Goal: Information Seeking & Learning: Check status

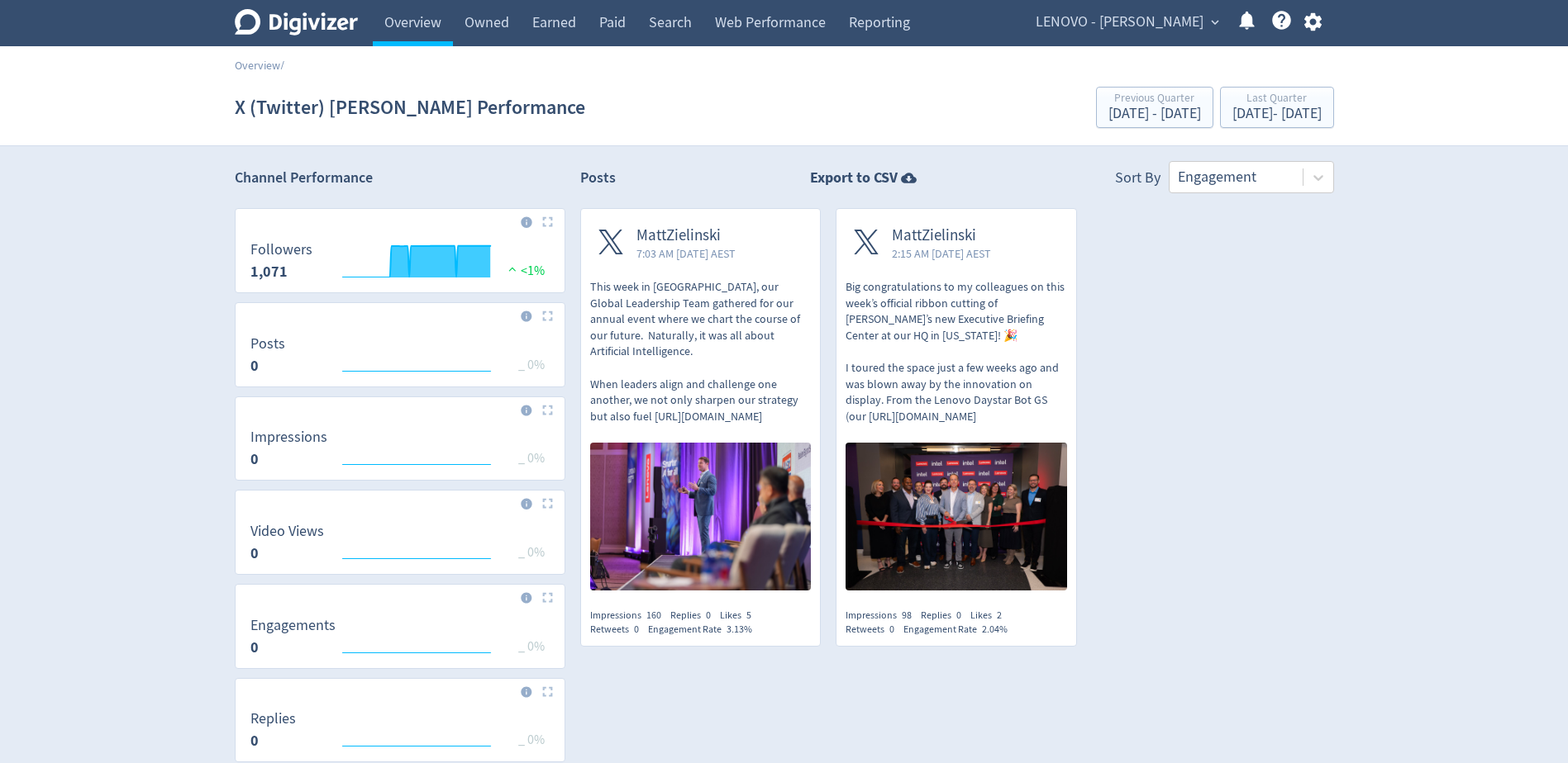
click at [1140, 22] on span "LENOVO - [PERSON_NAME]" at bounding box center [1119, 22] width 168 height 26
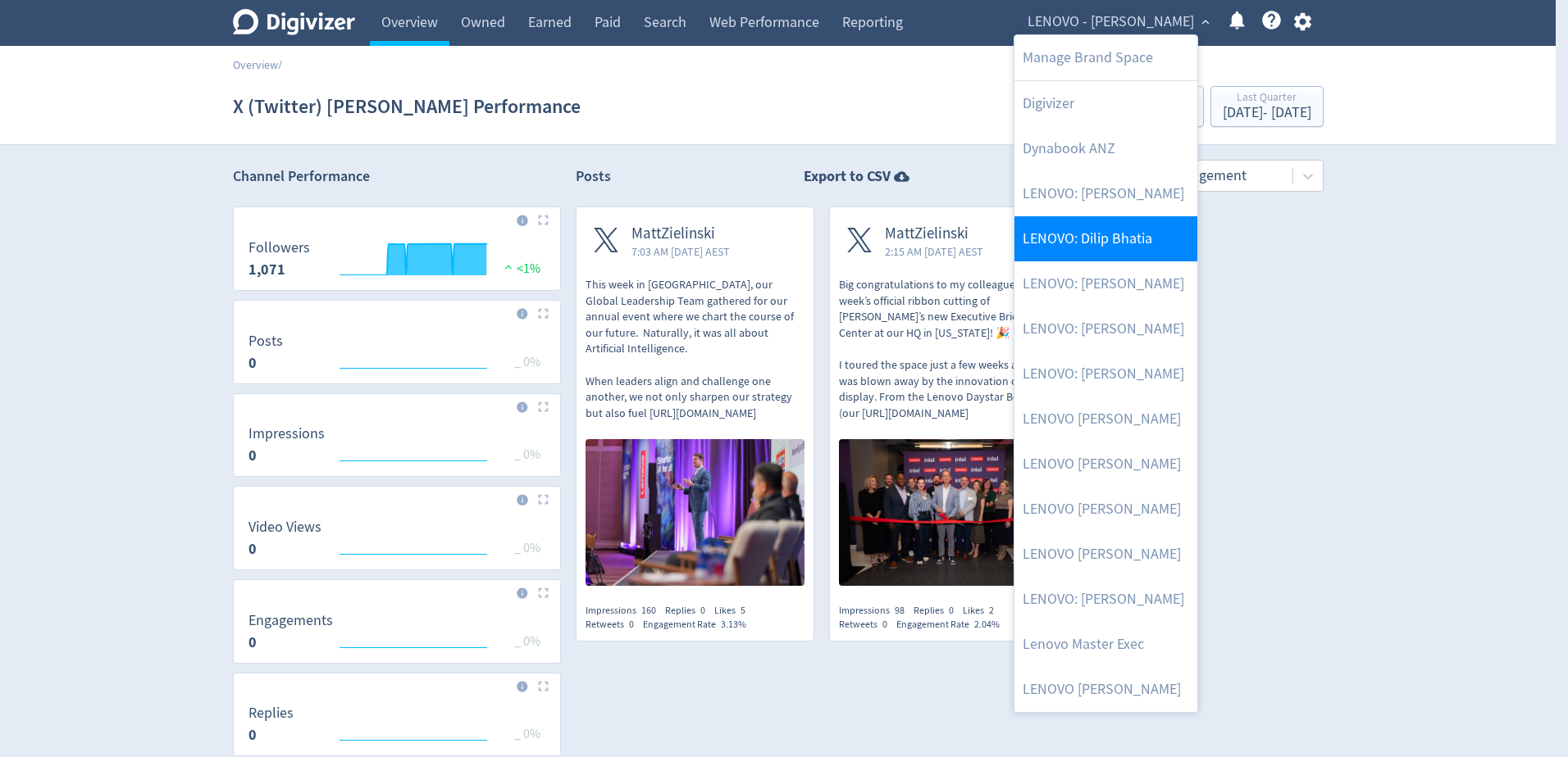
click at [1109, 230] on link "LENOVO: Dilip Bhatia" at bounding box center [1105, 239] width 183 height 45
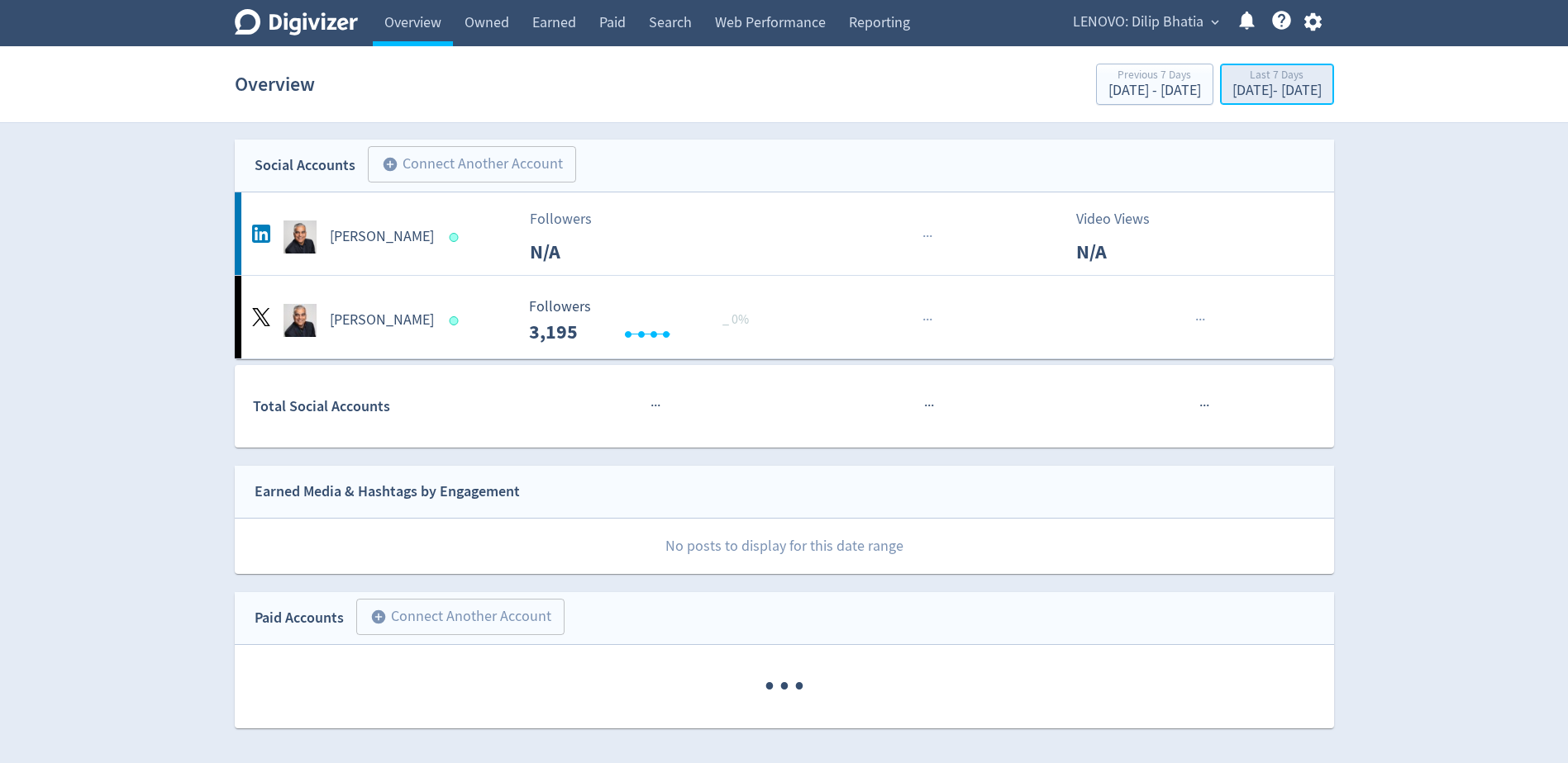
click at [1232, 95] on div "[DATE] - [DATE]" at bounding box center [1277, 91] width 89 height 15
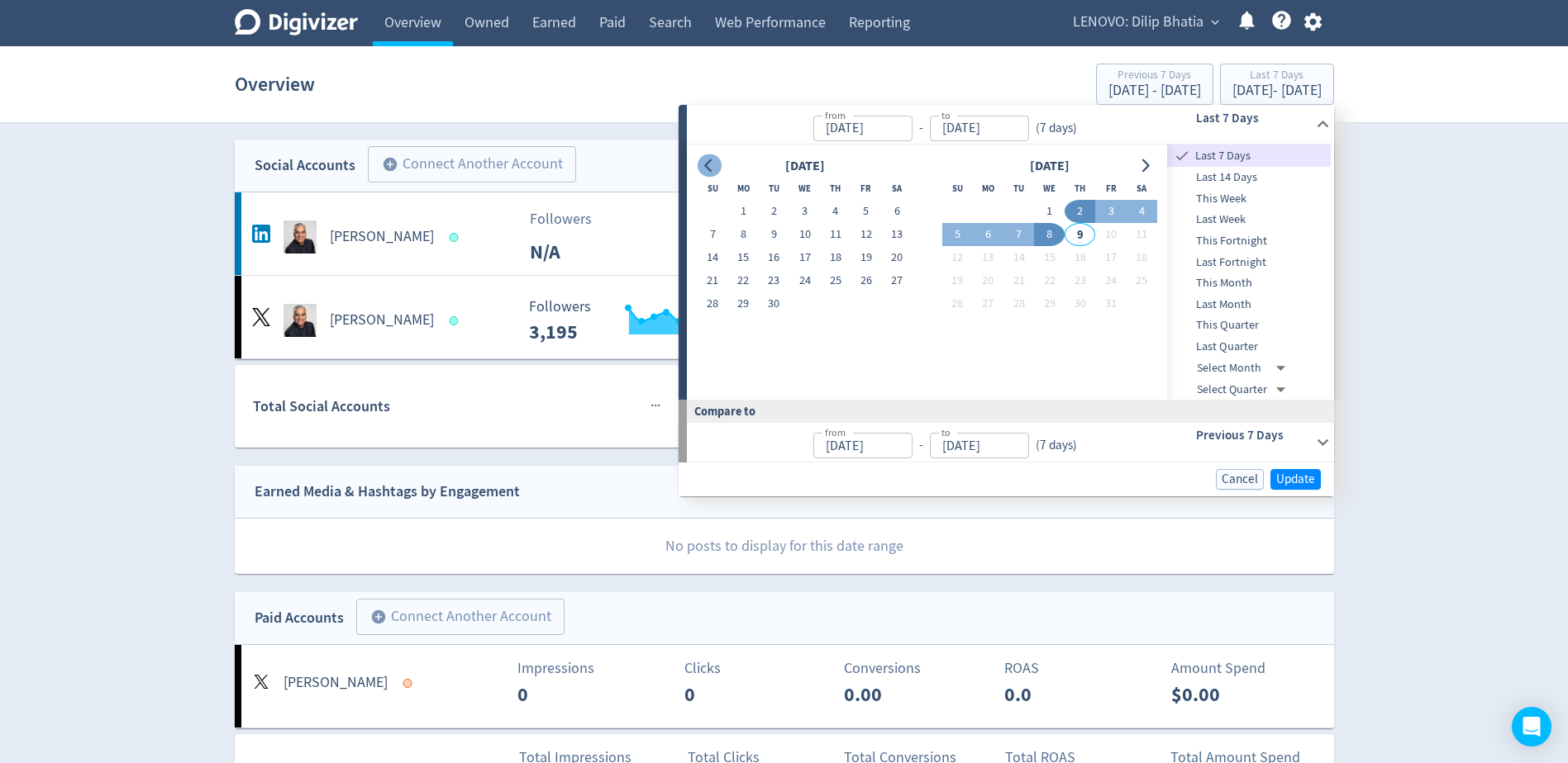
click at [710, 168] on icon "Go to previous month" at bounding box center [709, 166] width 13 height 13
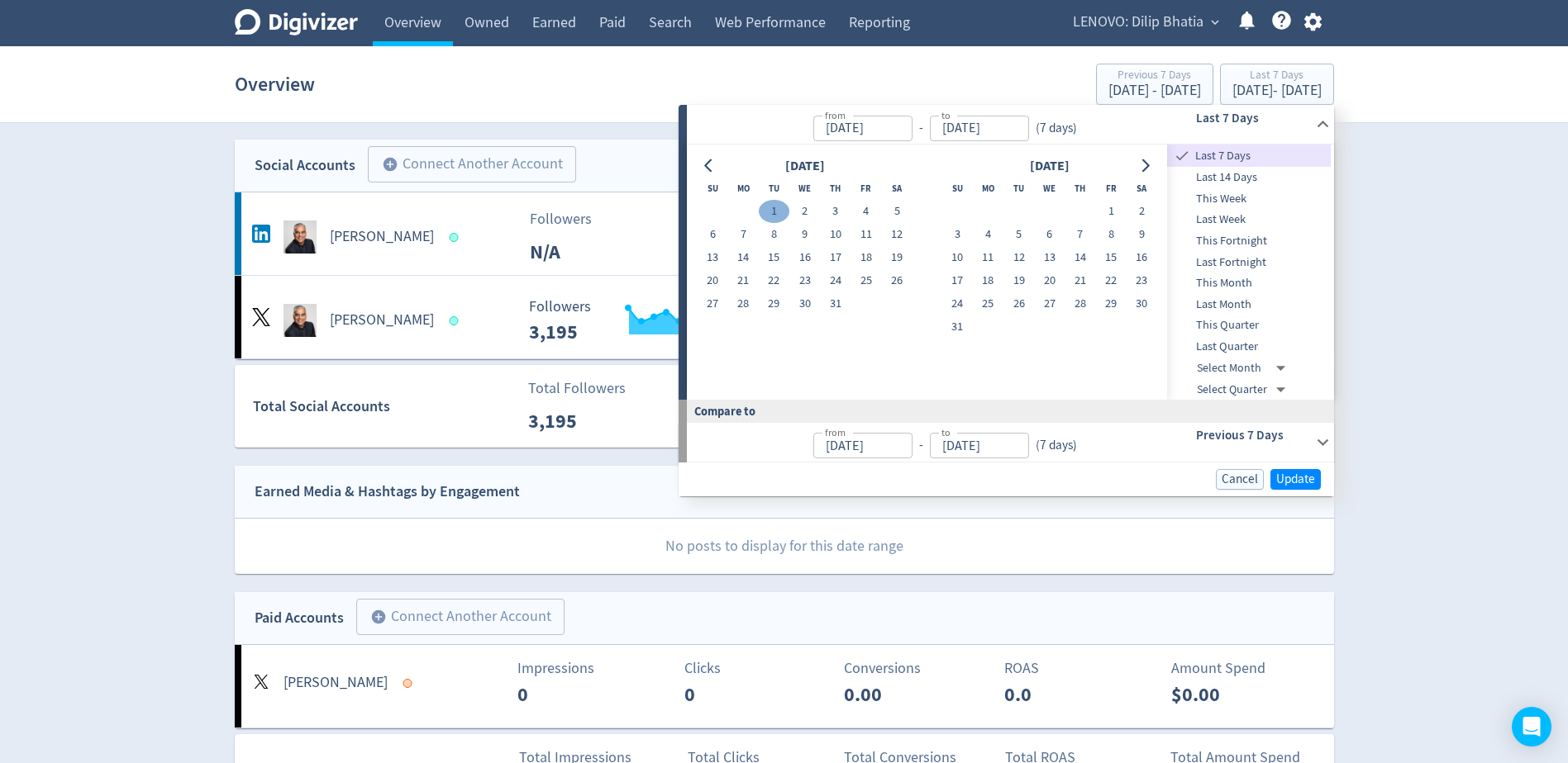
click at [771, 209] on button "1" at bounding box center [773, 212] width 31 height 23
type input "[DATE]"
click at [1143, 162] on icon "Go to next month" at bounding box center [1145, 166] width 13 height 13
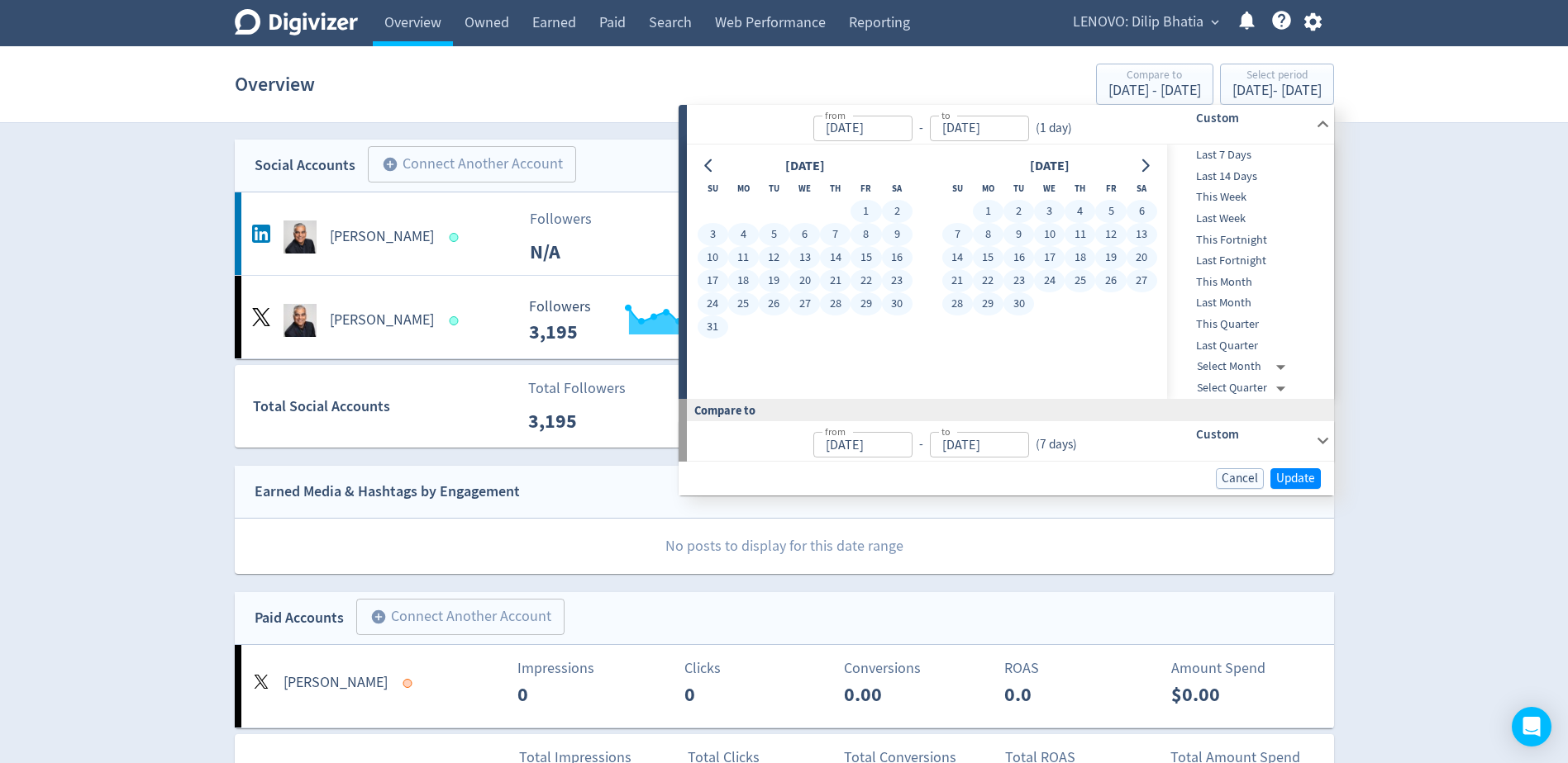
click at [1022, 307] on button "30" at bounding box center [1018, 304] width 31 height 23
type input "[DATE]"
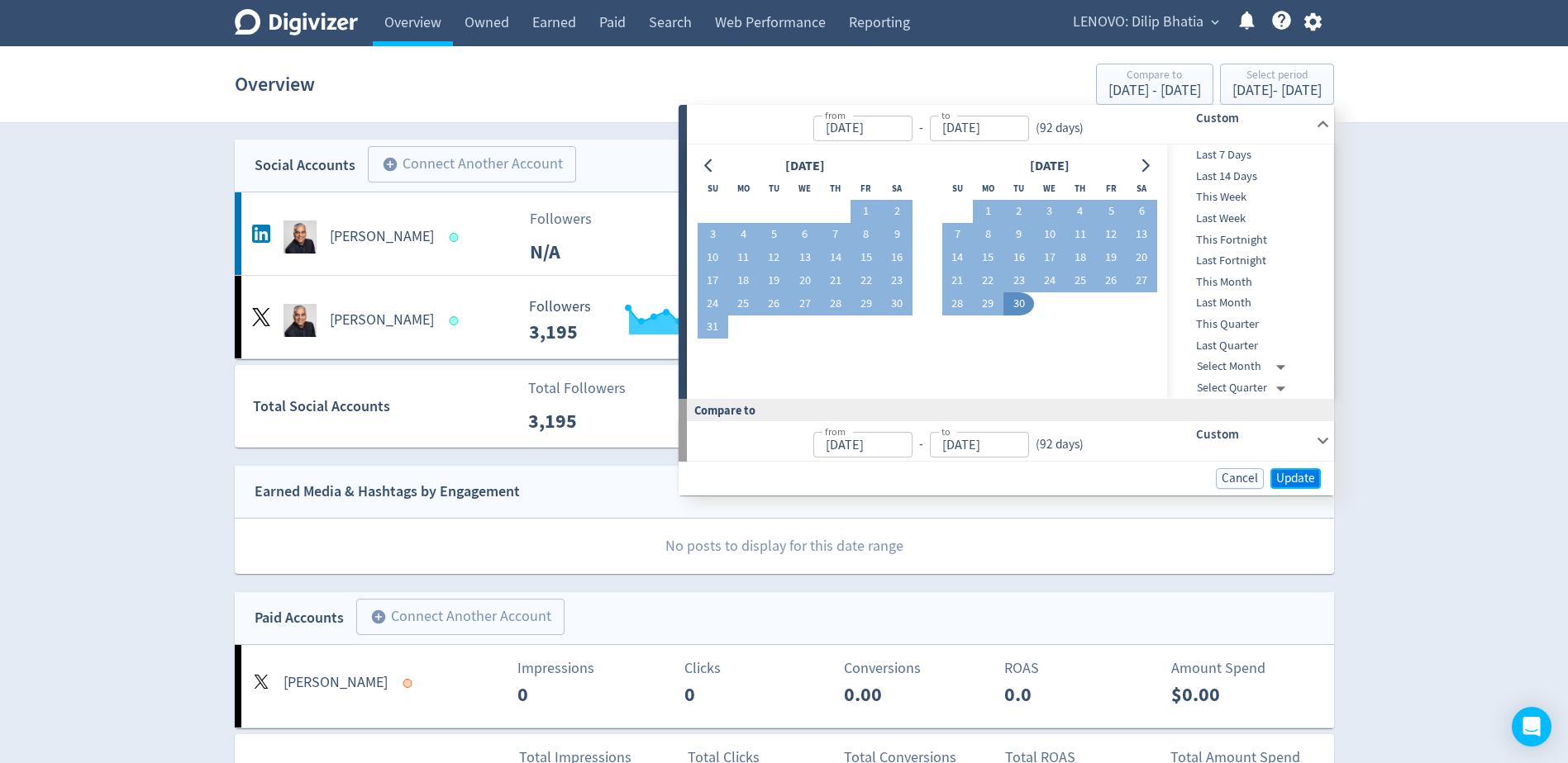
click at [1288, 483] on span "Update" at bounding box center [1295, 479] width 39 height 12
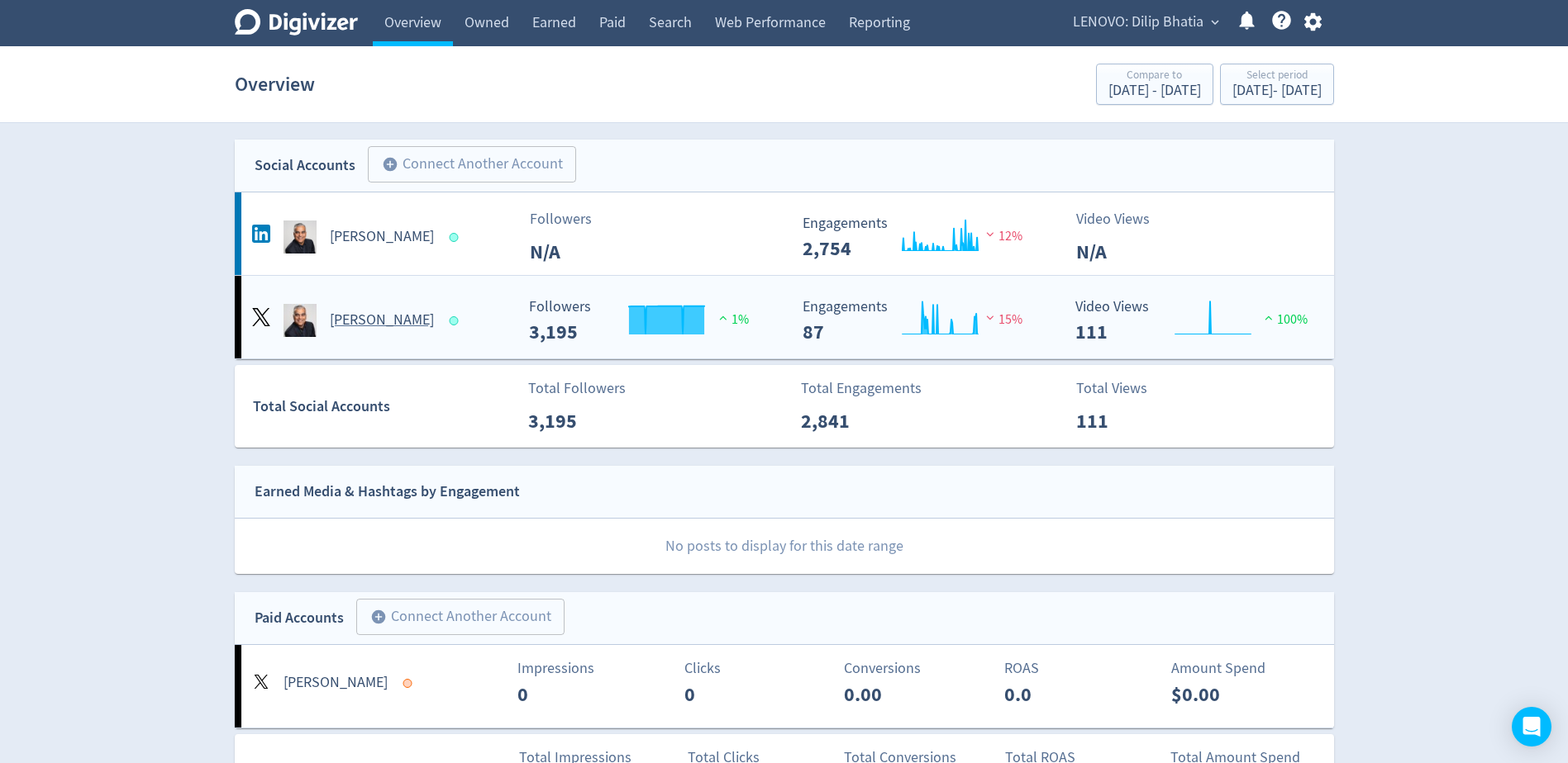
click at [356, 312] on h5 "[PERSON_NAME]" at bounding box center [382, 321] width 104 height 20
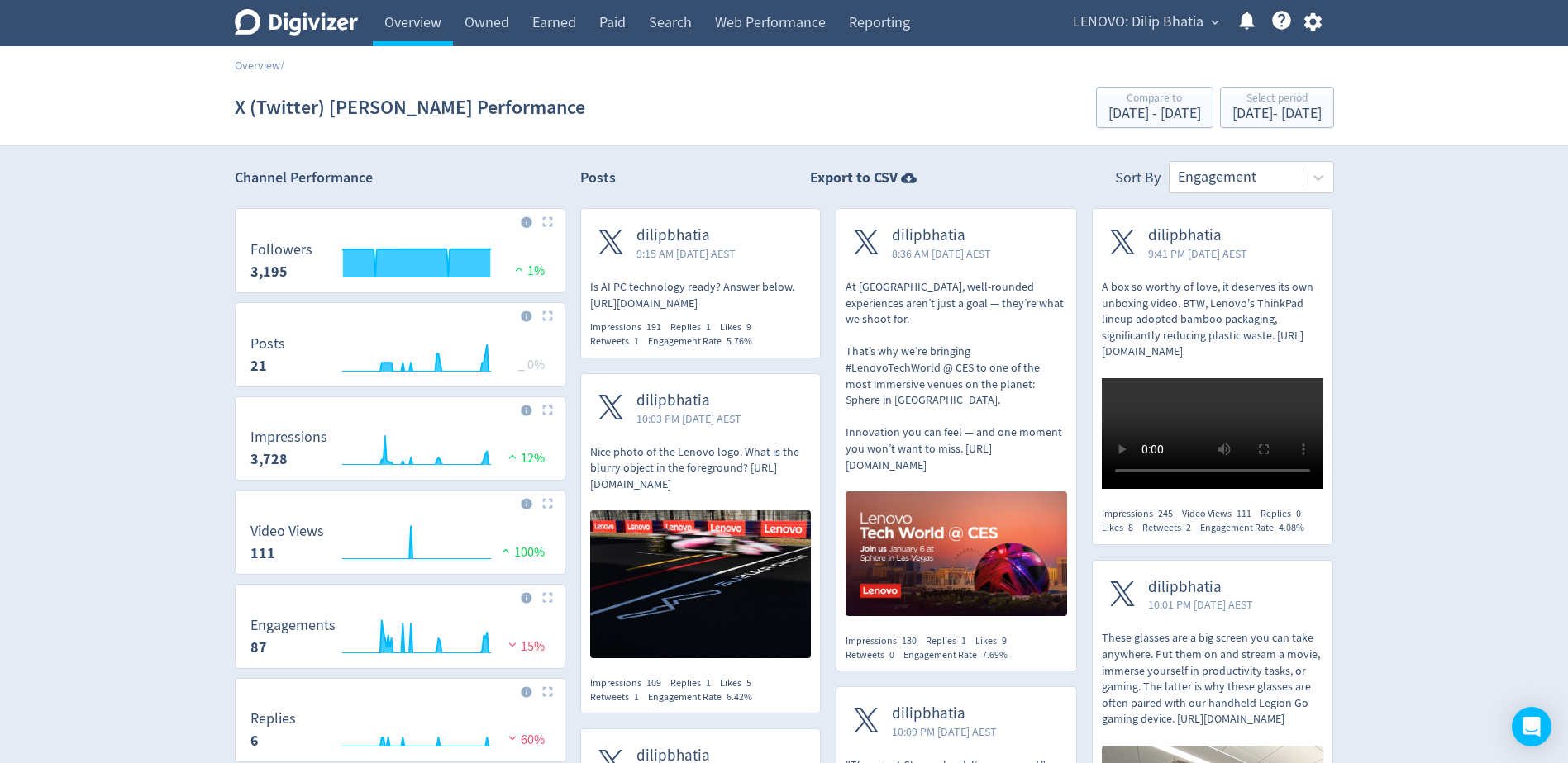
click at [547, 225] on img at bounding box center [547, 222] width 11 height 11
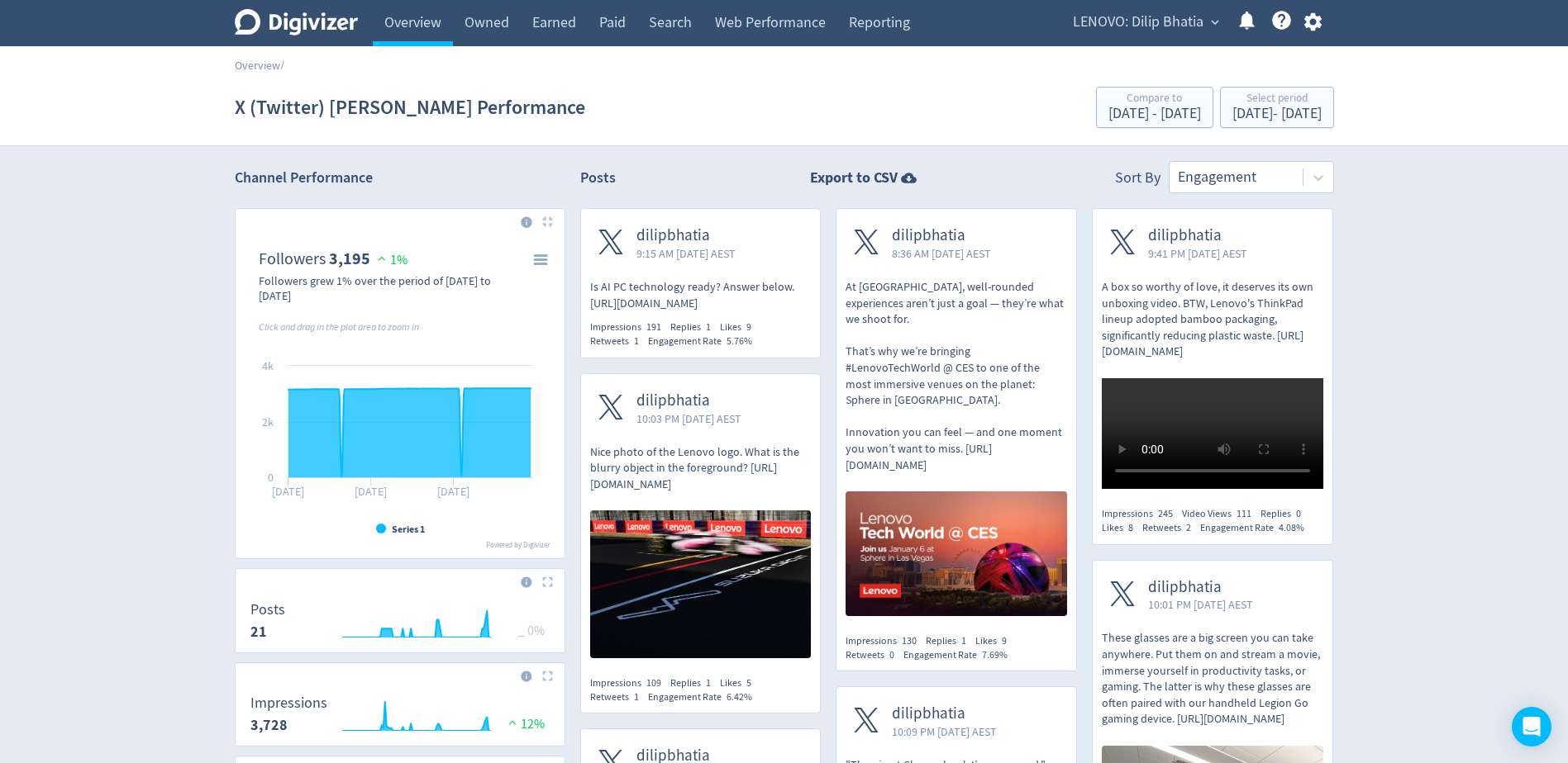
click at [1095, 25] on span "LENOVO: Dilip Bhatia" at bounding box center [1138, 22] width 131 height 26
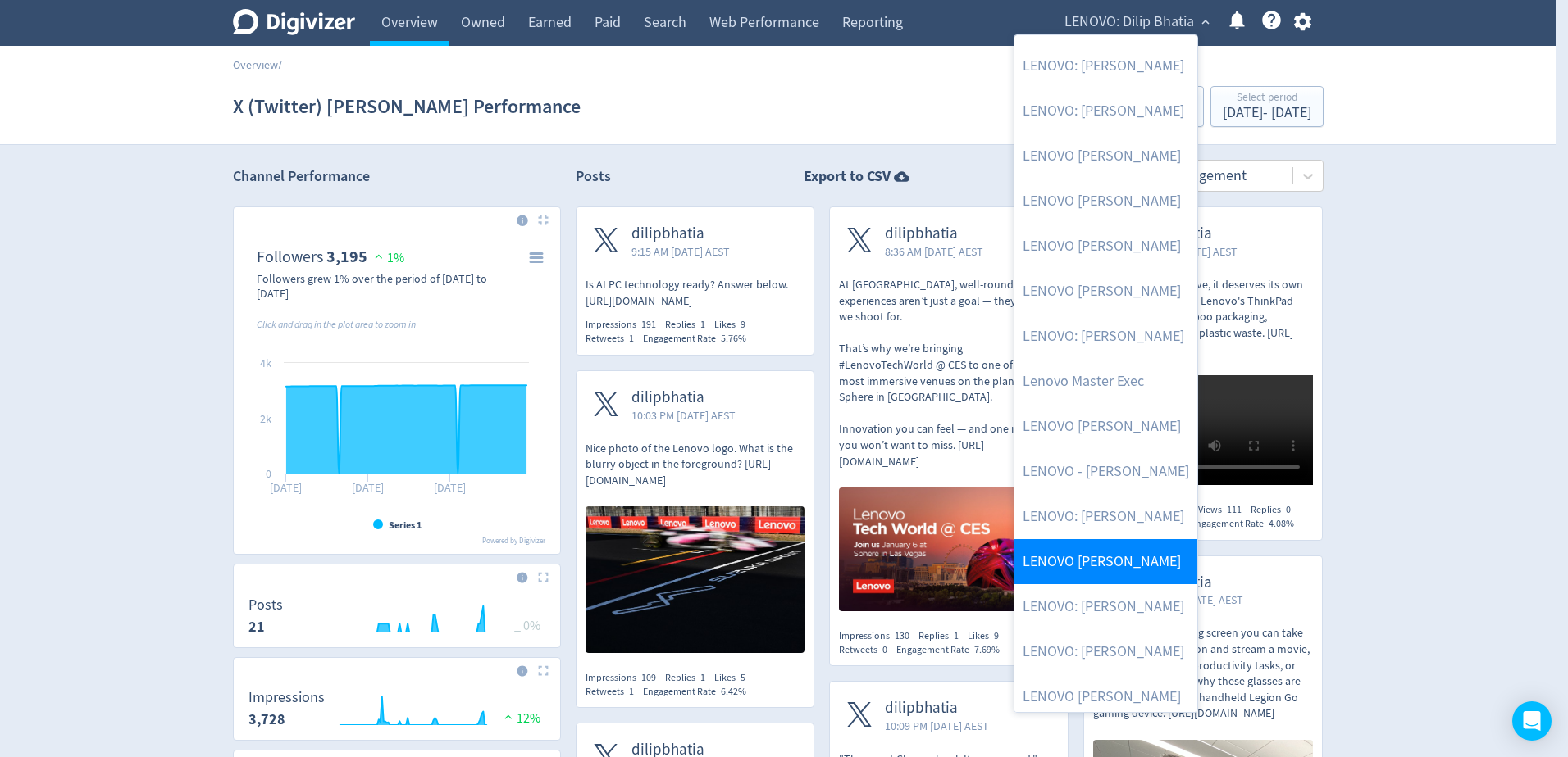
scroll to position [271, 0]
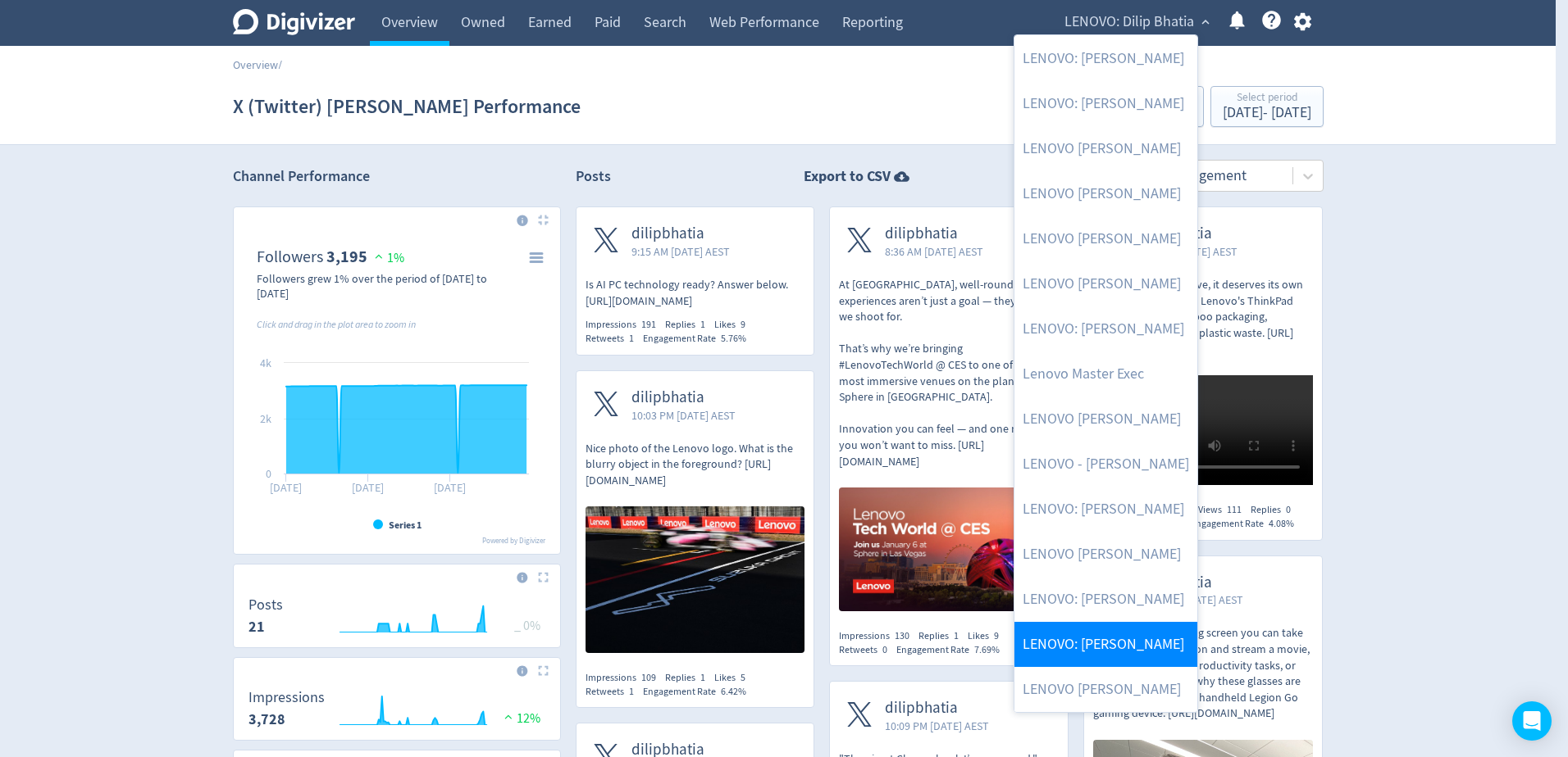
click at [1110, 632] on link "LENOVO: [PERSON_NAME]" at bounding box center [1105, 644] width 183 height 45
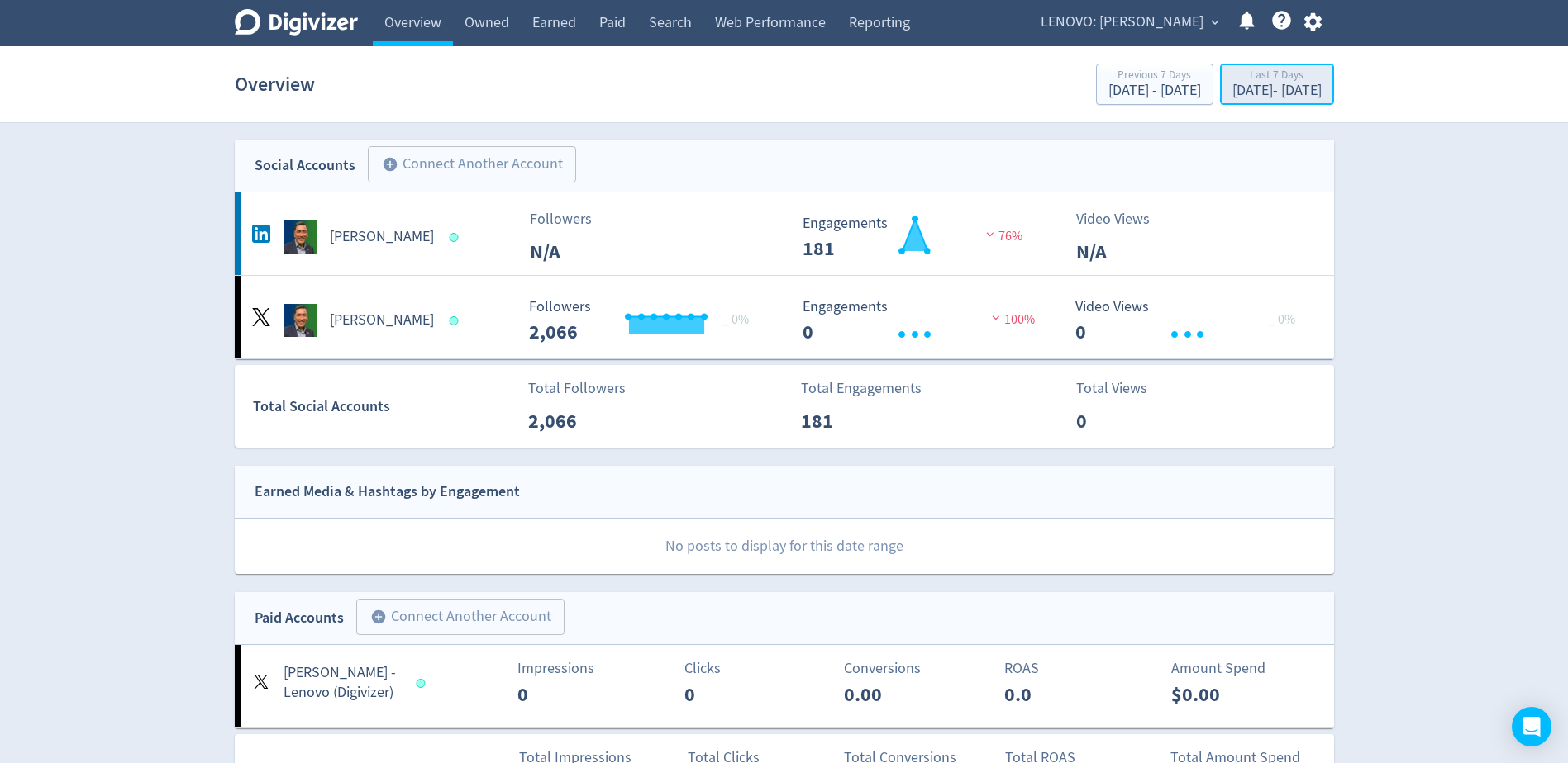
click at [1274, 89] on div "[DATE] - [DATE]" at bounding box center [1277, 91] width 89 height 15
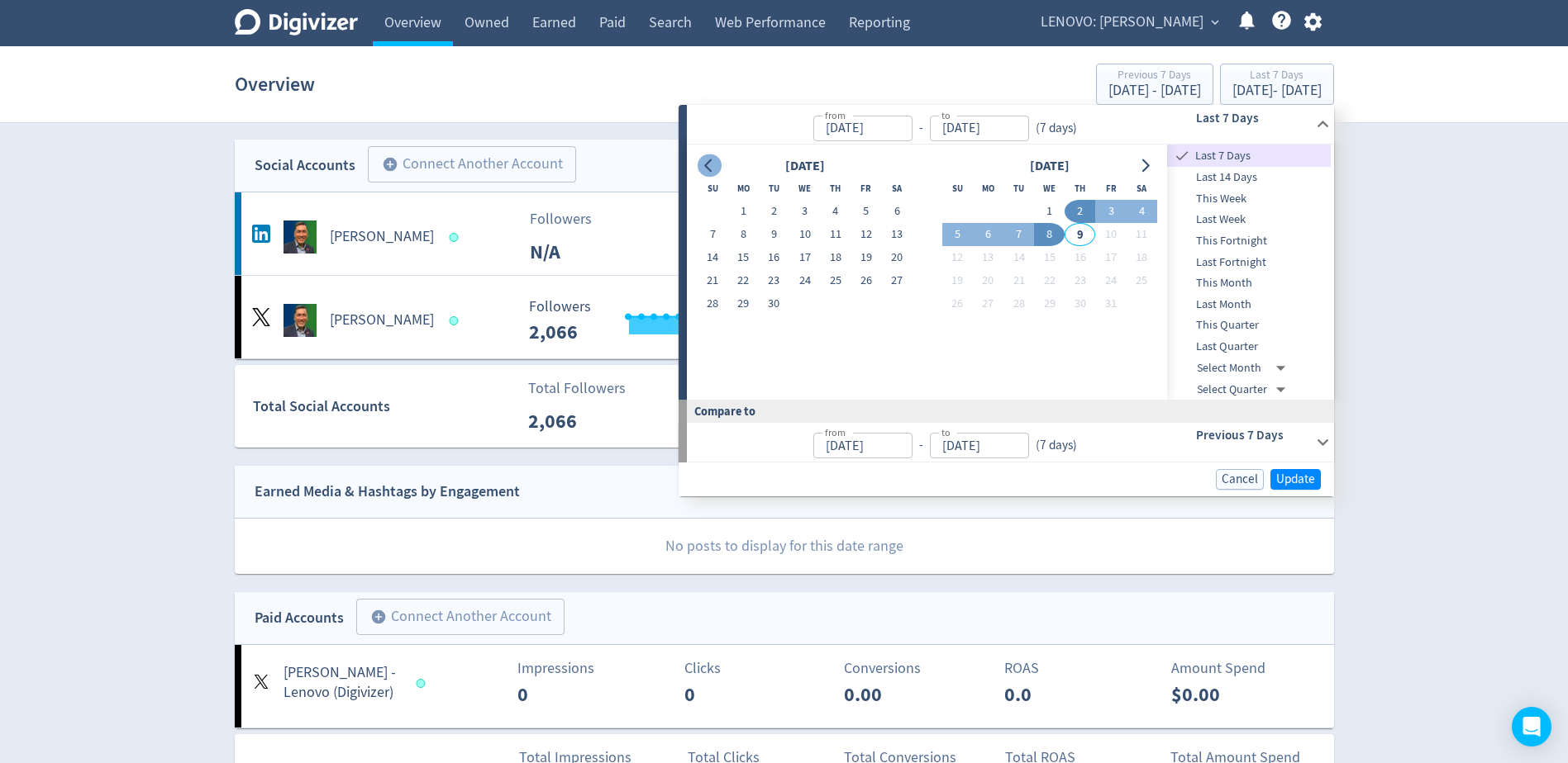
click at [715, 158] on button "Go to previous month" at bounding box center [709, 166] width 24 height 23
click at [770, 209] on button "1" at bounding box center [773, 212] width 31 height 23
type input "[DATE]"
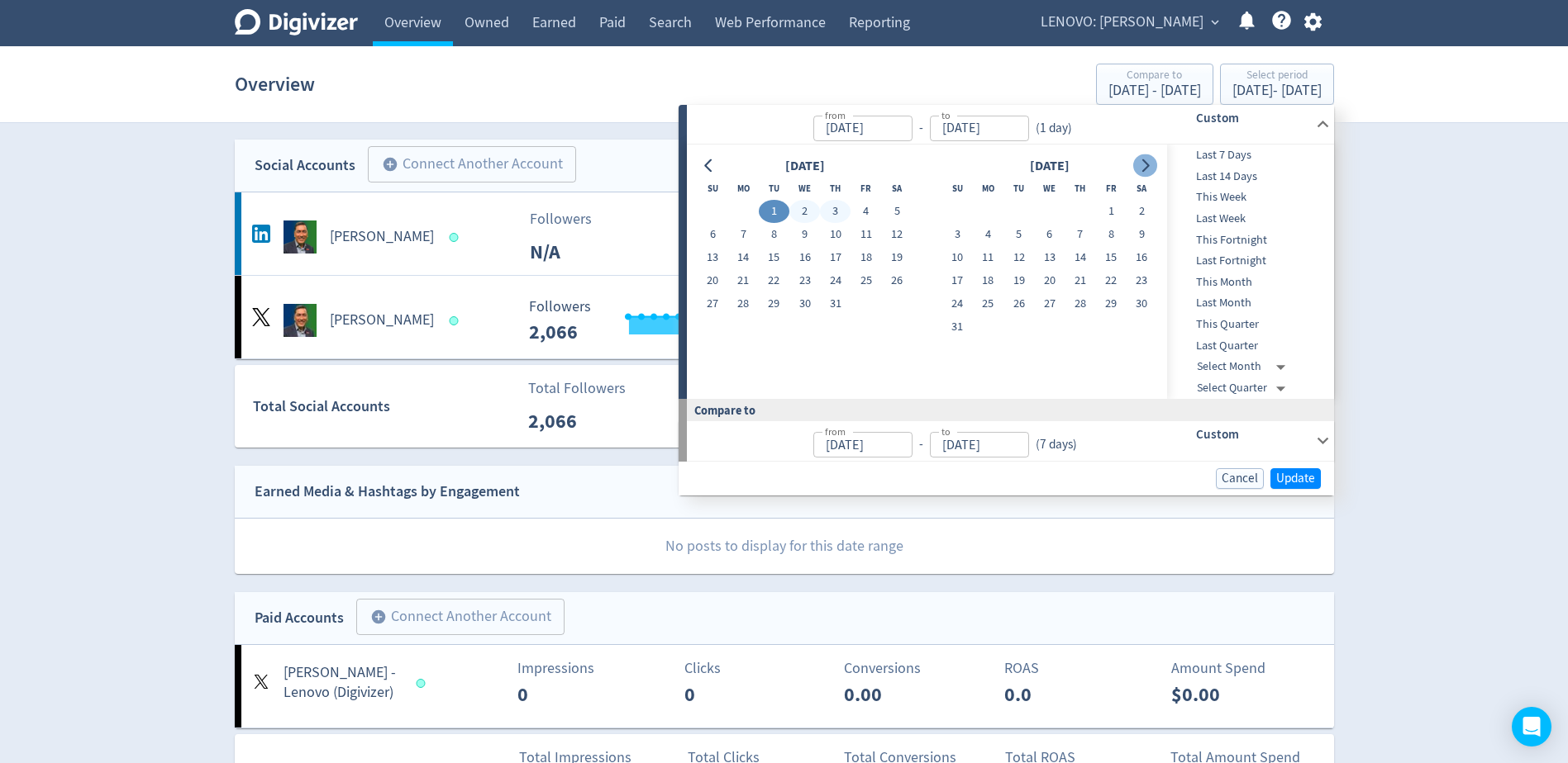
click at [1145, 165] on icon "Go to next month" at bounding box center [1145, 166] width 13 height 13
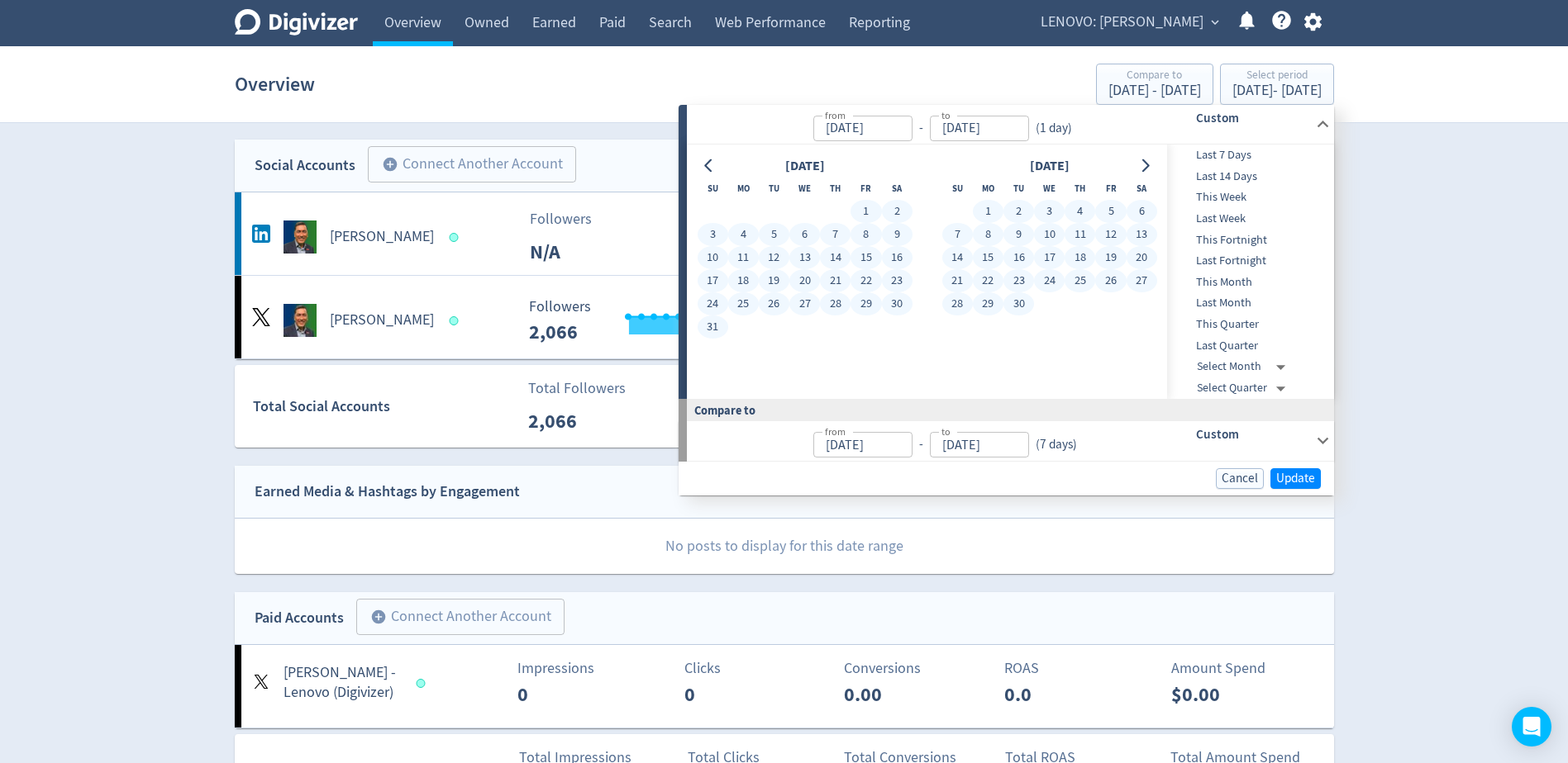
click at [1018, 301] on button "30" at bounding box center [1018, 304] width 31 height 23
type input "[DATE]"
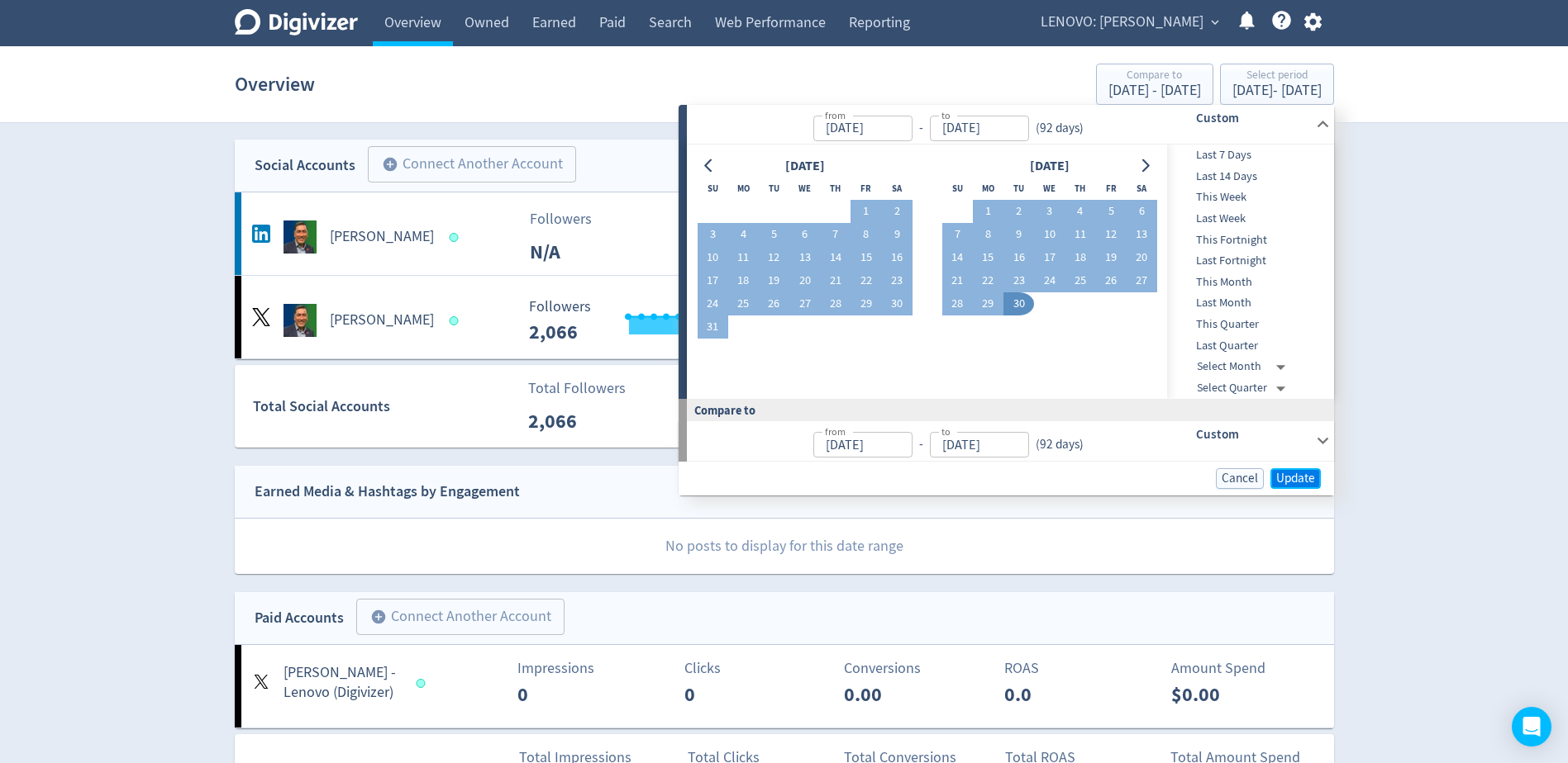
click at [1287, 474] on span "Update" at bounding box center [1295, 479] width 39 height 12
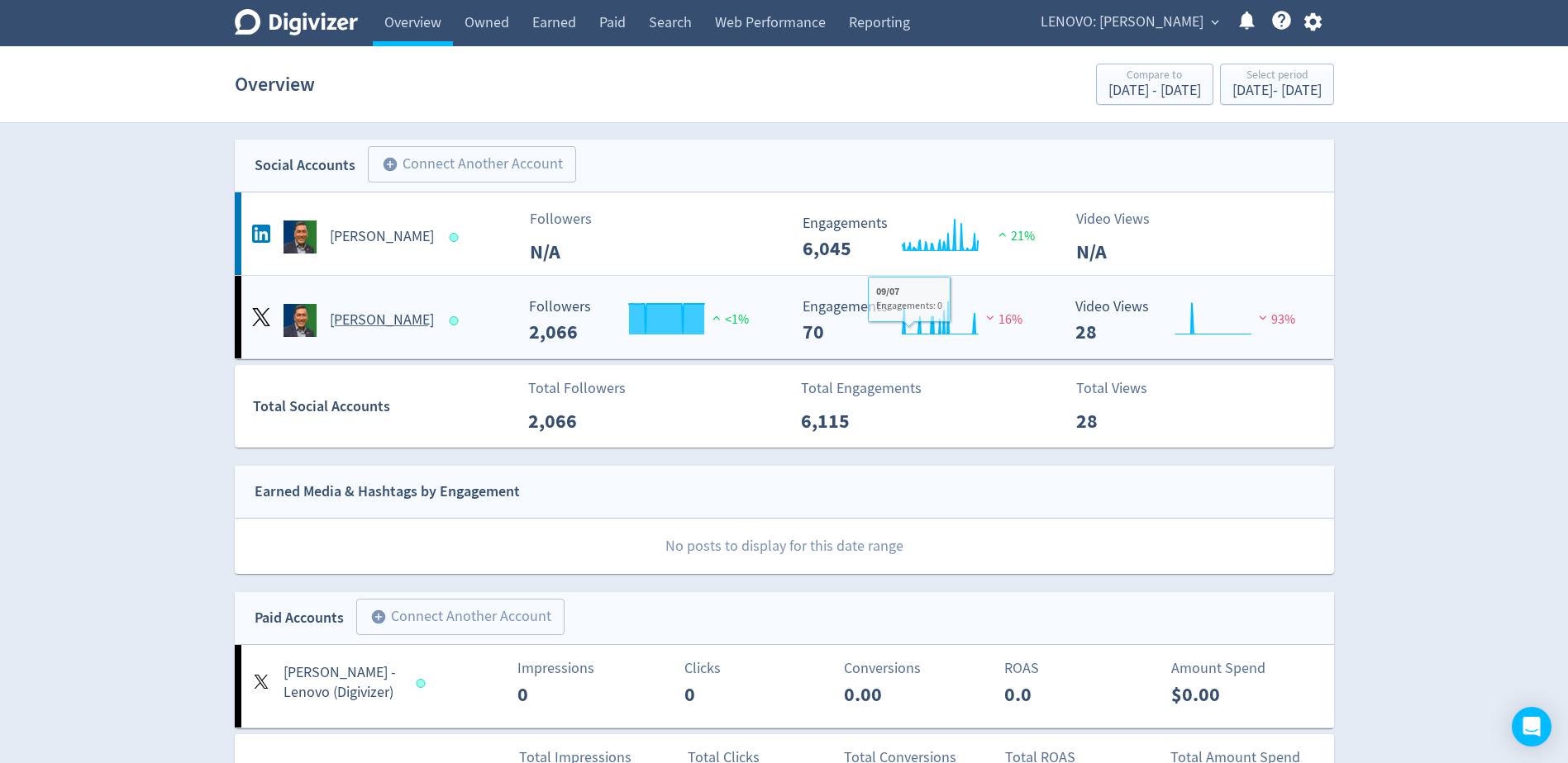
click at [370, 320] on h5 "[PERSON_NAME]" at bounding box center [382, 321] width 104 height 20
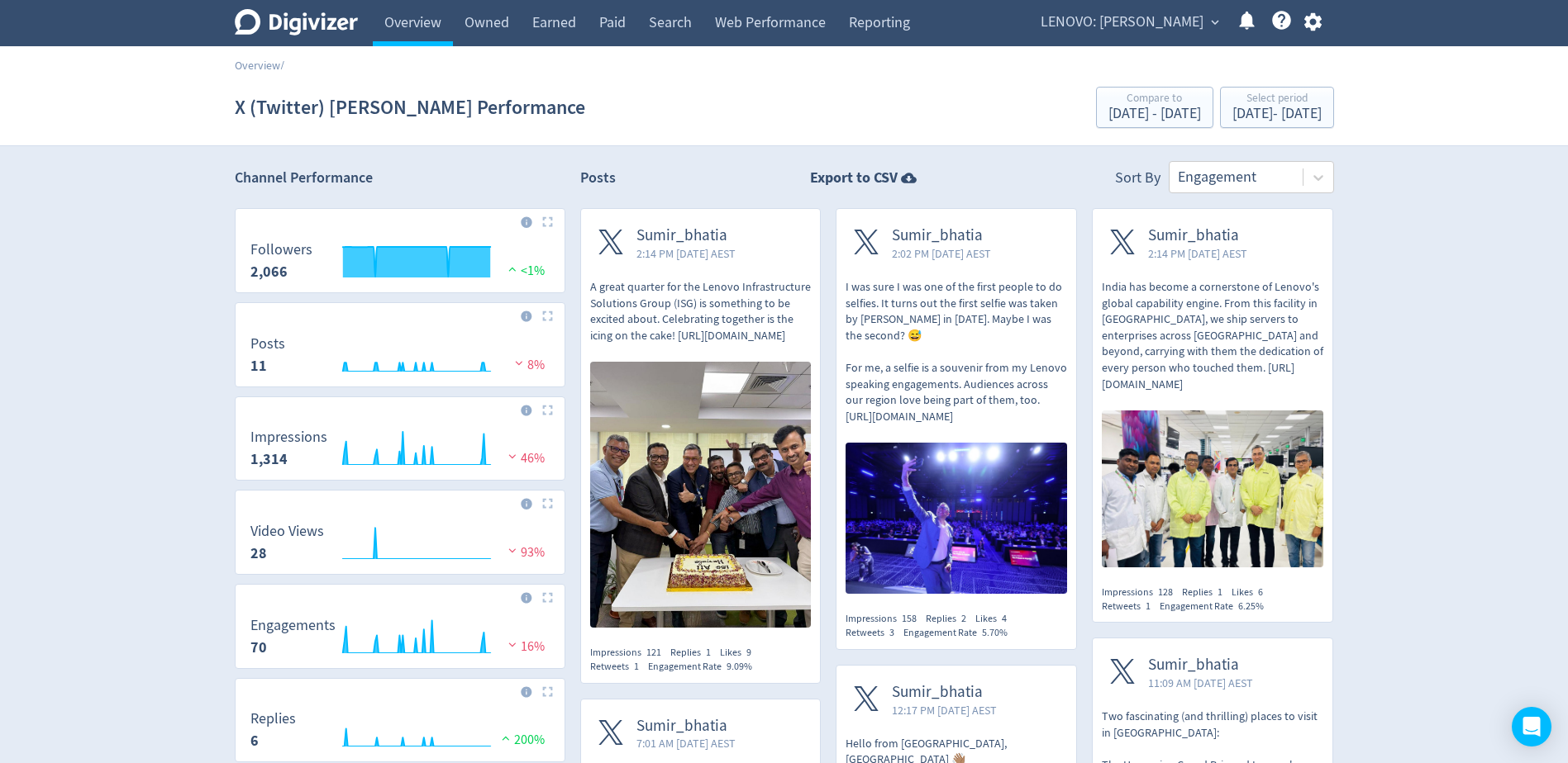
click at [544, 220] on img at bounding box center [547, 222] width 11 height 11
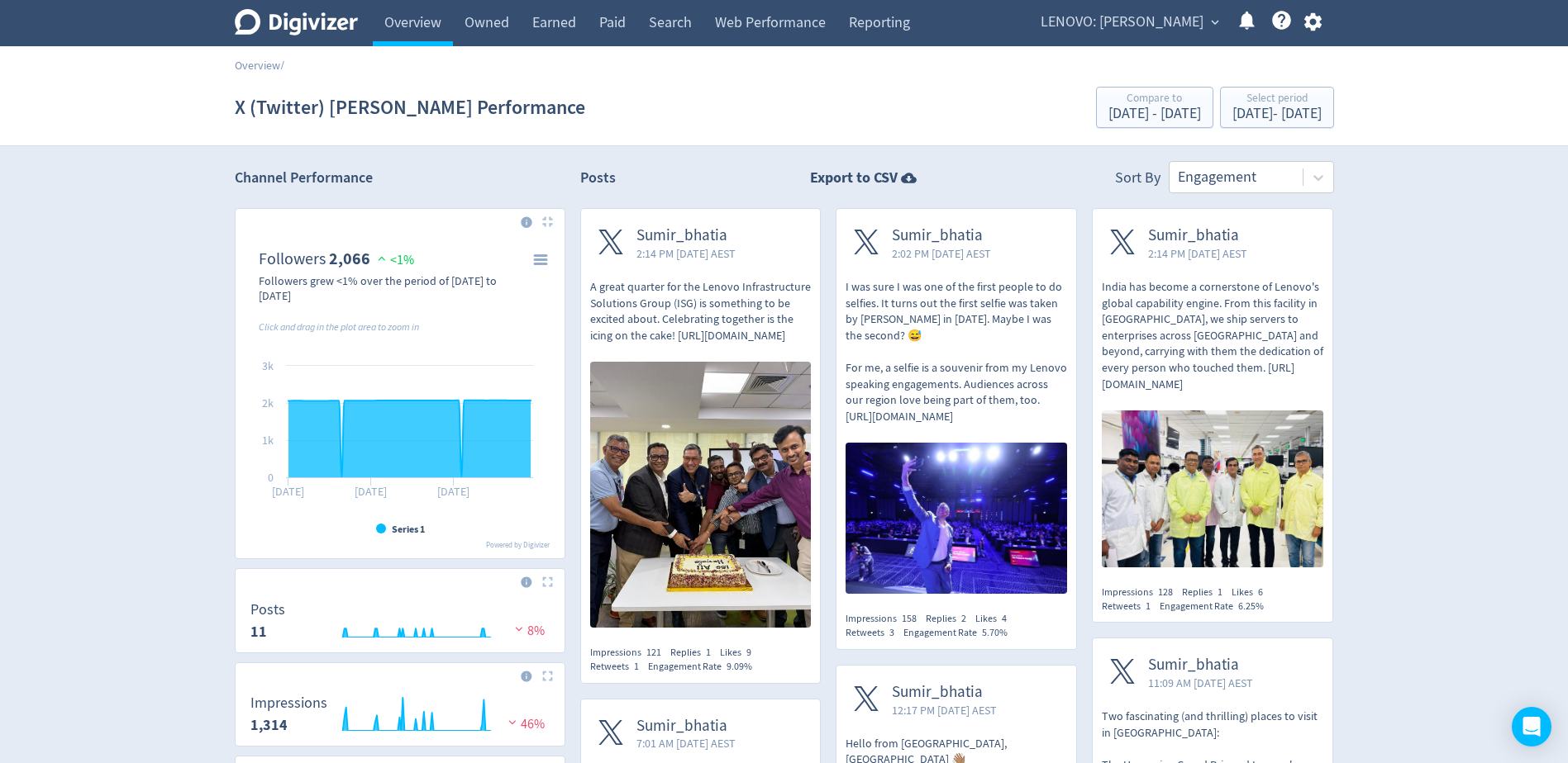
drag, startPoint x: 1152, startPoint y: 9, endPoint x: 1181, endPoint y: 141, distance: 135.1
click at [1152, 10] on span "LENOVO: [PERSON_NAME]" at bounding box center [1121, 22] width 163 height 26
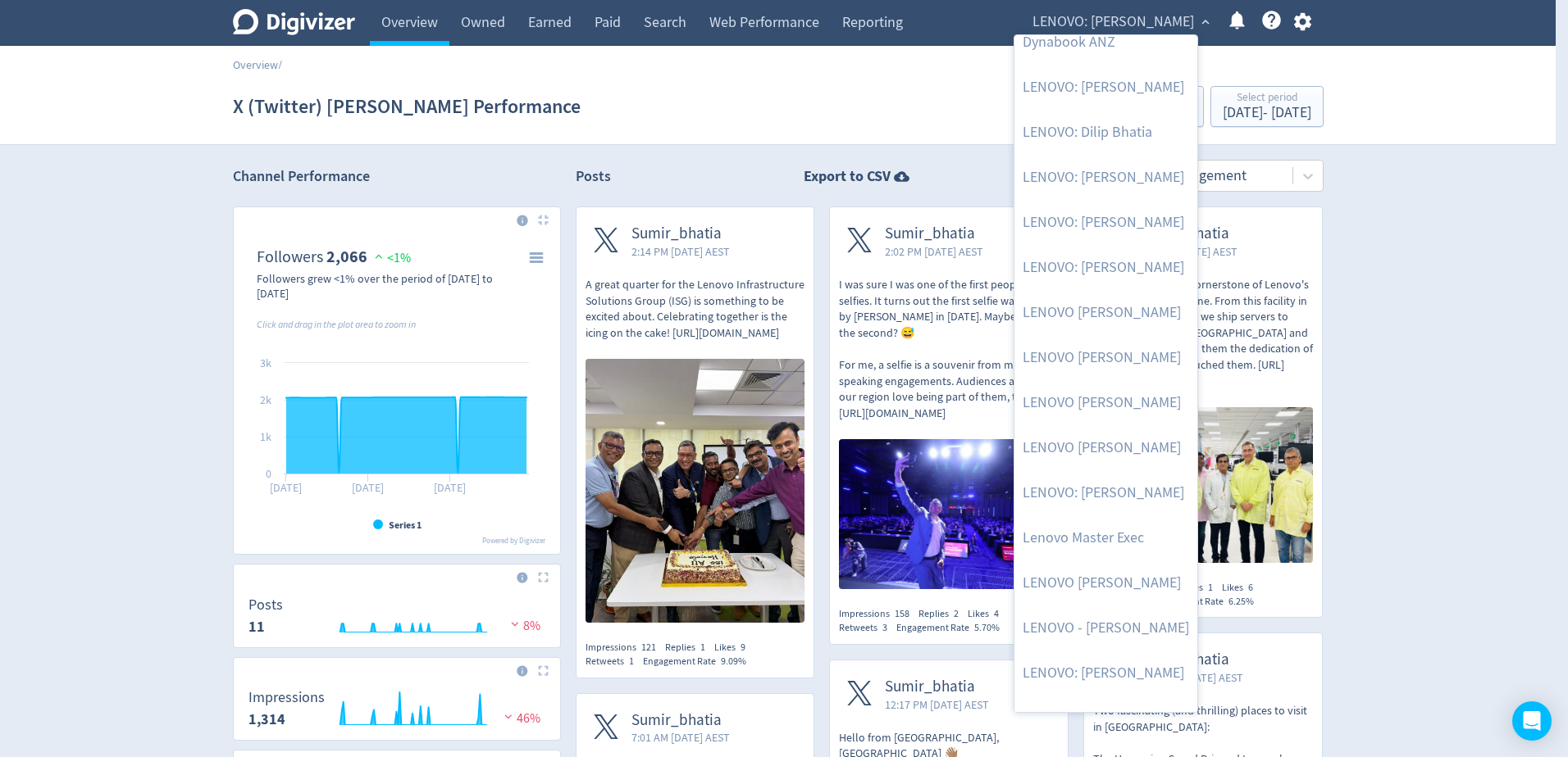
scroll to position [25, 0]
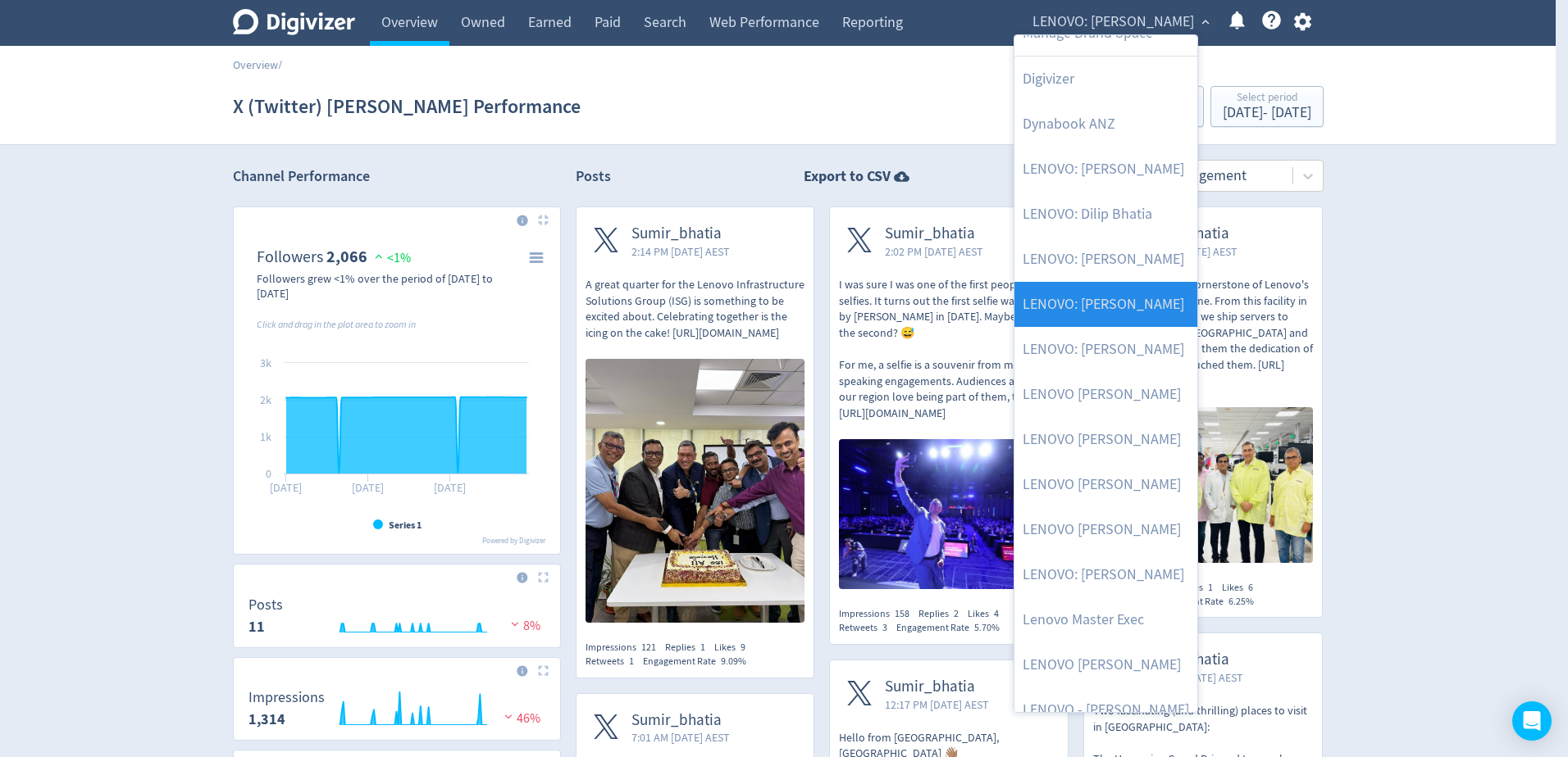
click at [1109, 309] on link "LENOVO: [PERSON_NAME]" at bounding box center [1105, 304] width 183 height 45
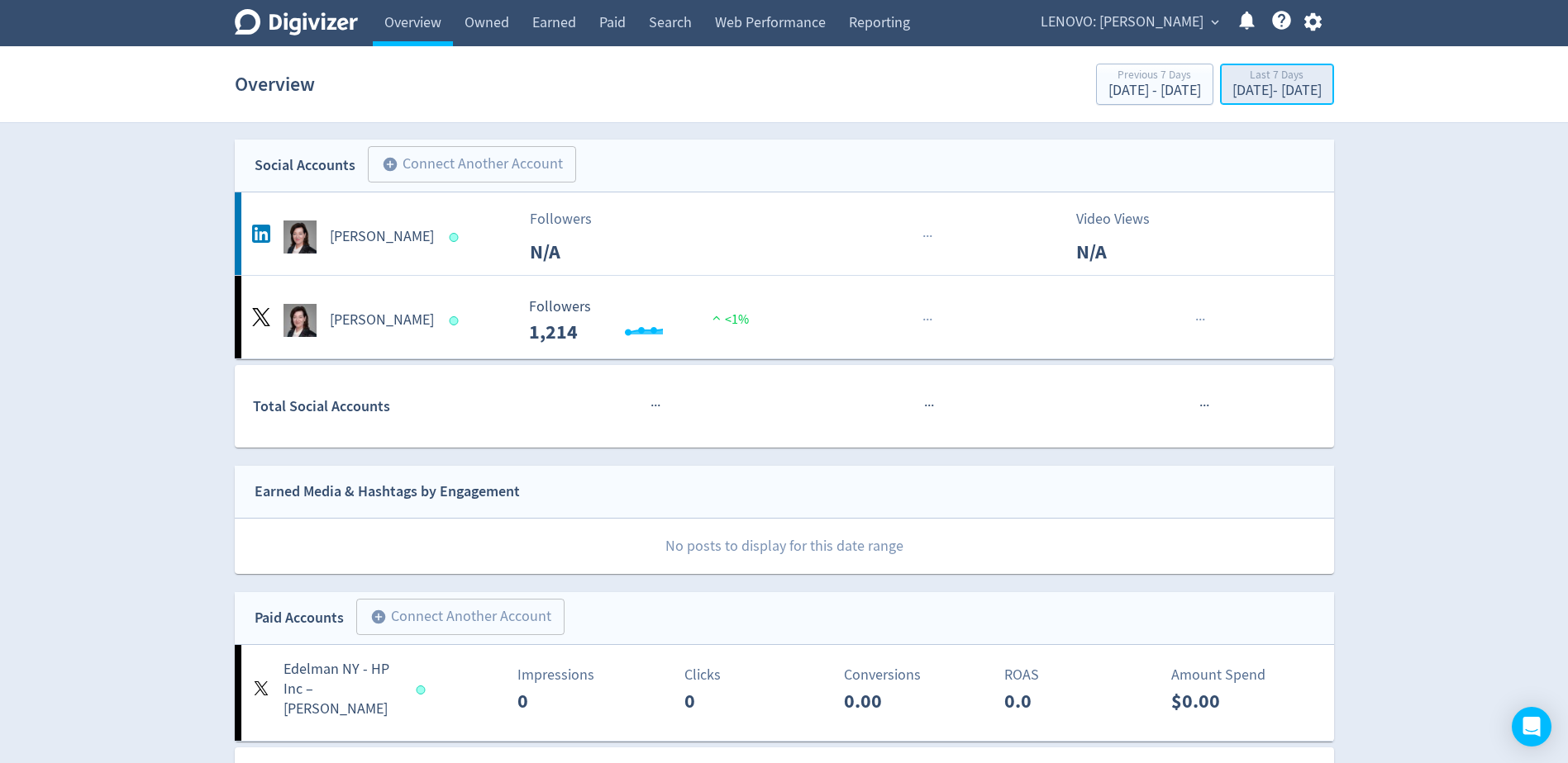
click at [1241, 97] on div "[DATE] - [DATE]" at bounding box center [1277, 91] width 89 height 15
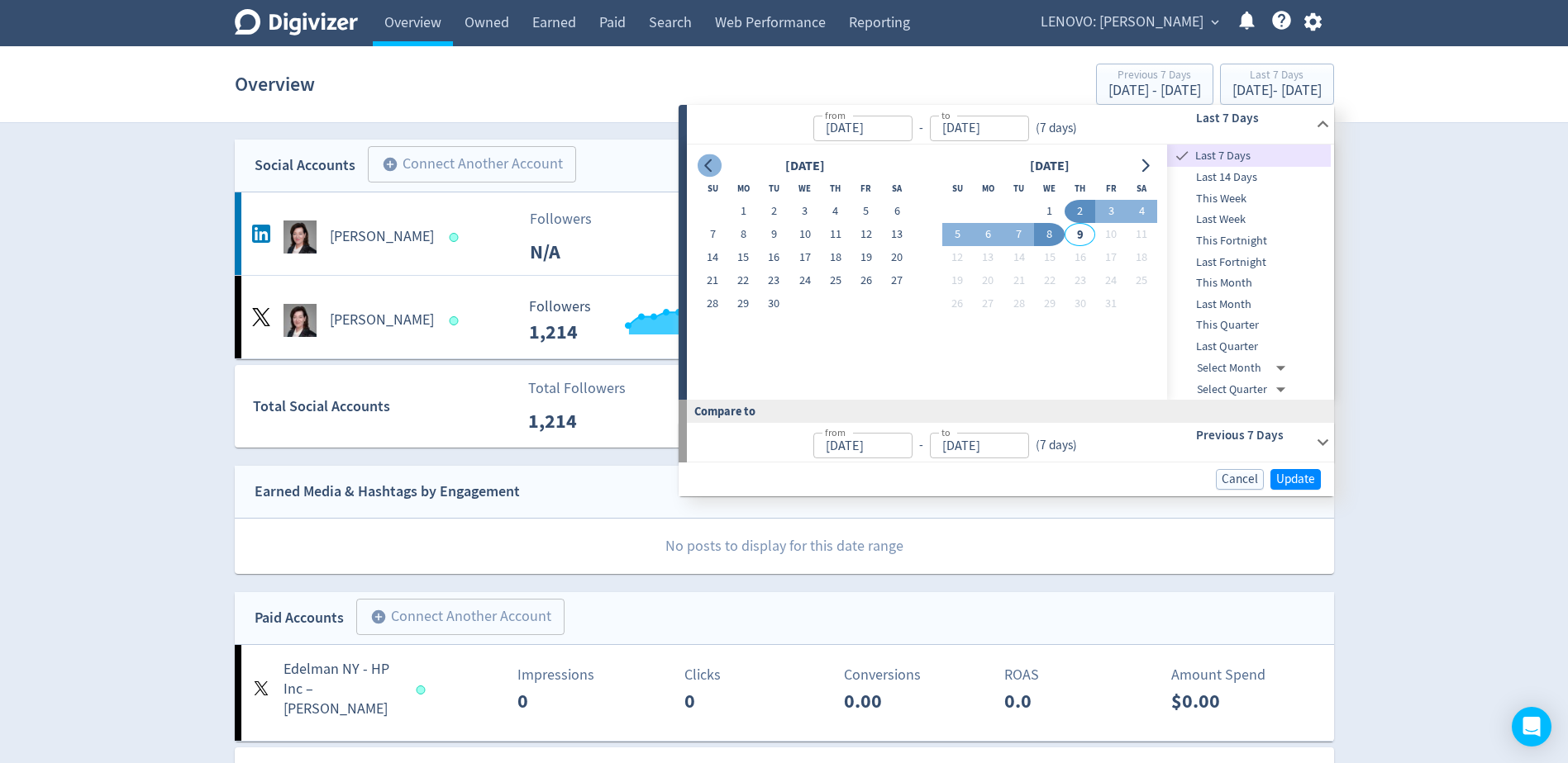
click at [715, 164] on icon "Go to previous month" at bounding box center [709, 166] width 13 height 13
click at [765, 205] on button "1" at bounding box center [773, 212] width 31 height 23
type input "[DATE]"
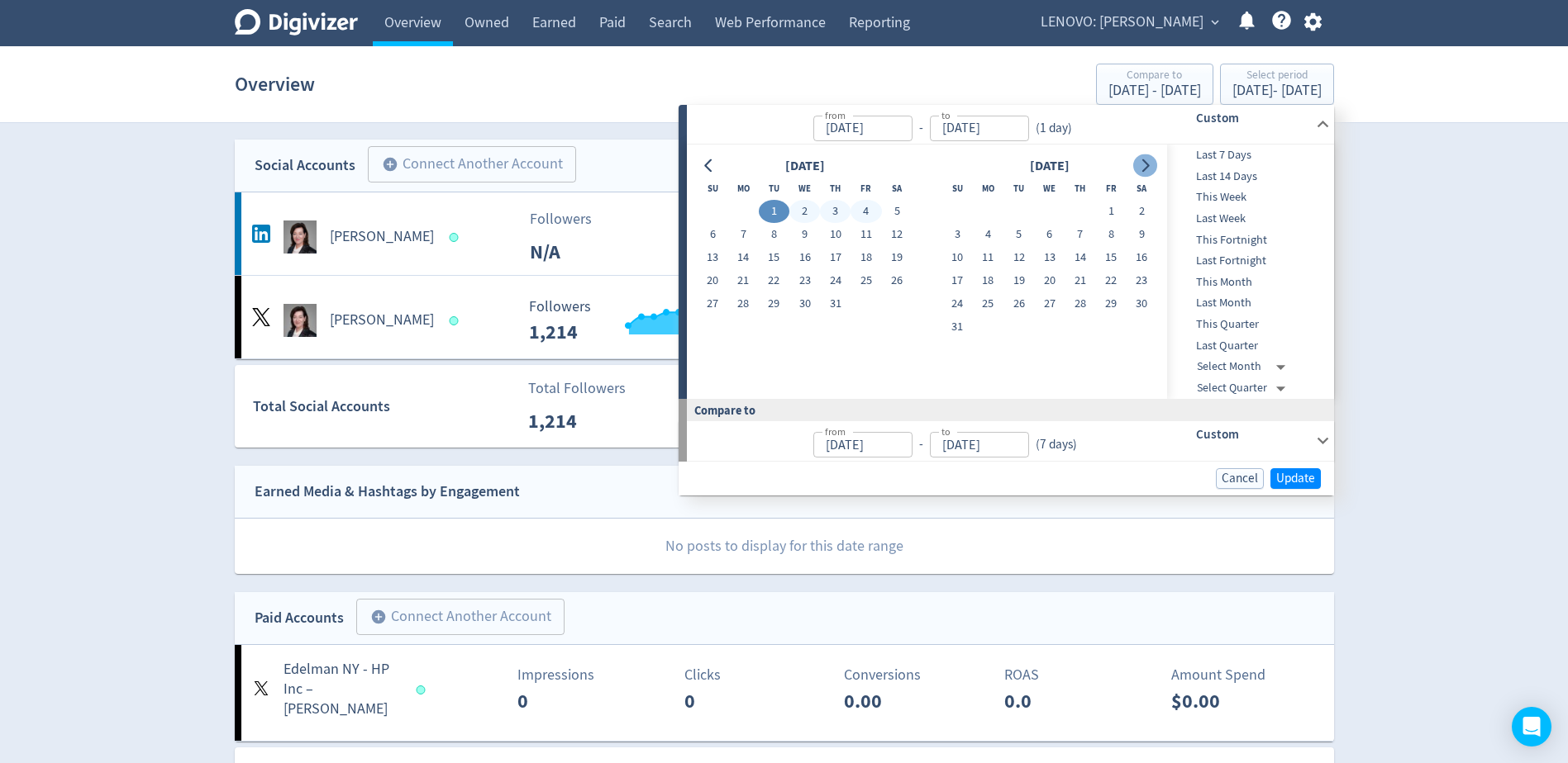
click at [1140, 158] on button "Go to next month" at bounding box center [1145, 166] width 24 height 23
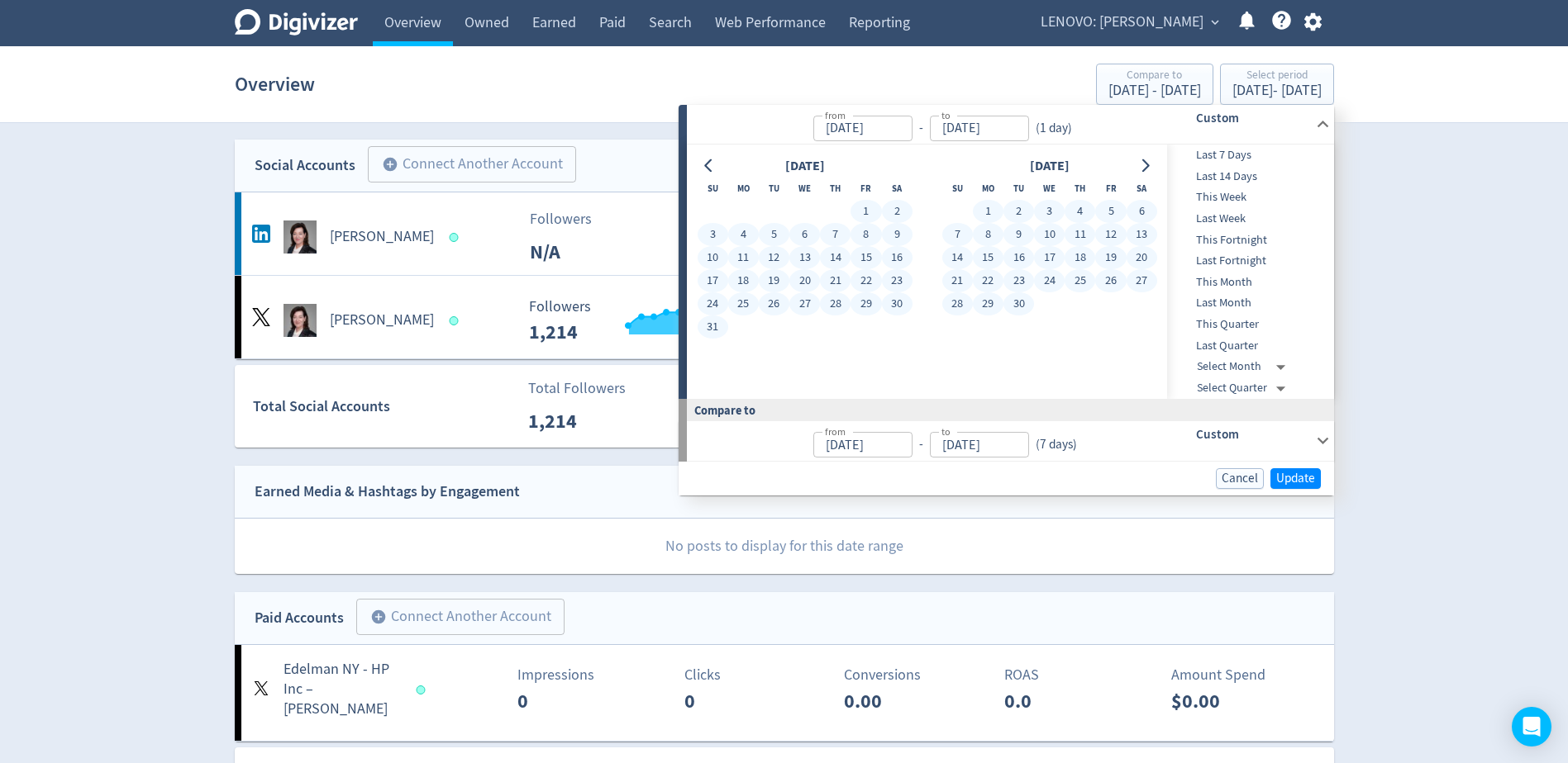
click at [1025, 299] on button "30" at bounding box center [1018, 304] width 31 height 23
type input "[DATE]"
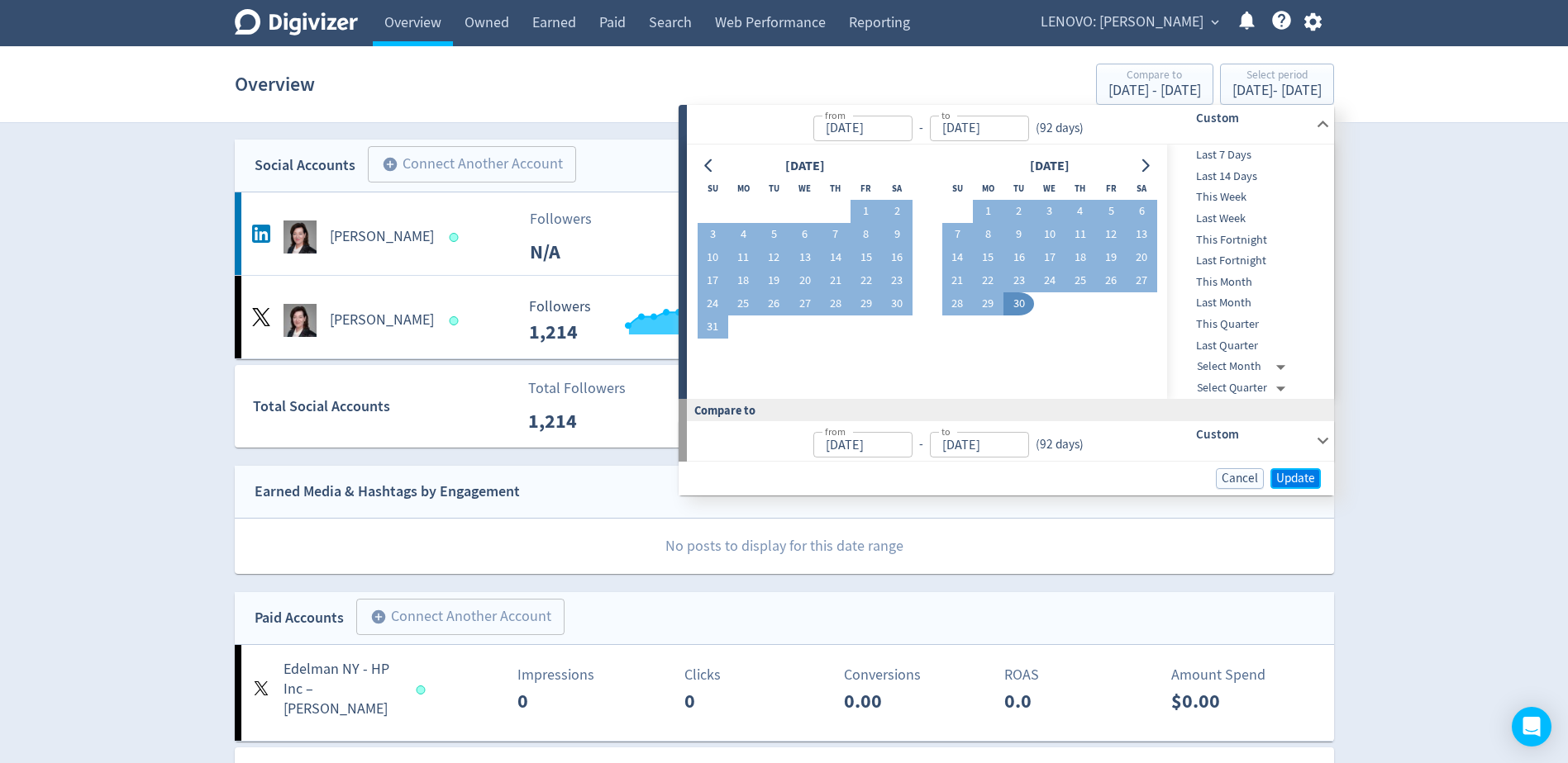
click at [1296, 483] on span "Update" at bounding box center [1295, 479] width 39 height 12
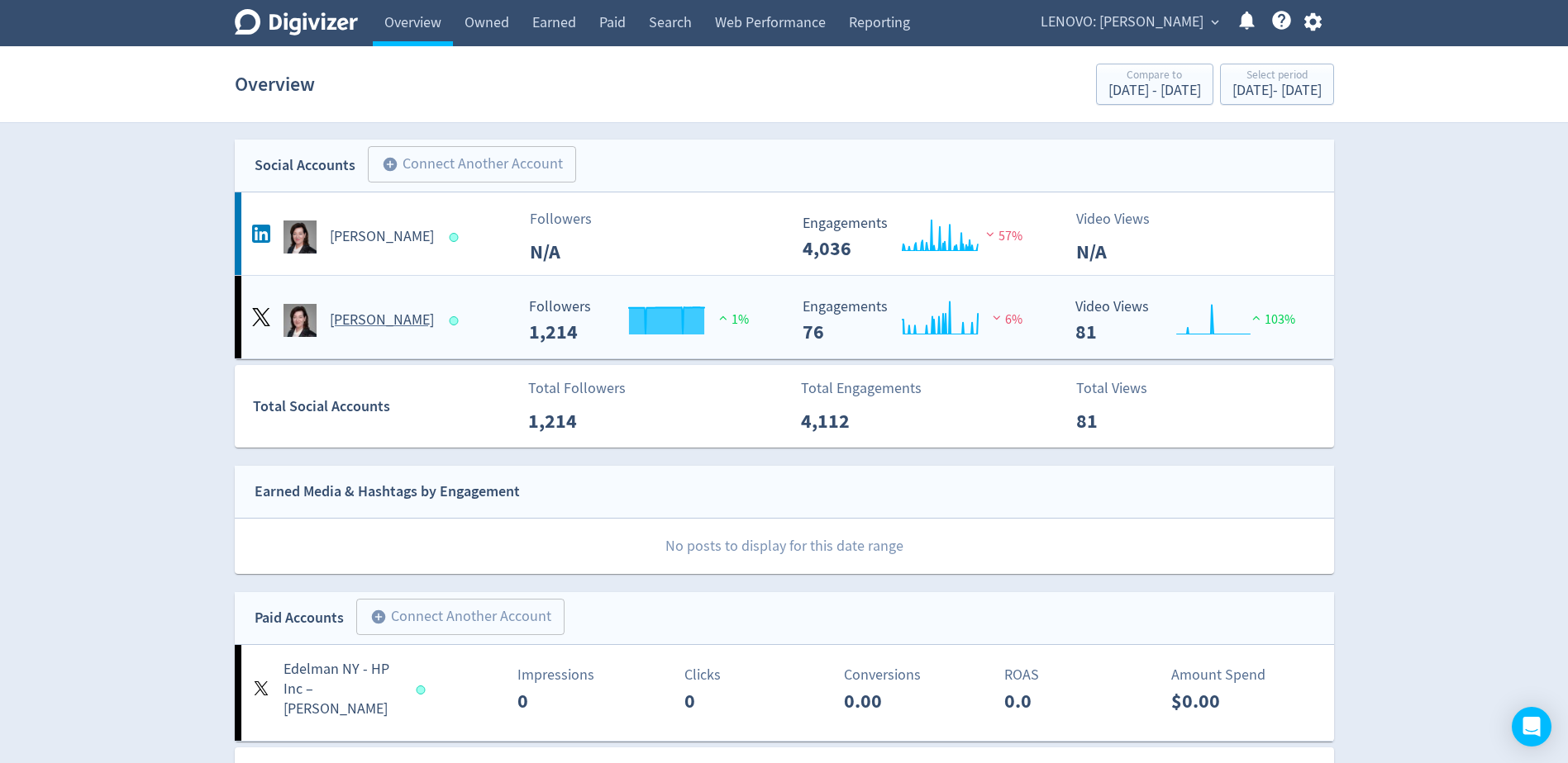
click at [376, 317] on h5 "[PERSON_NAME]" at bounding box center [382, 321] width 104 height 20
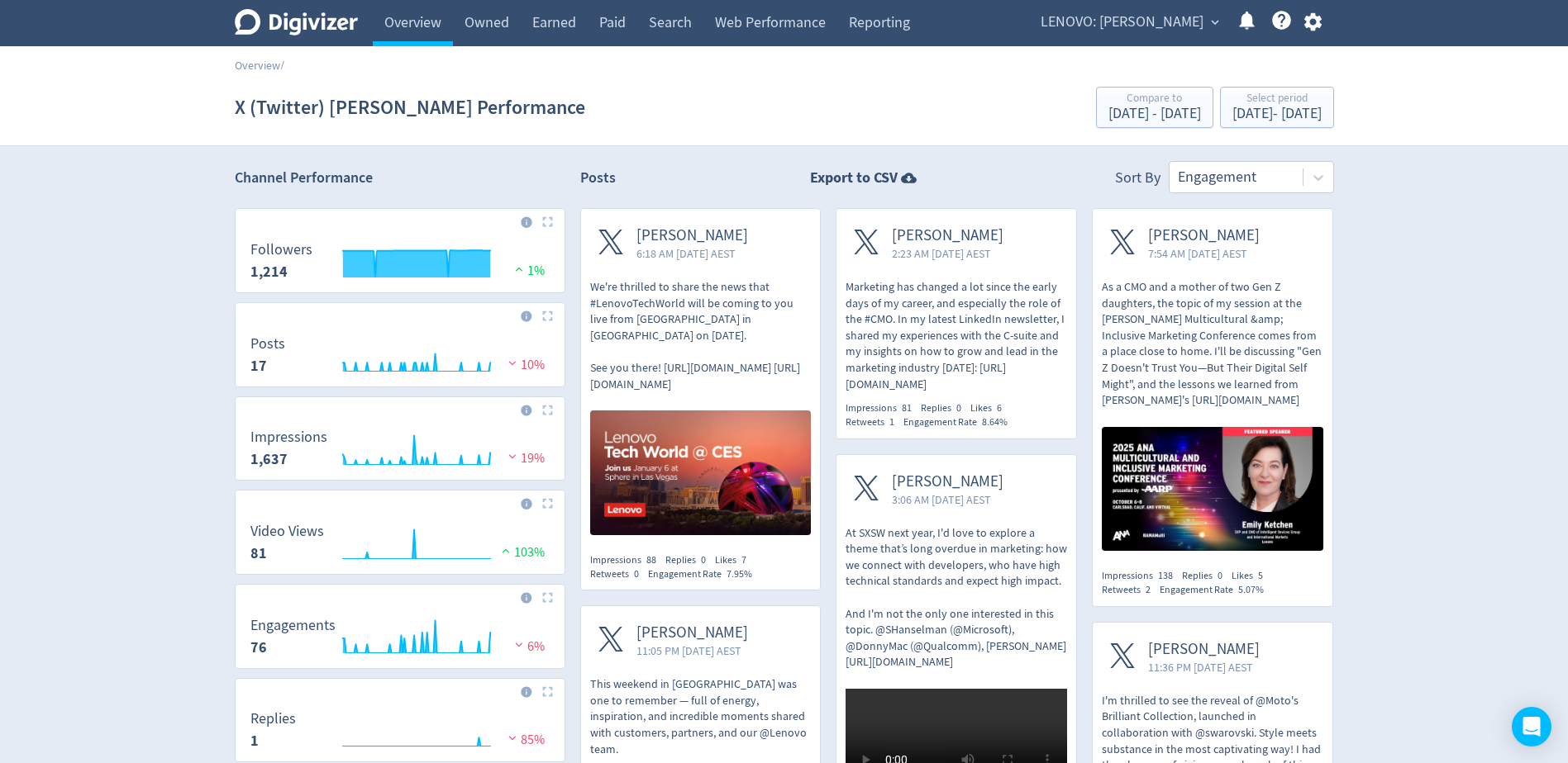
click at [551, 224] on img at bounding box center [547, 222] width 11 height 11
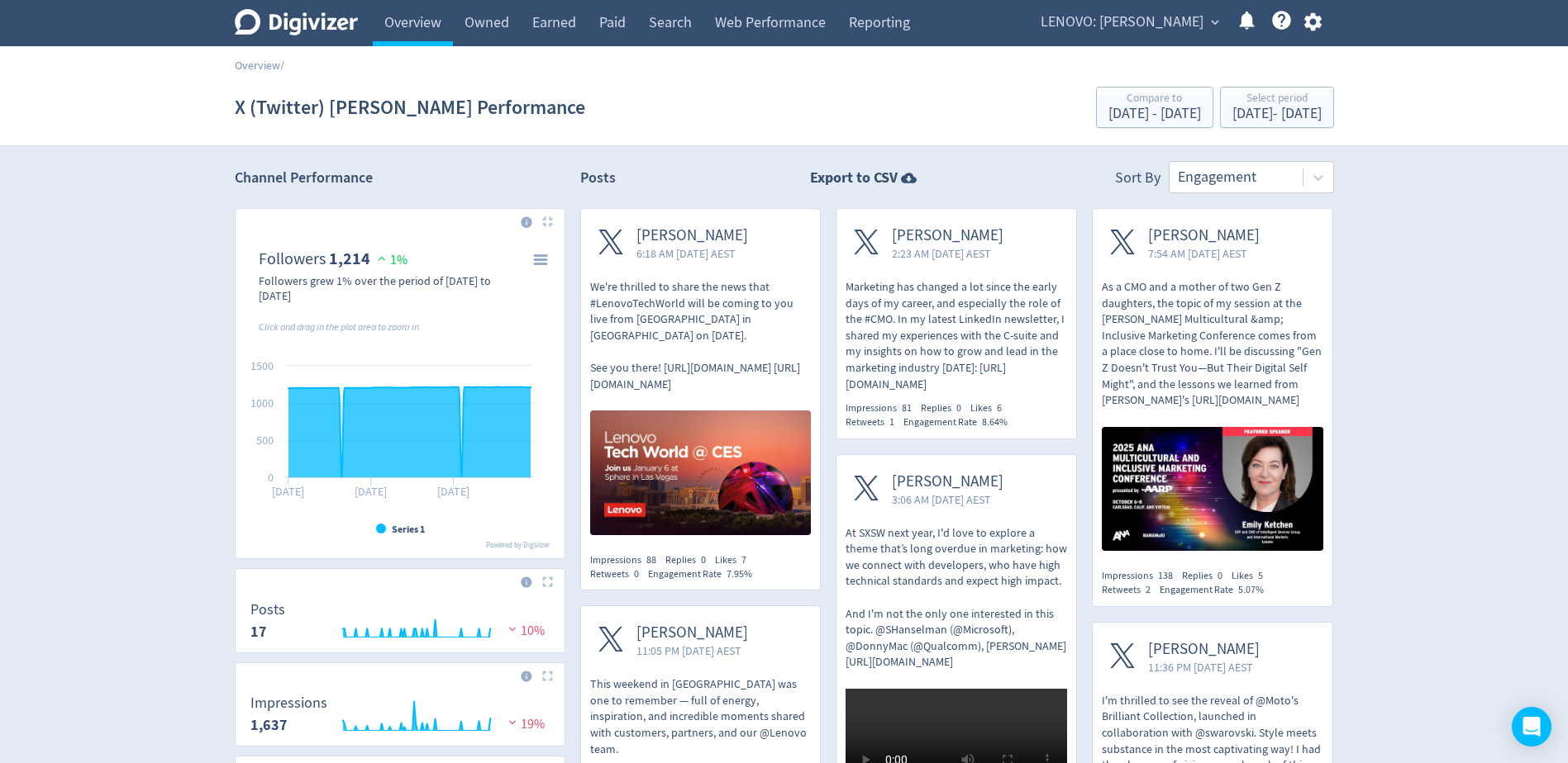
click at [1150, 25] on span "LENOVO: [PERSON_NAME]" at bounding box center [1121, 22] width 163 height 26
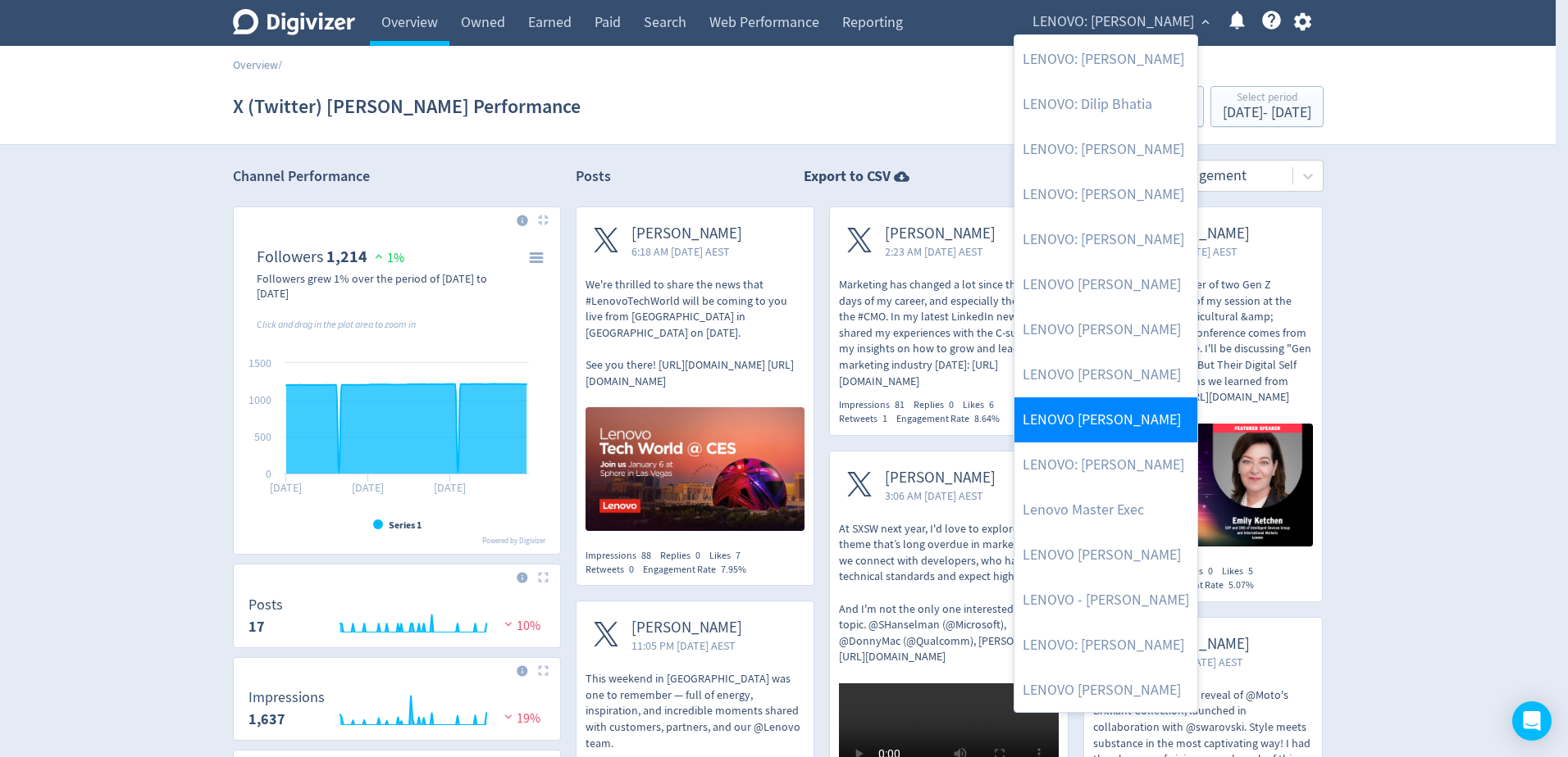
scroll to position [271, 0]
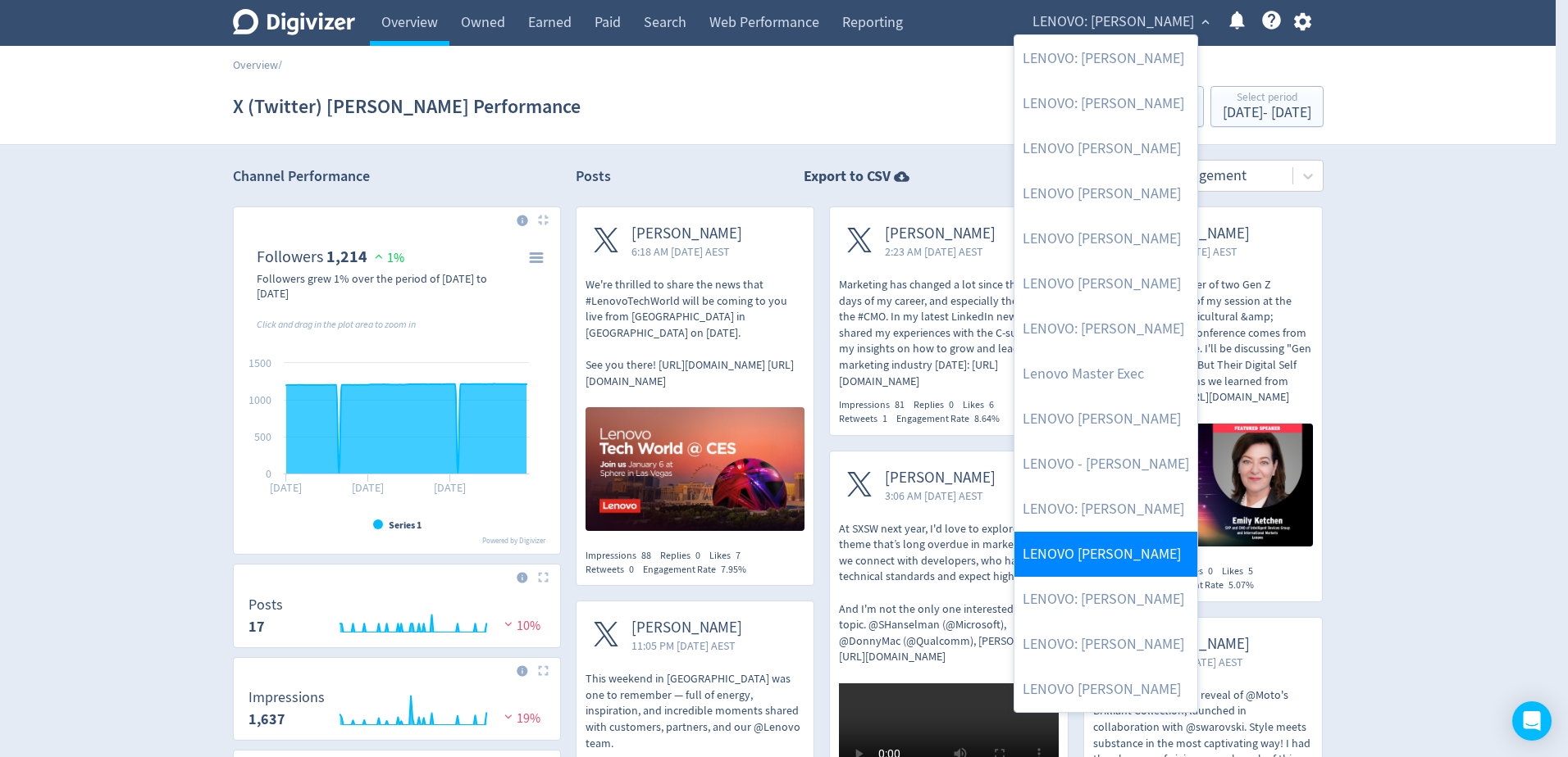
click at [1116, 563] on link "LENOVO [PERSON_NAME]" at bounding box center [1105, 554] width 183 height 45
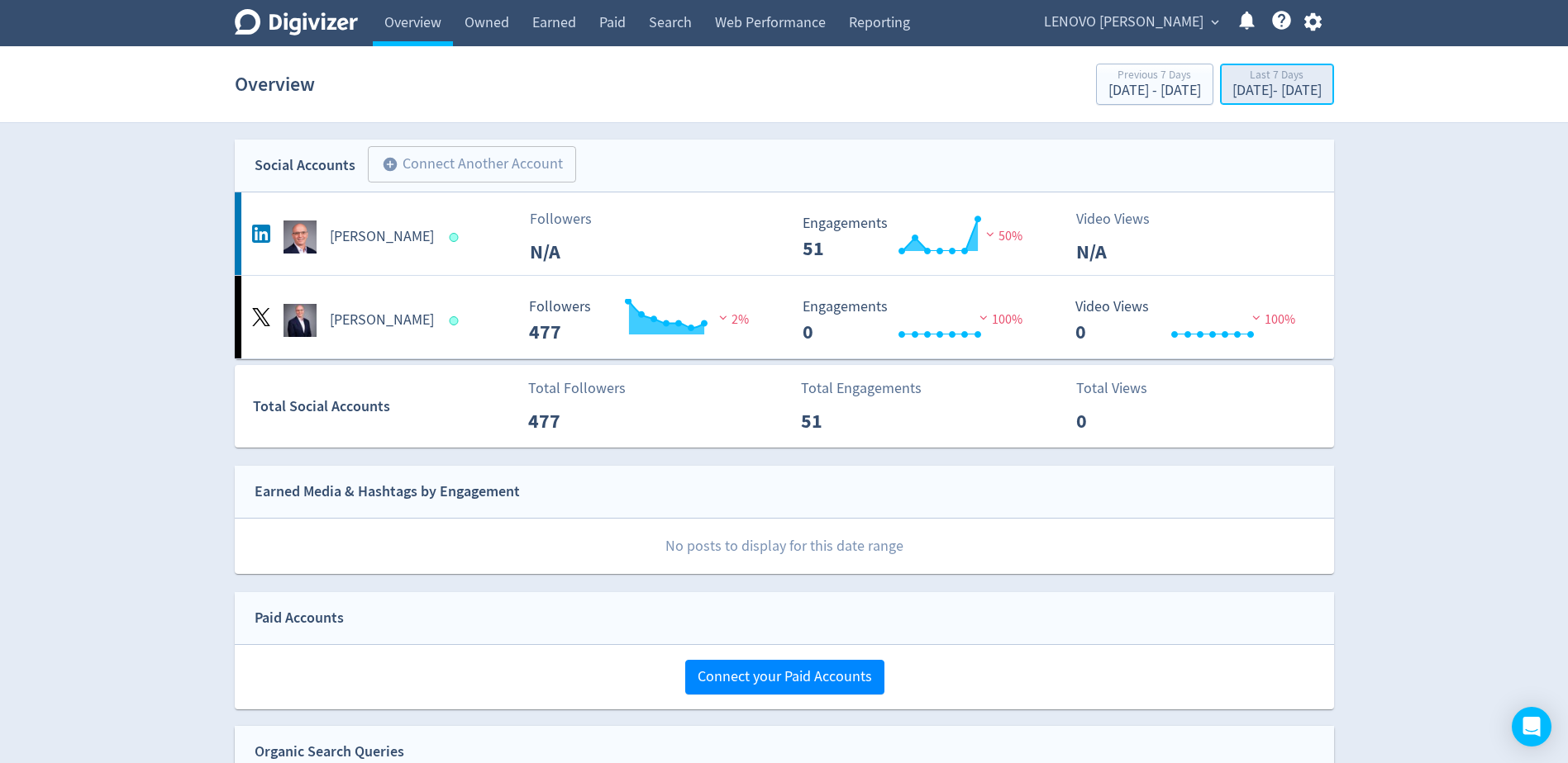
click at [1232, 92] on div "[DATE] - [DATE]" at bounding box center [1277, 91] width 89 height 15
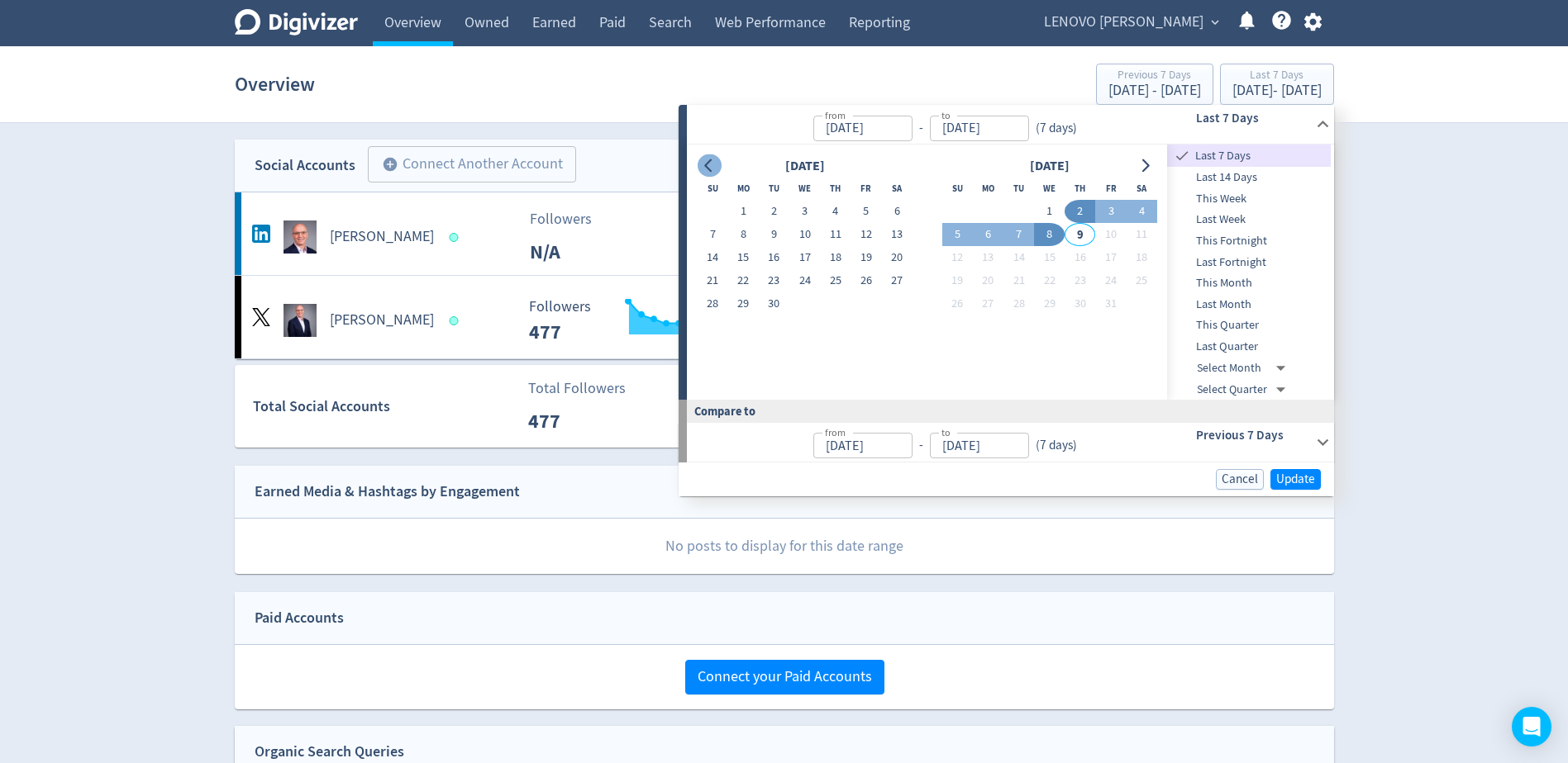
click at [717, 167] on button "Go to previous month" at bounding box center [709, 166] width 24 height 23
click at [782, 215] on button "1" at bounding box center [773, 212] width 31 height 23
type input "[DATE]"
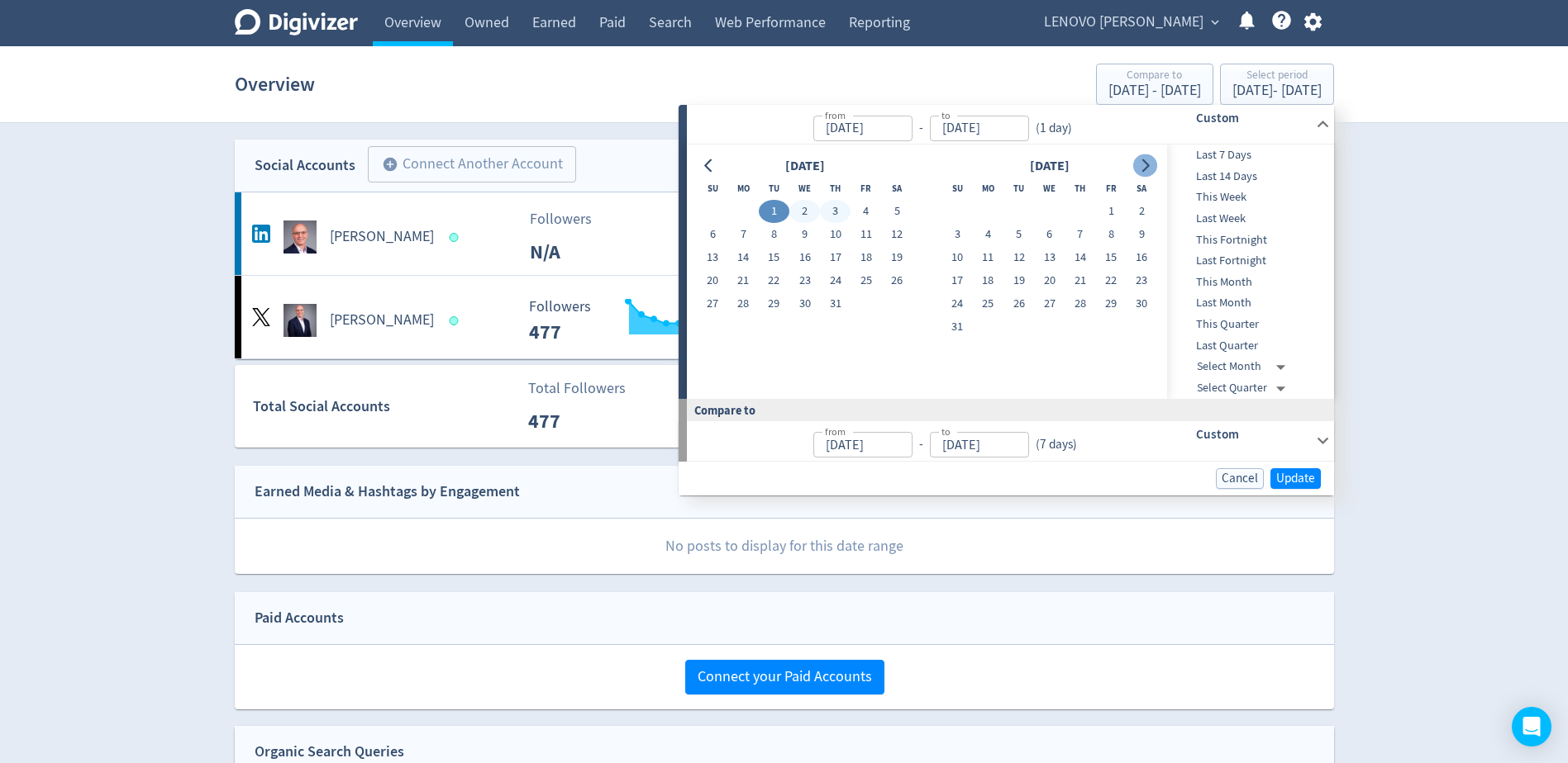
click at [1150, 169] on icon "Go to next month" at bounding box center [1145, 166] width 13 height 13
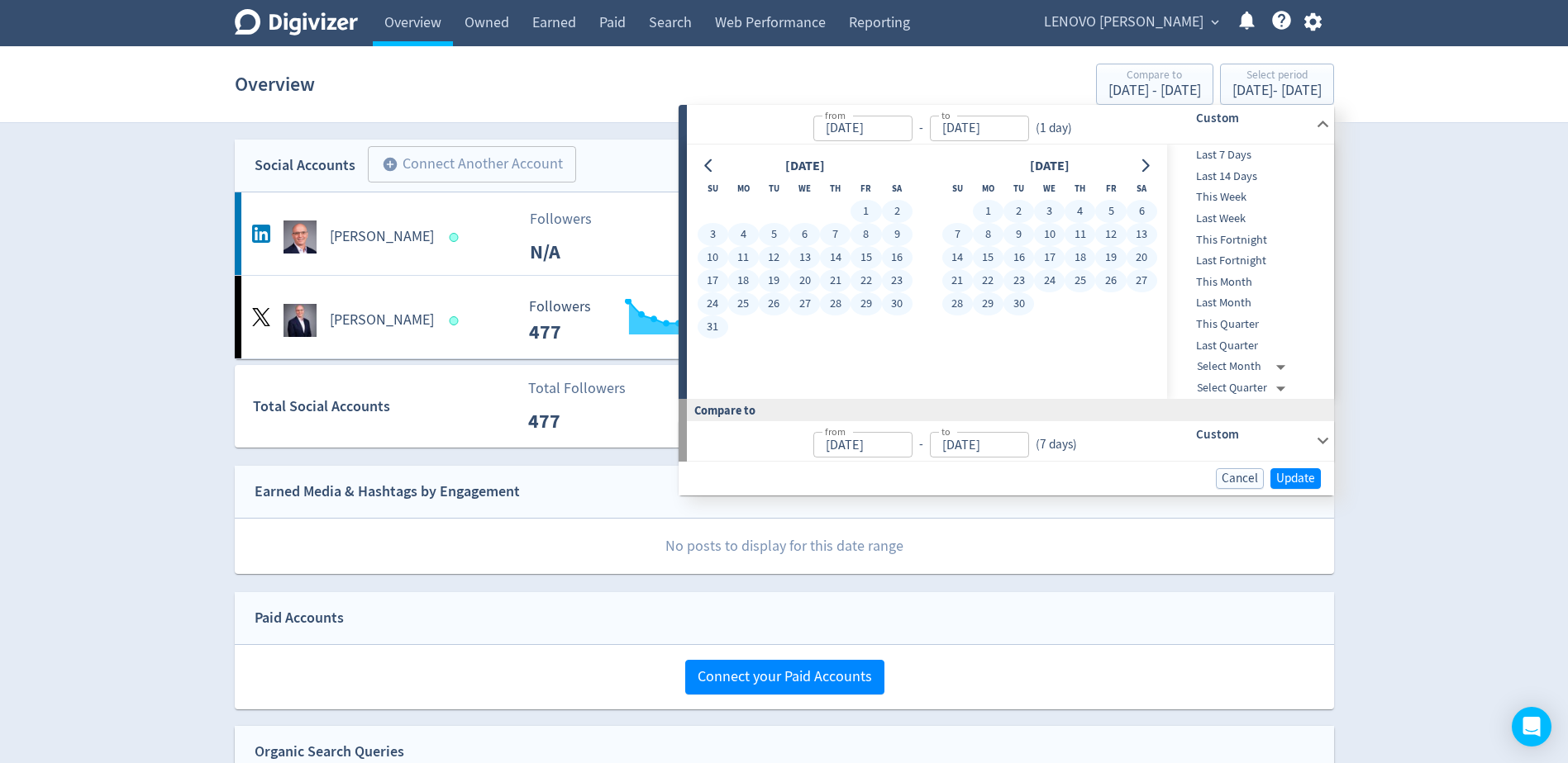
click at [1017, 312] on button "30" at bounding box center [1018, 304] width 31 height 23
type input "[DATE]"
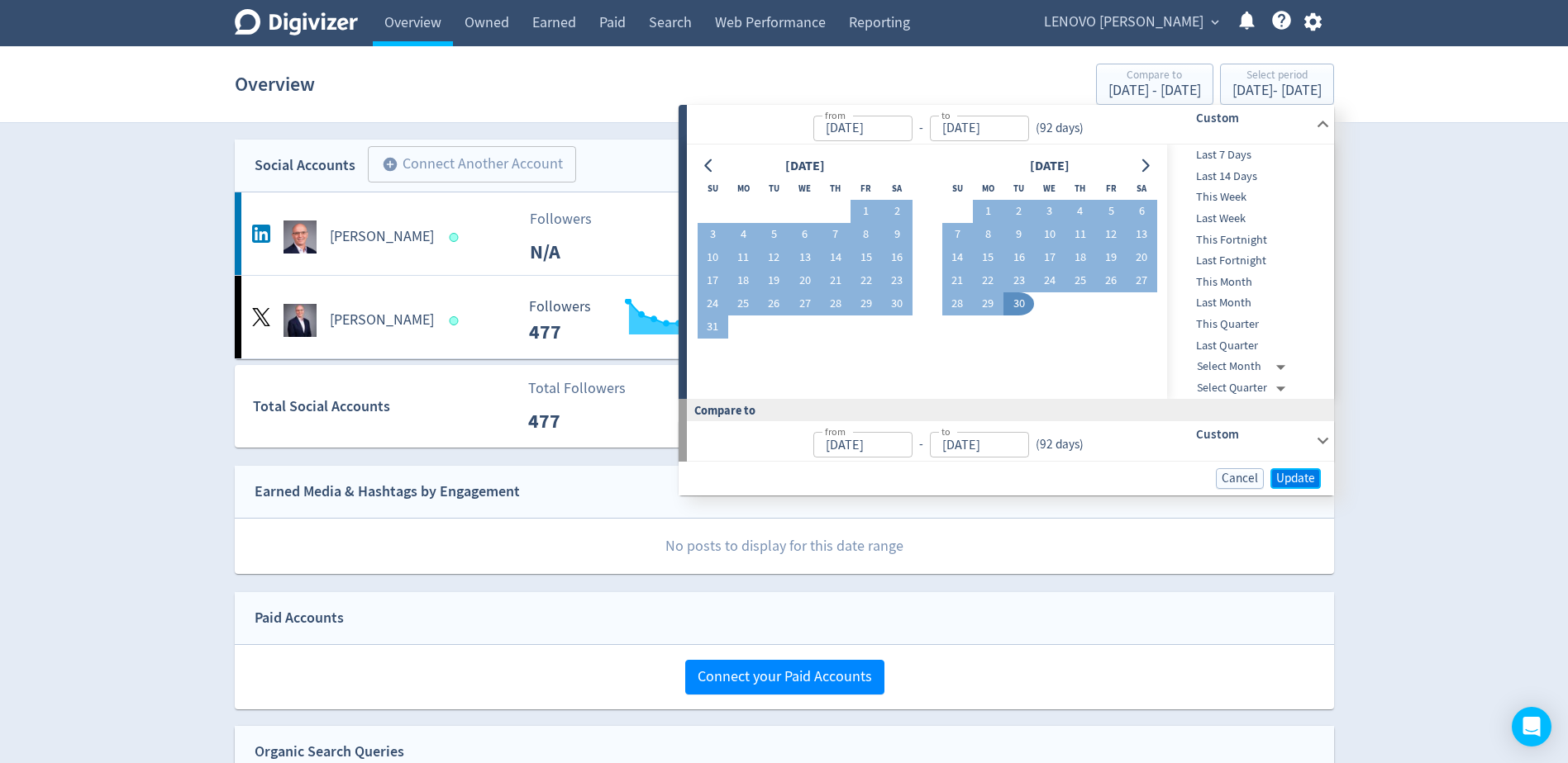
click at [1281, 484] on span "Update" at bounding box center [1295, 479] width 39 height 12
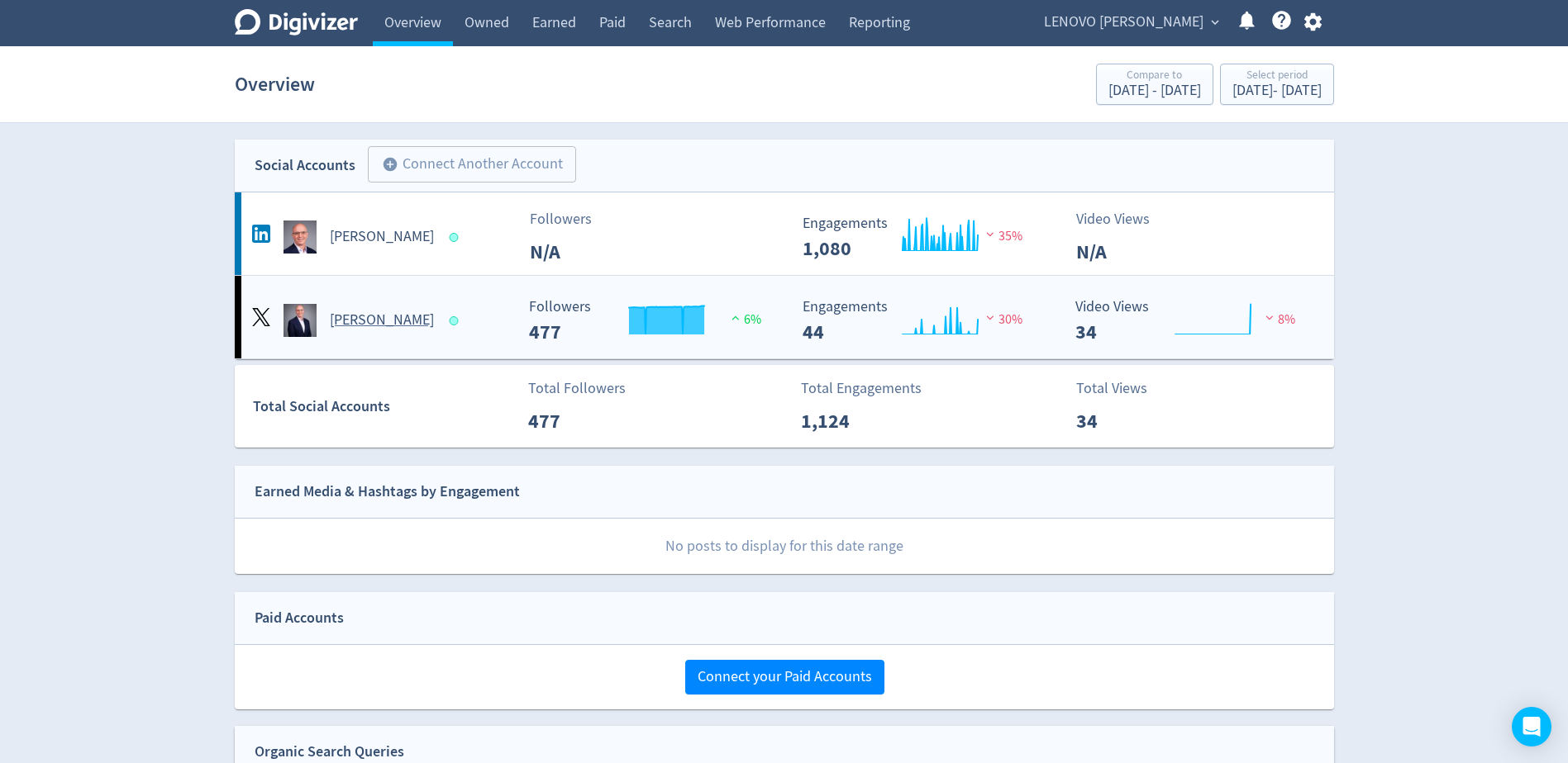
click at [368, 320] on h5 "[PERSON_NAME]" at bounding box center [382, 321] width 104 height 20
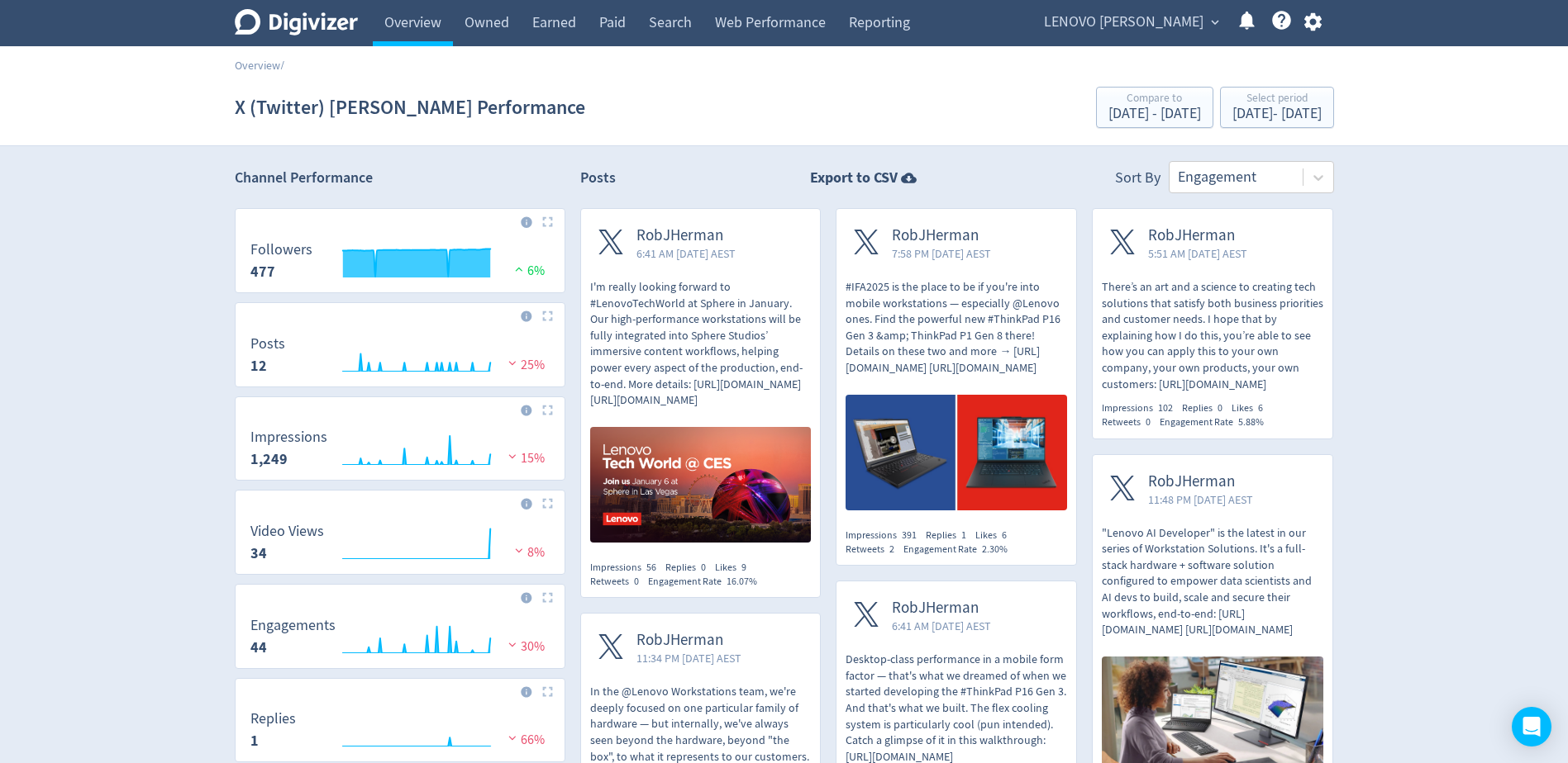
click at [553, 214] on div "Created with Highcharts 10.3.3 Followers 477 6%" at bounding box center [400, 250] width 331 height 85
click at [550, 227] on img at bounding box center [547, 222] width 11 height 11
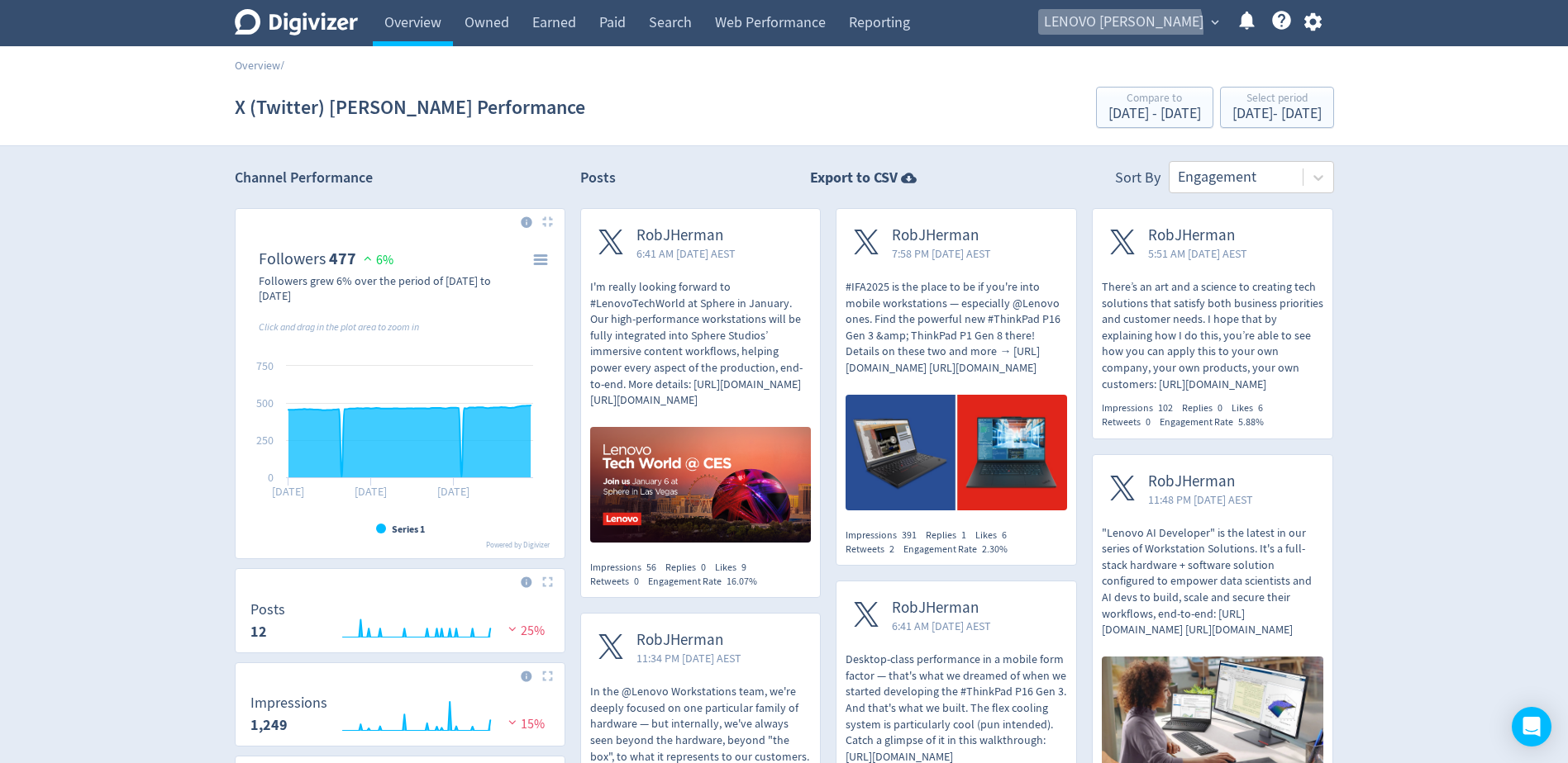
drag, startPoint x: 1145, startPoint y: 31, endPoint x: 1154, endPoint y: 69, distance: 39.1
click at [1145, 31] on span "LENOVO [PERSON_NAME]" at bounding box center [1123, 22] width 160 height 26
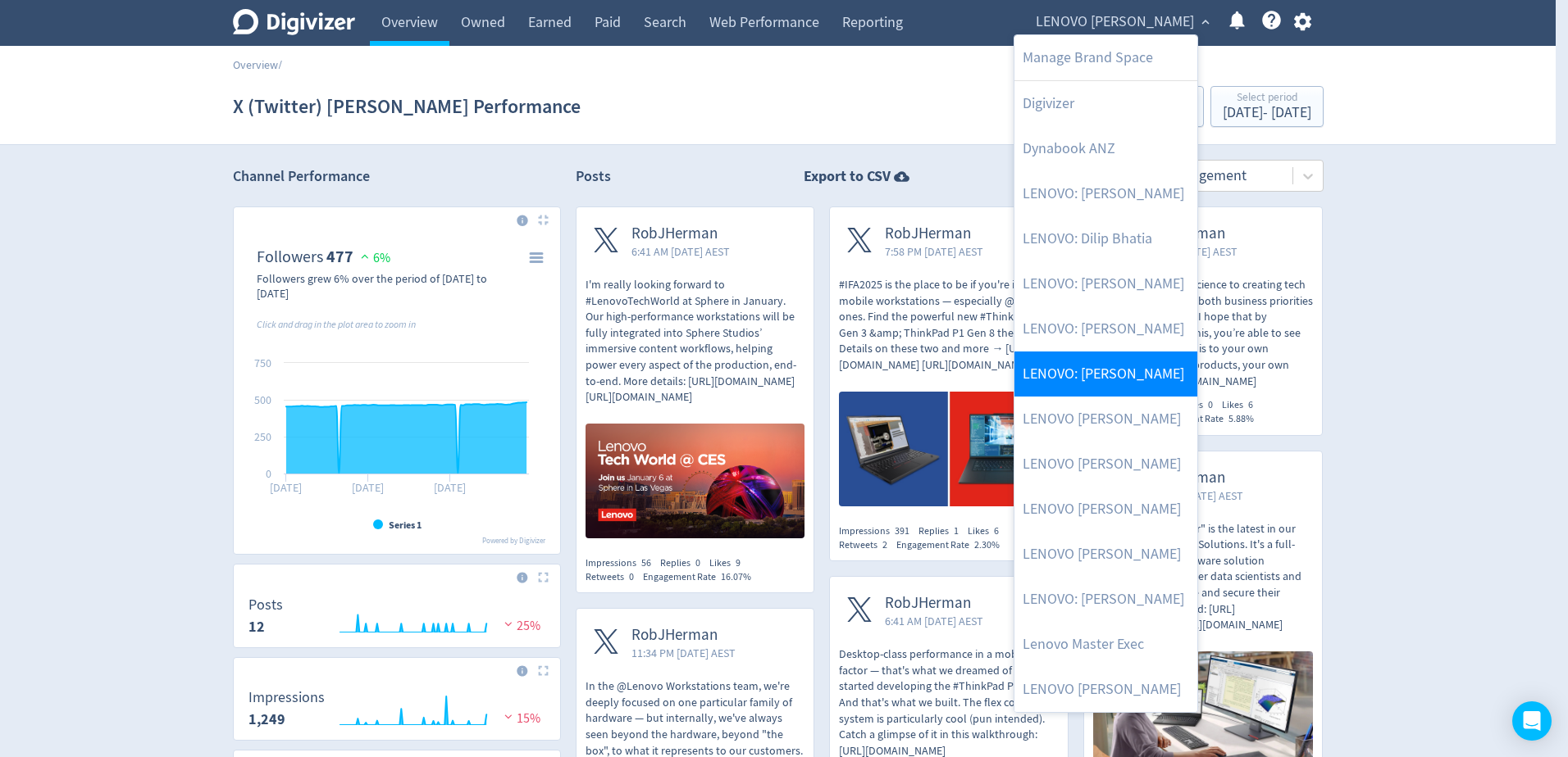
click at [1138, 358] on link "LENOVO: [PERSON_NAME]" at bounding box center [1105, 374] width 183 height 45
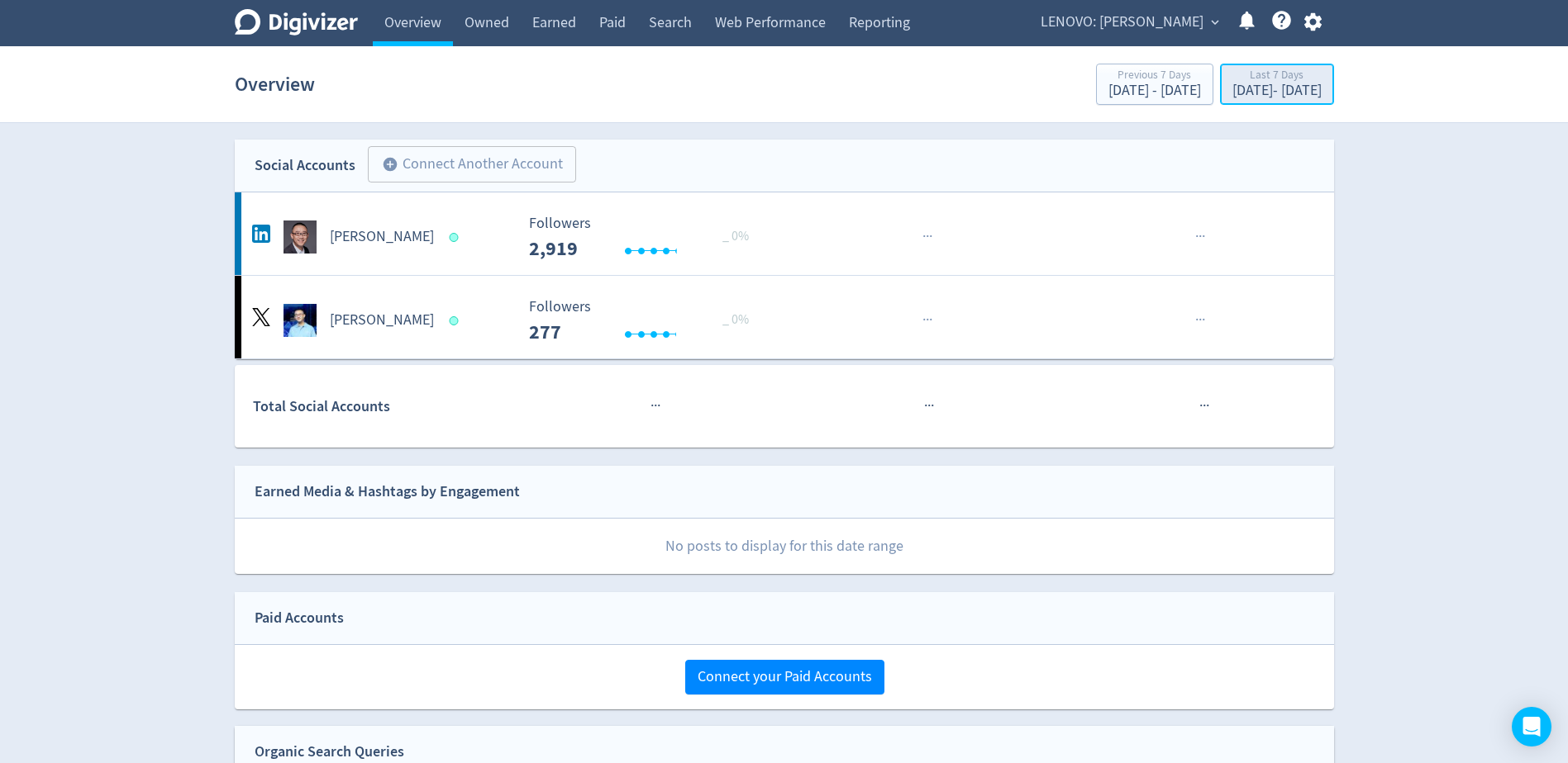
click at [1232, 98] on div "[DATE] - [DATE]" at bounding box center [1277, 91] width 89 height 15
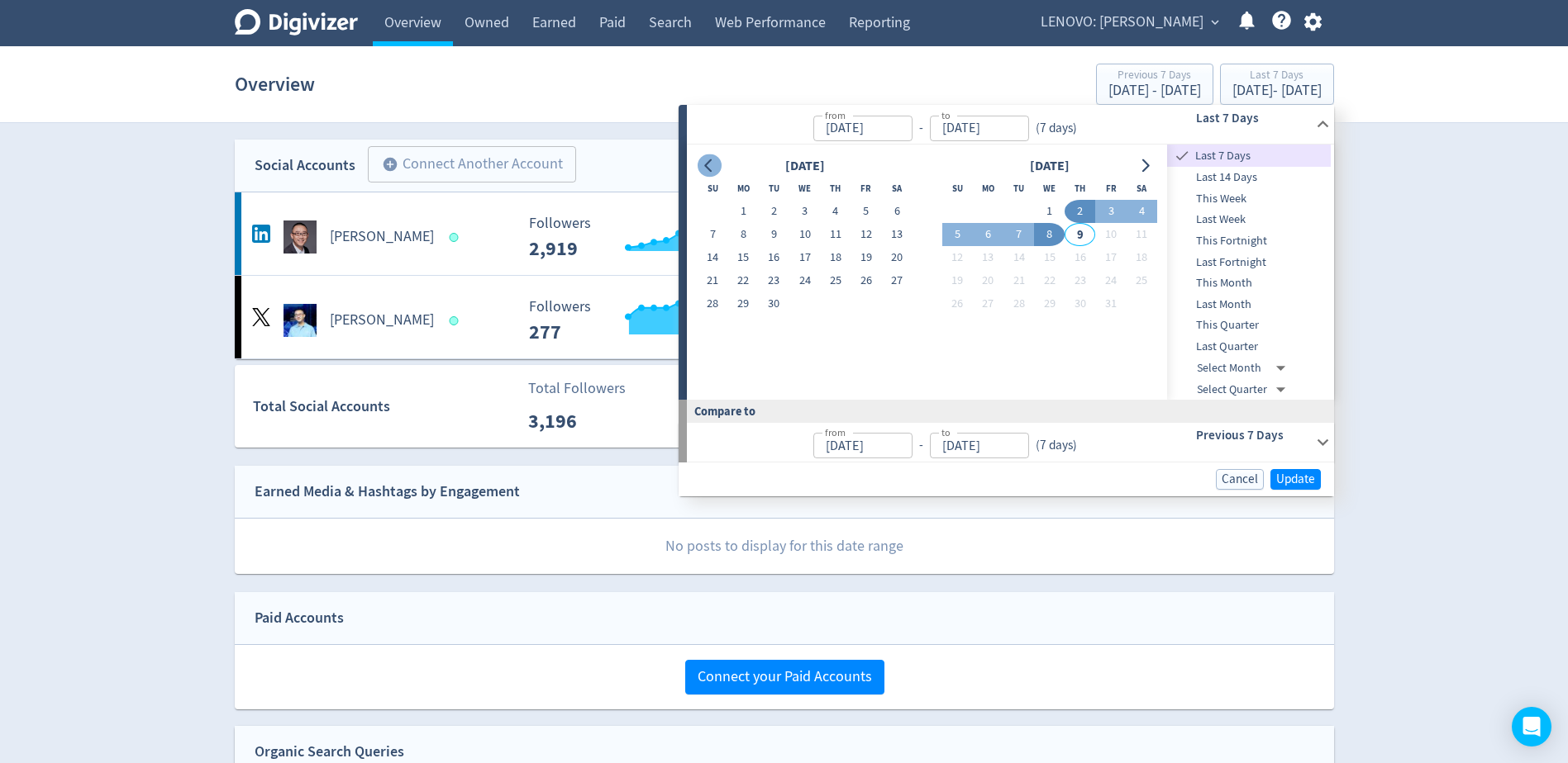
click at [716, 165] on button "Go to previous month" at bounding box center [709, 166] width 24 height 23
click at [778, 211] on button "1" at bounding box center [773, 212] width 31 height 23
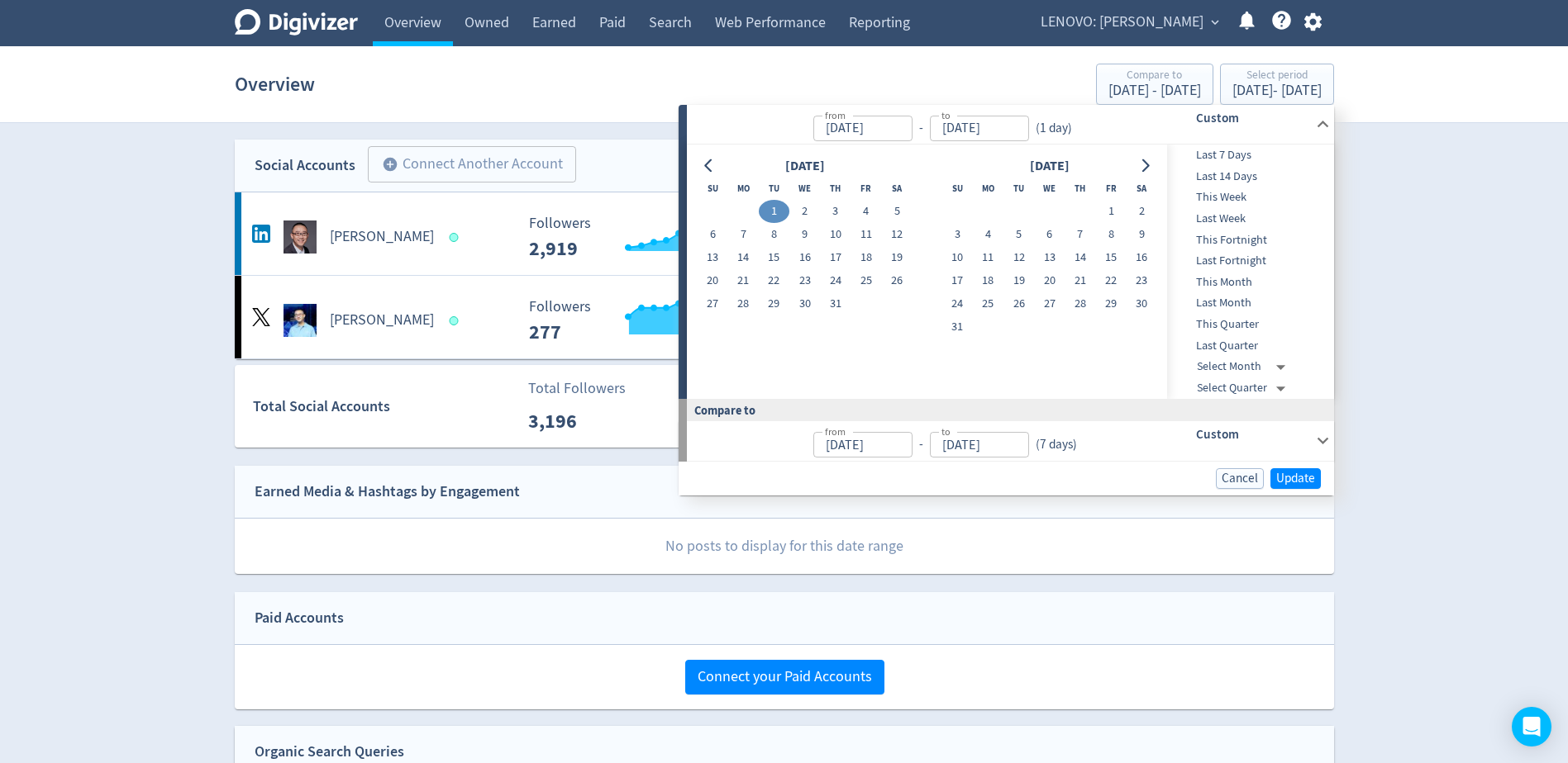
type input "[DATE]"
click at [1151, 169] on icon "Go to next month" at bounding box center [1145, 166] width 13 height 13
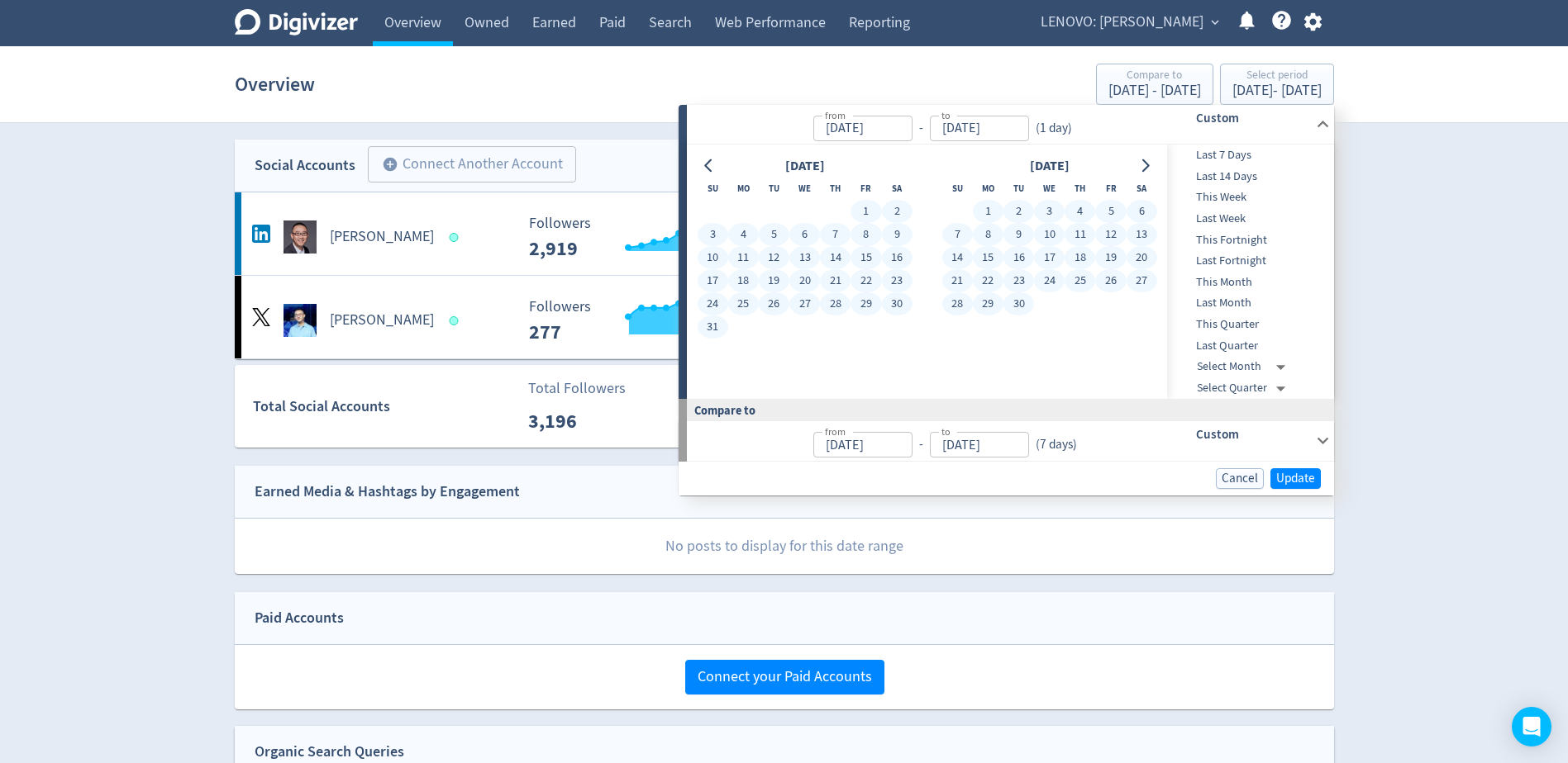
click at [1016, 302] on button "30" at bounding box center [1018, 304] width 31 height 23
type input "[DATE]"
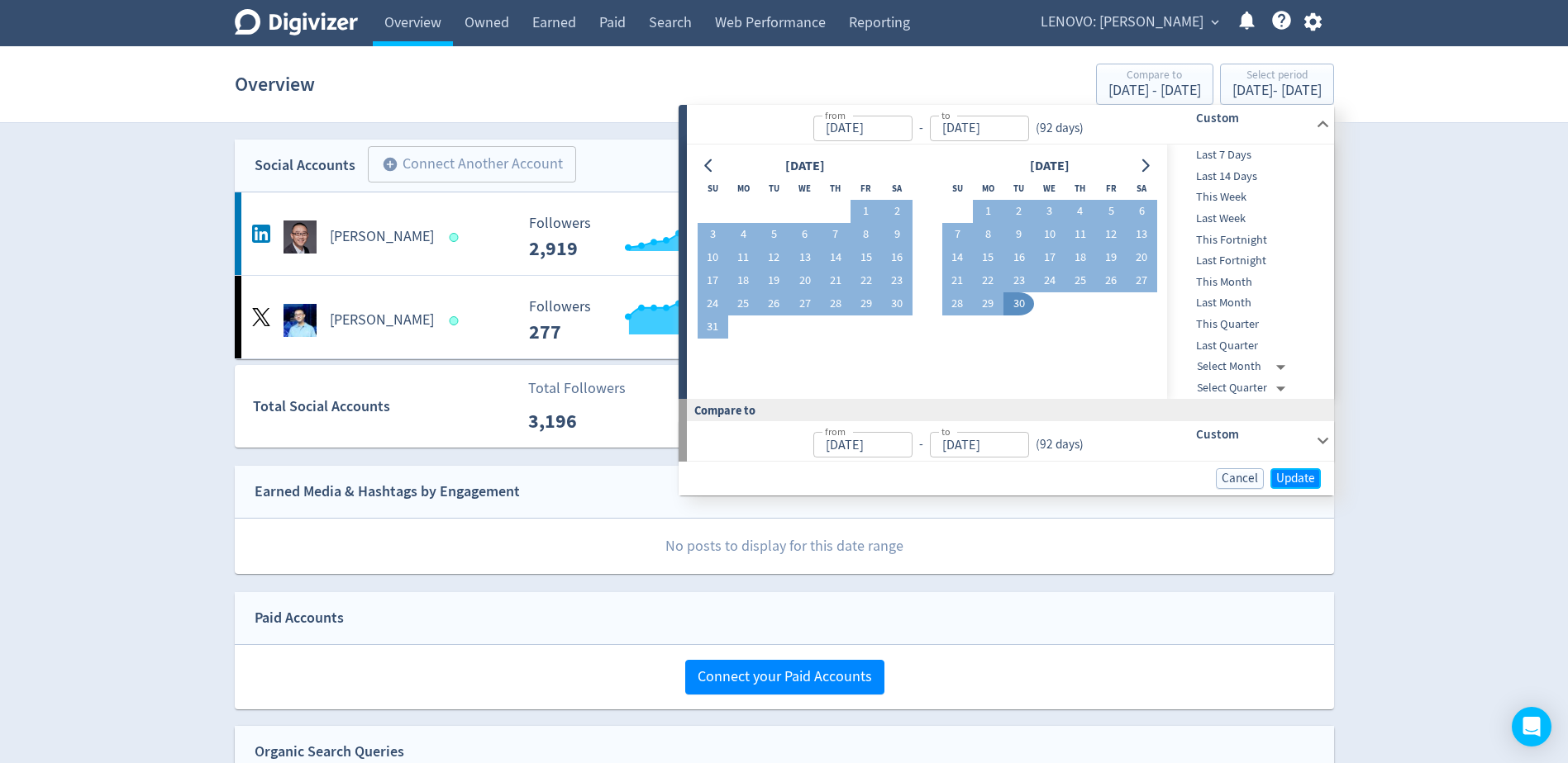
click at [1287, 479] on span "Update" at bounding box center [1295, 479] width 39 height 12
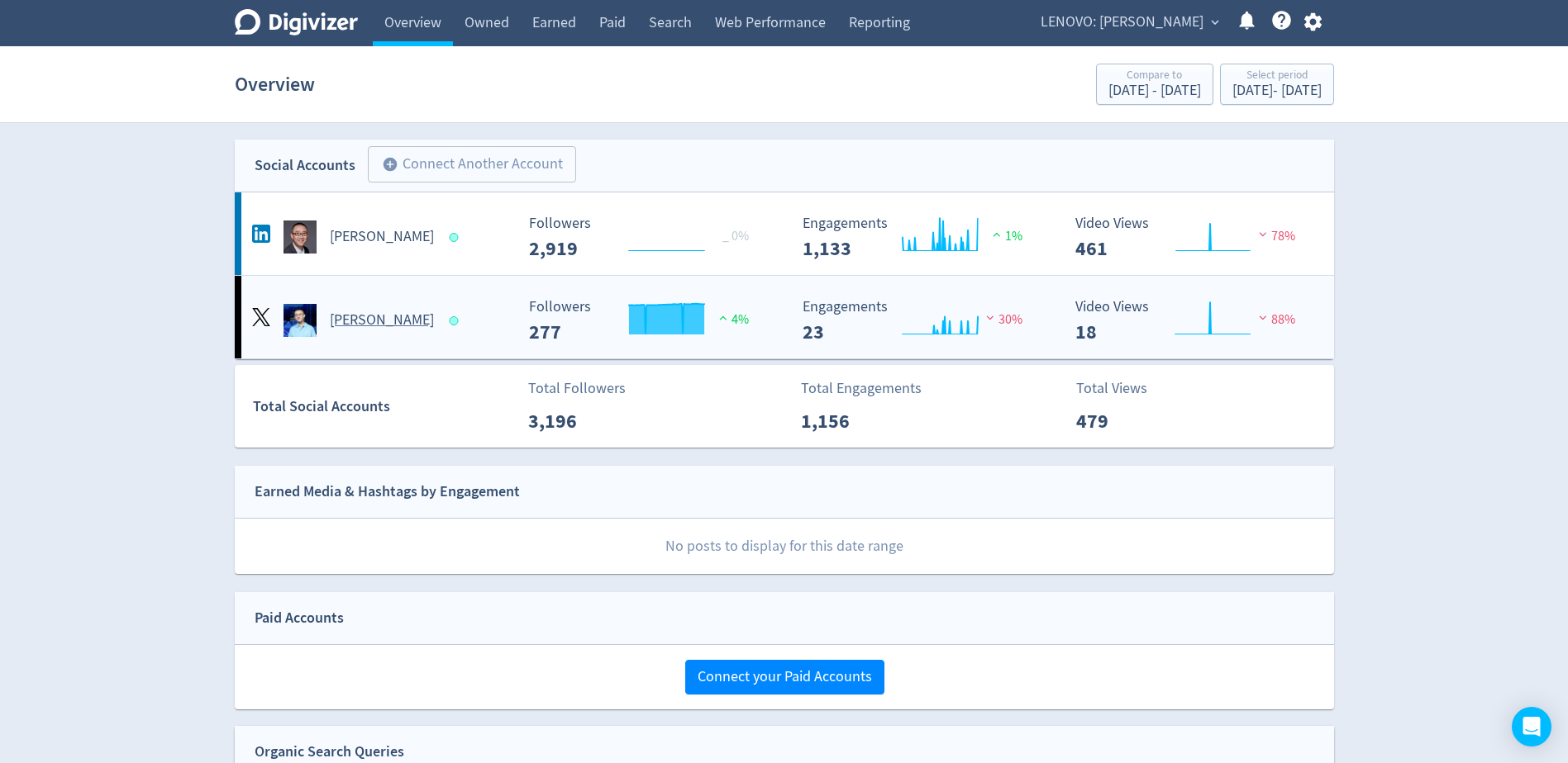
click at [359, 323] on h5 "[PERSON_NAME]" at bounding box center [382, 321] width 104 height 20
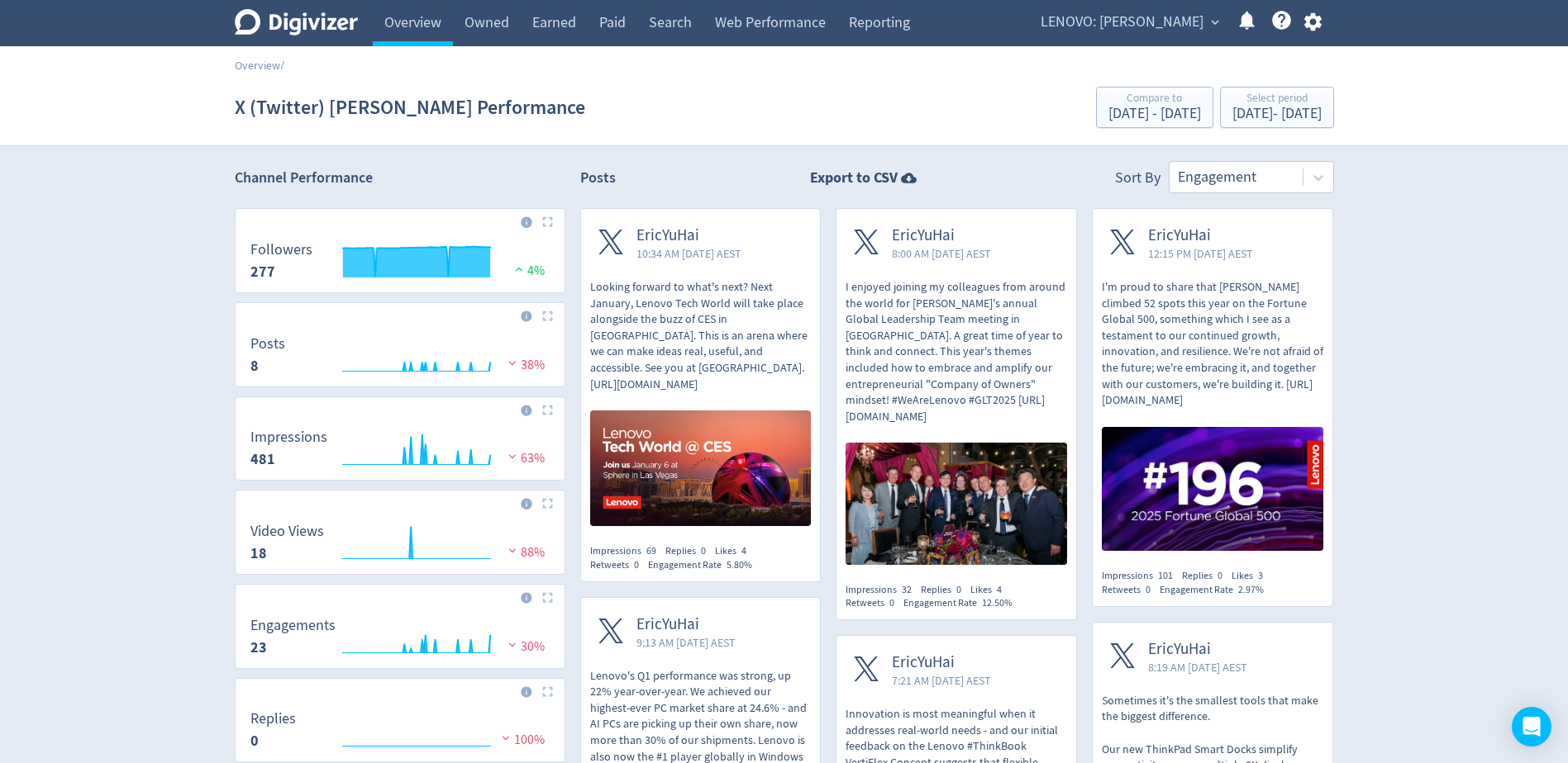
click at [552, 219] on img at bounding box center [547, 222] width 11 height 11
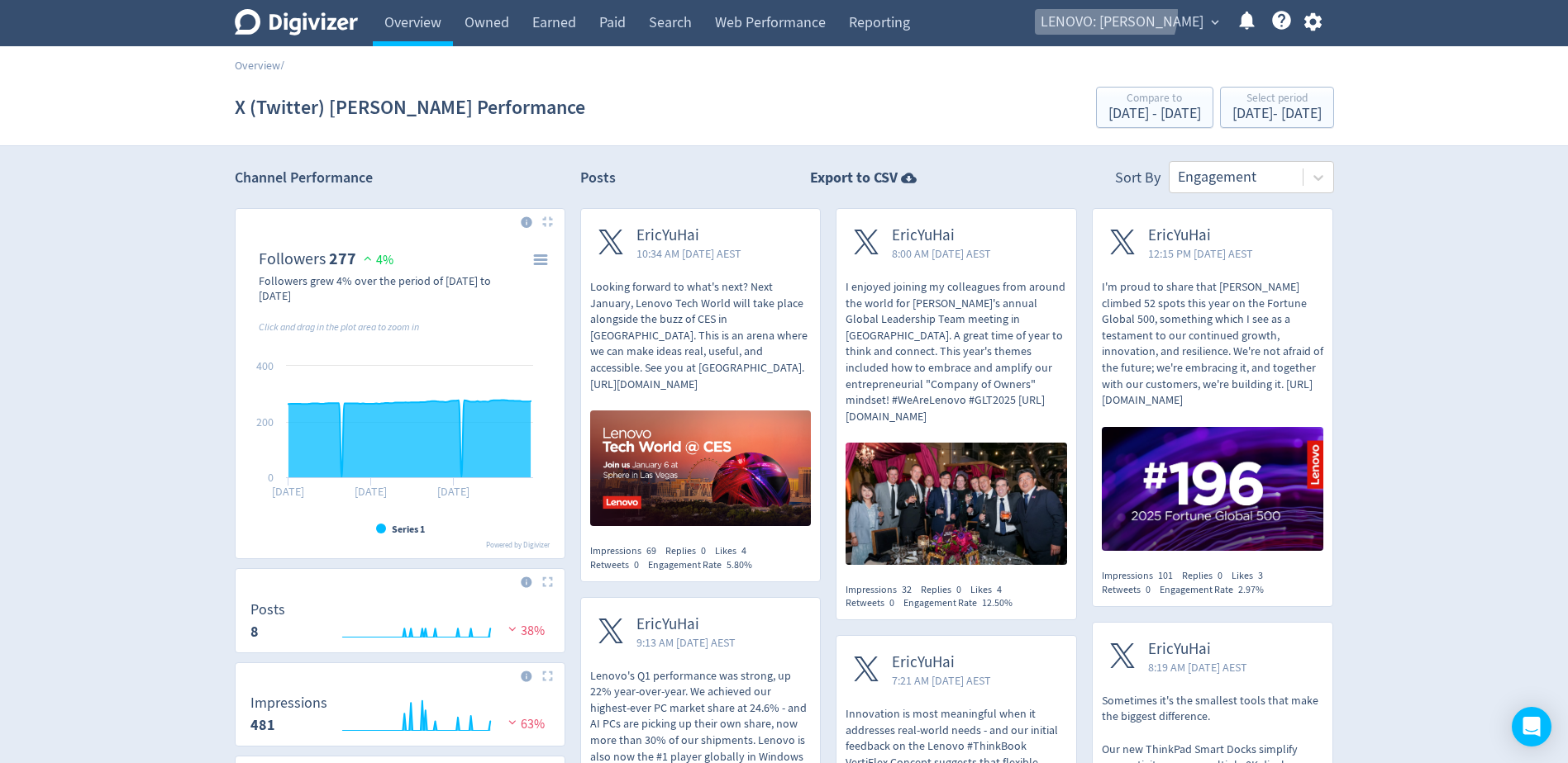
click at [1167, 12] on span "LENOVO: [PERSON_NAME]" at bounding box center [1121, 22] width 163 height 26
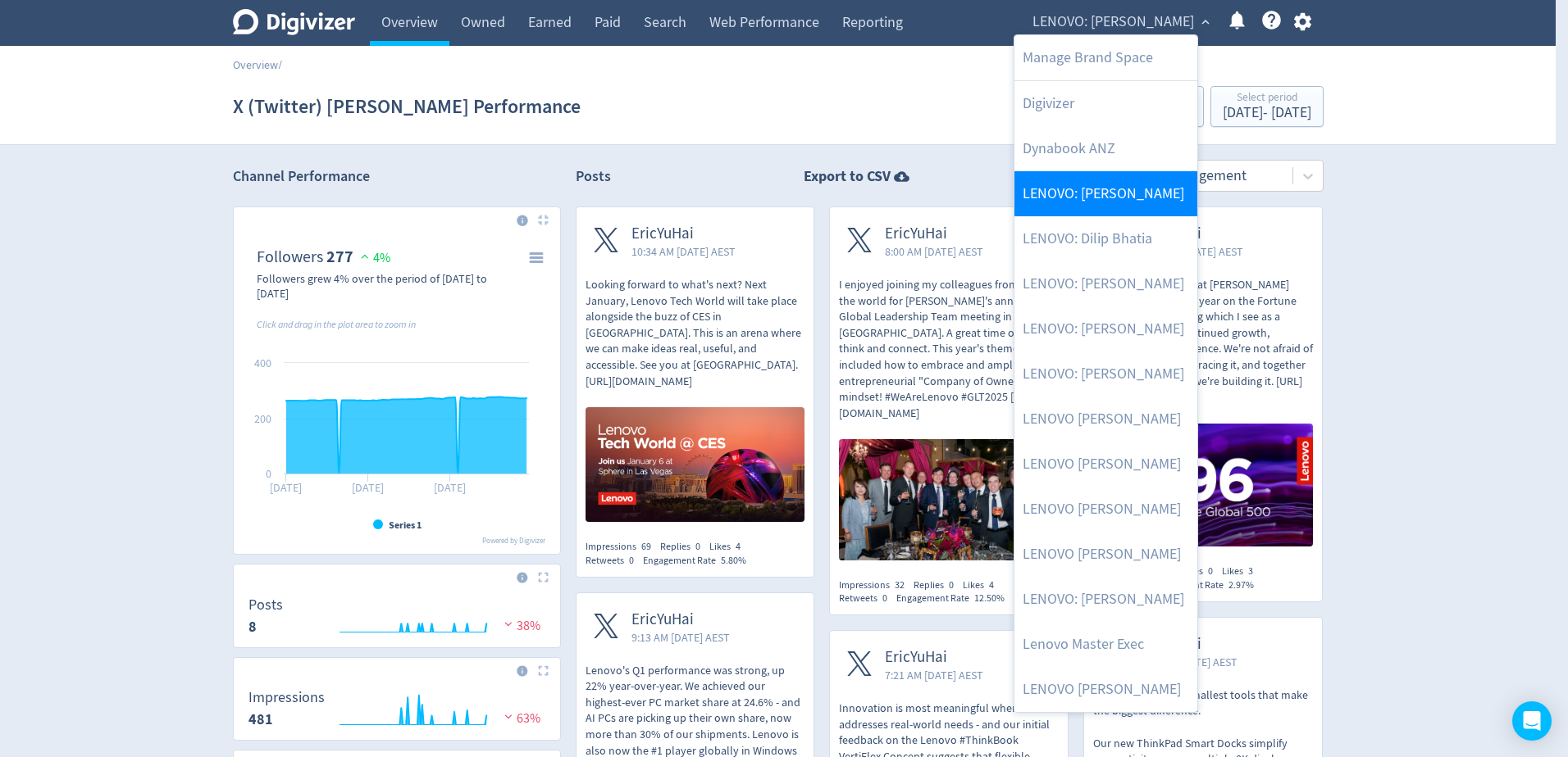
click at [1161, 199] on link "LENOVO: [PERSON_NAME]" at bounding box center [1105, 194] width 183 height 45
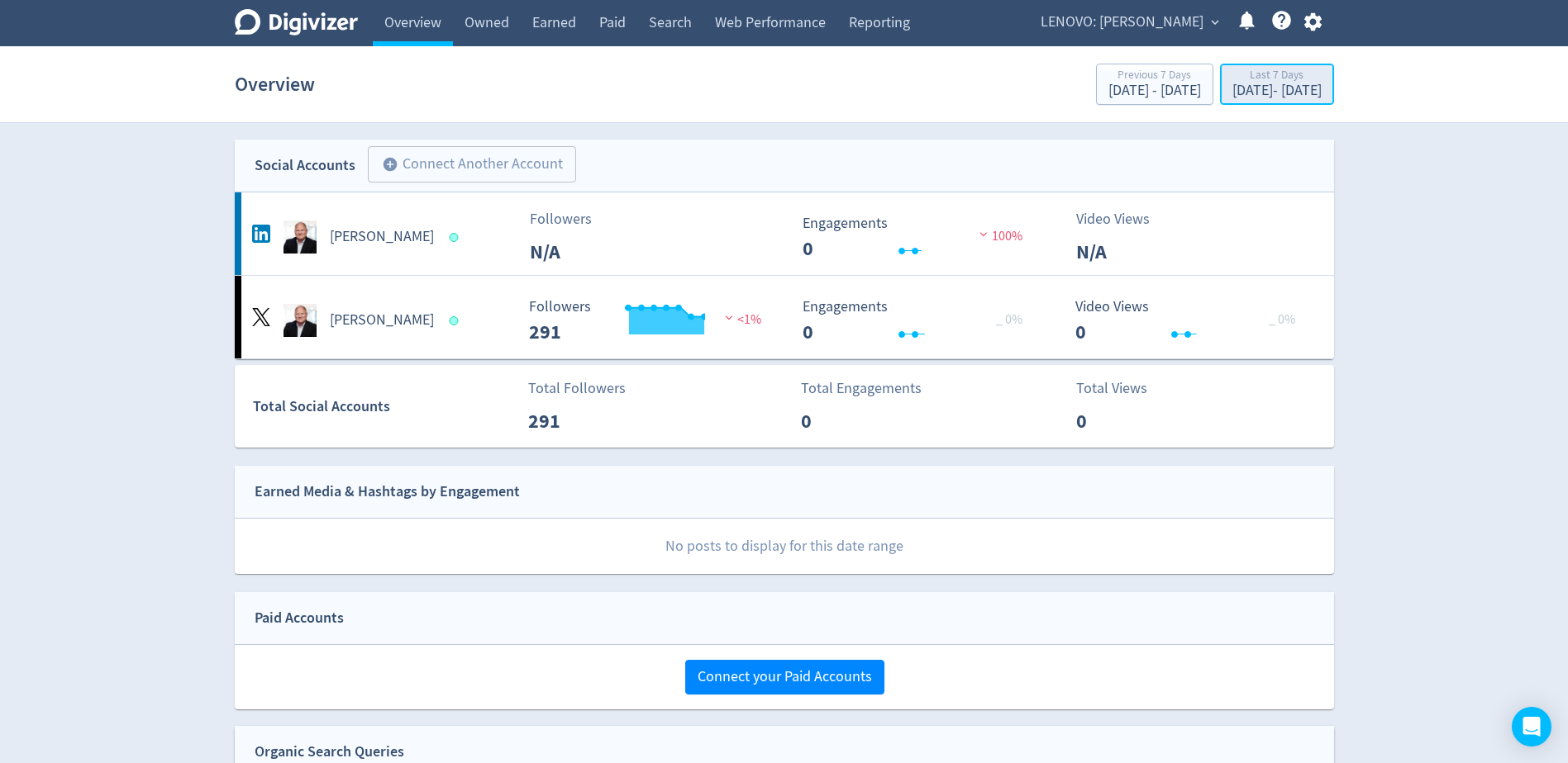
click at [1225, 83] on div "Last 7 Days [DATE] - [DATE]" at bounding box center [1277, 85] width 104 height 34
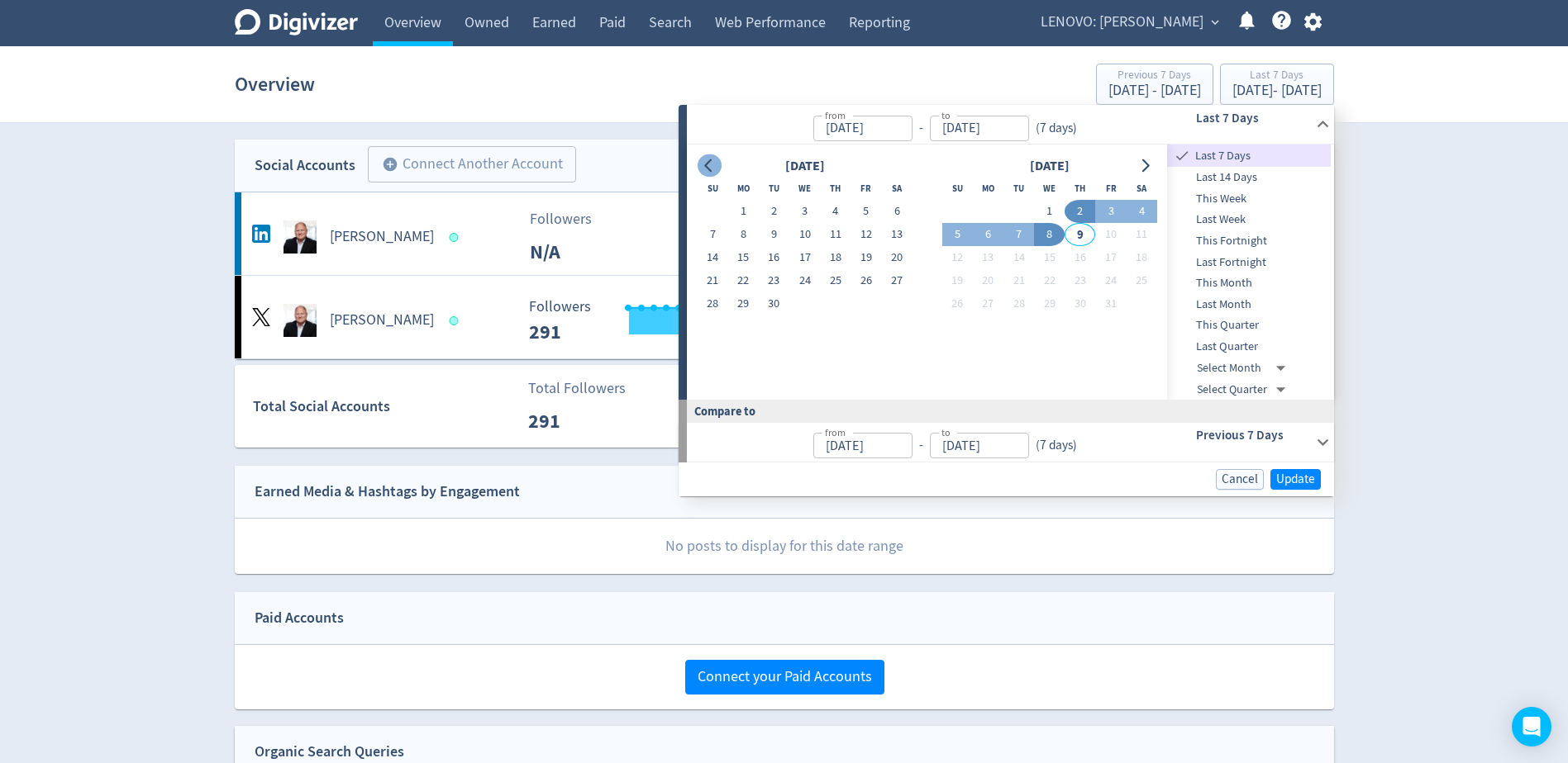
click at [705, 163] on icon "Go to previous month" at bounding box center [709, 166] width 13 height 13
click at [780, 212] on button "1" at bounding box center [773, 212] width 31 height 23
type input "[DATE]"
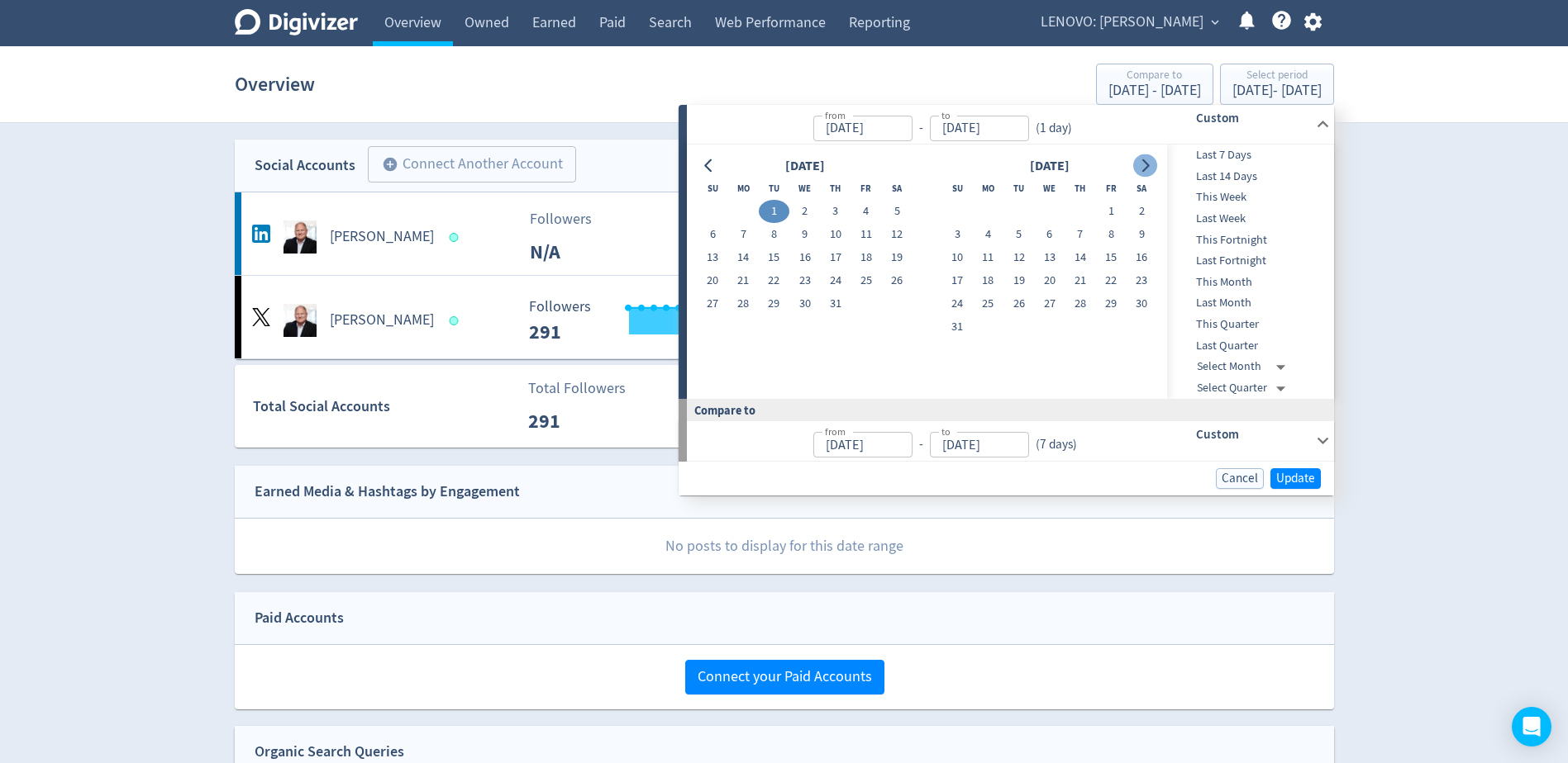
click at [1139, 167] on icon "Go to next month" at bounding box center [1145, 166] width 13 height 13
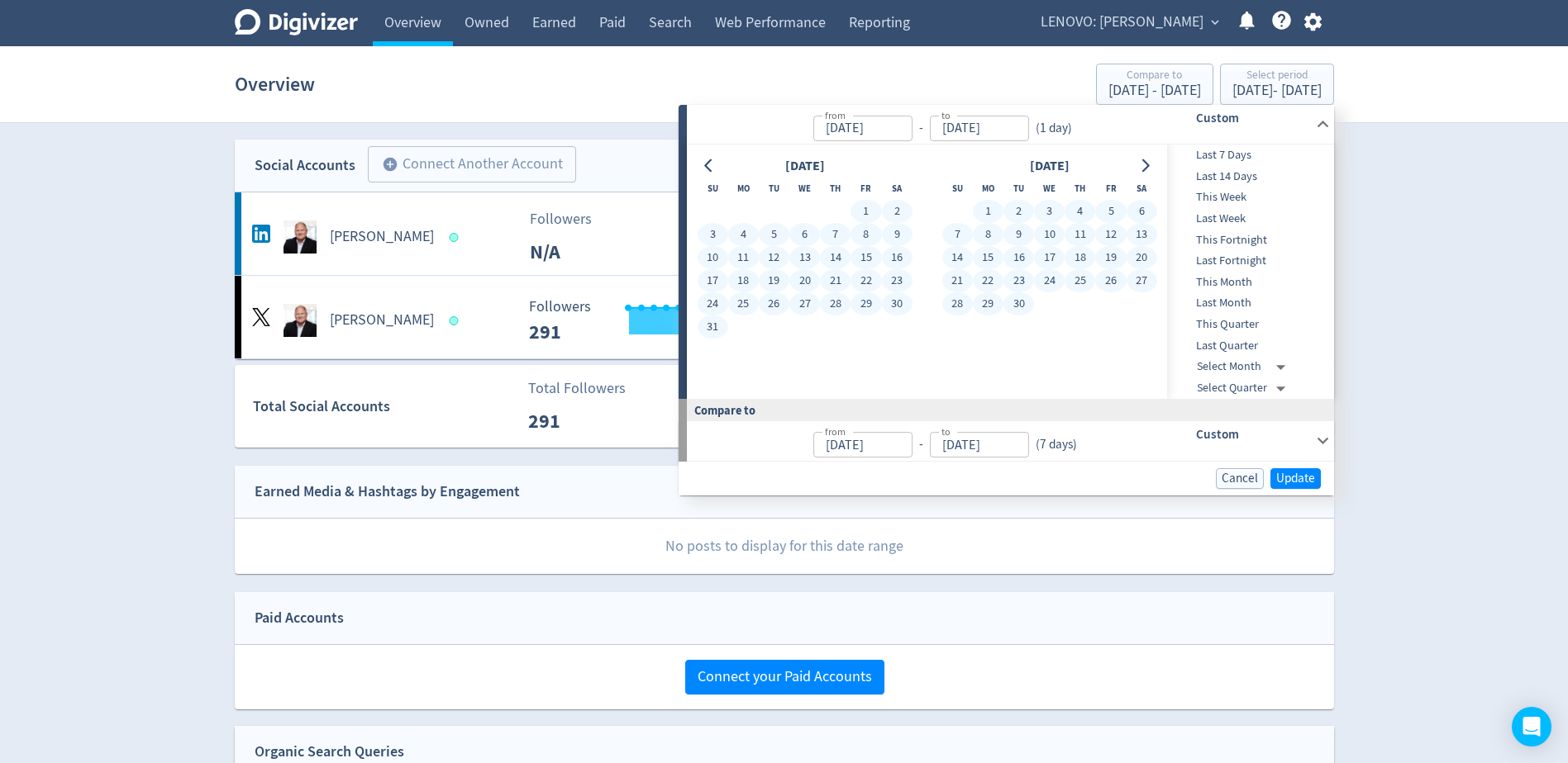
click at [1014, 306] on button "30" at bounding box center [1018, 304] width 31 height 23
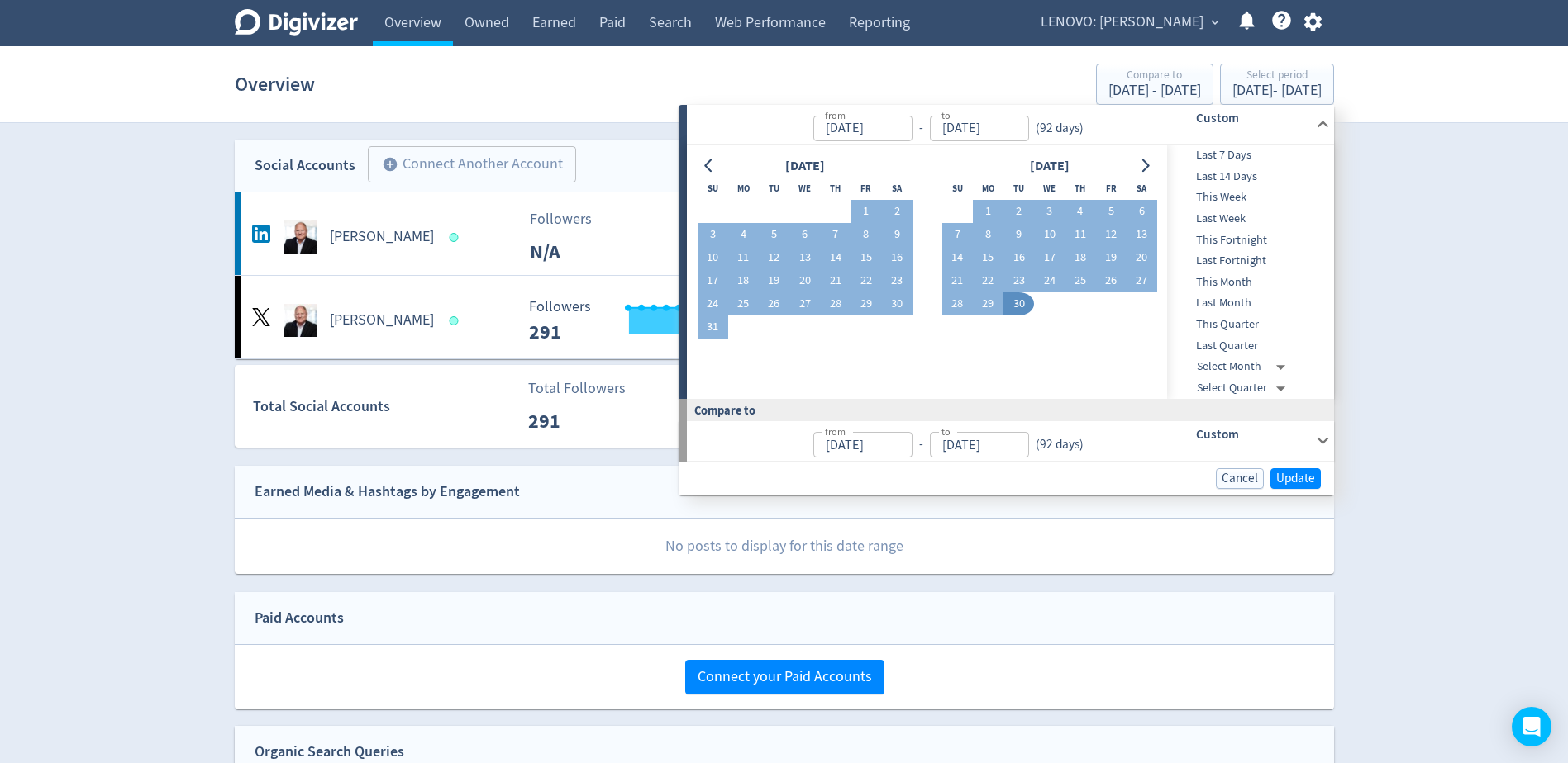
type input "[DATE]"
click at [1311, 477] on span "Update" at bounding box center [1295, 479] width 39 height 12
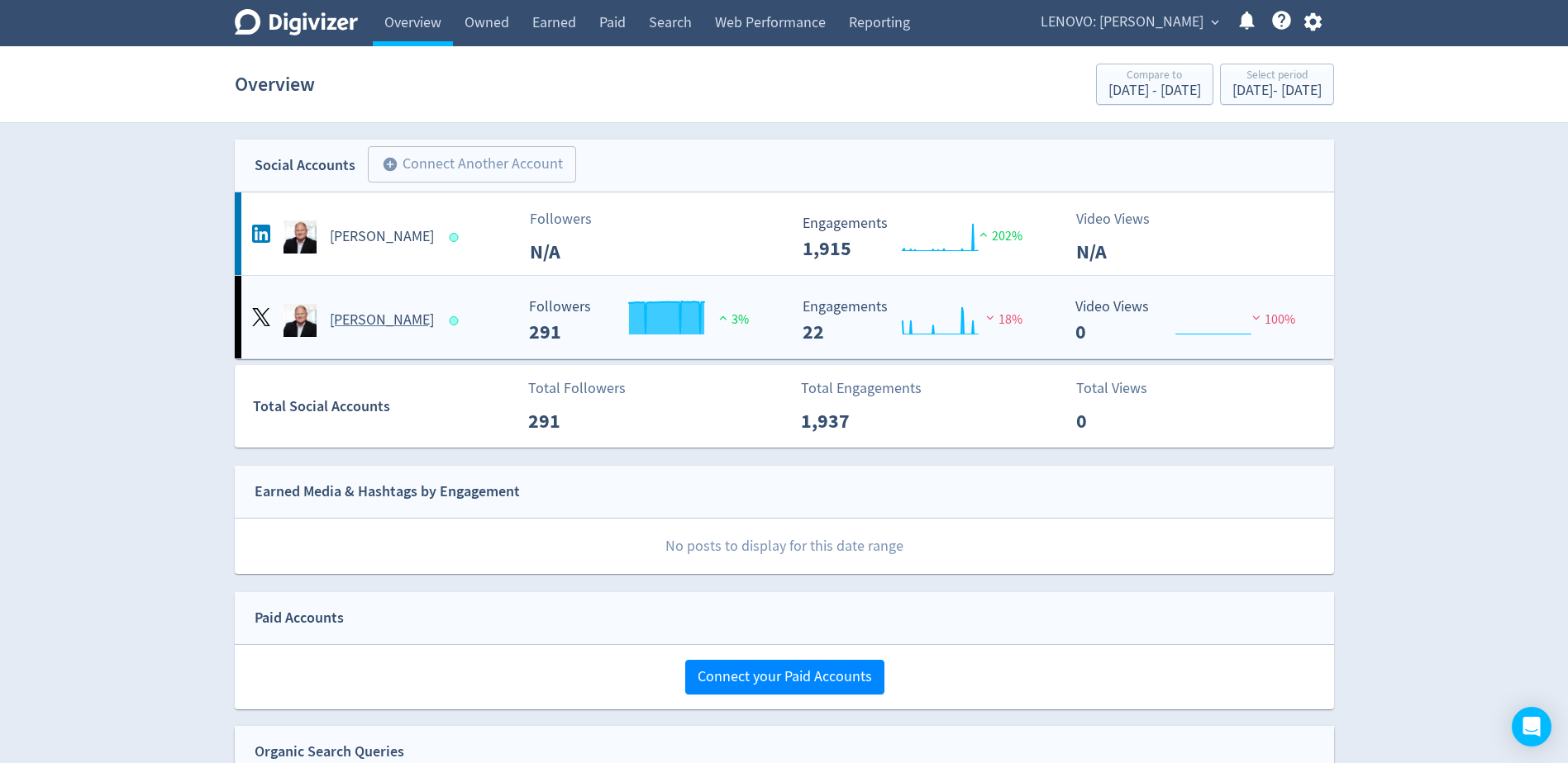
click at [392, 317] on h5 "[PERSON_NAME]" at bounding box center [382, 321] width 104 height 20
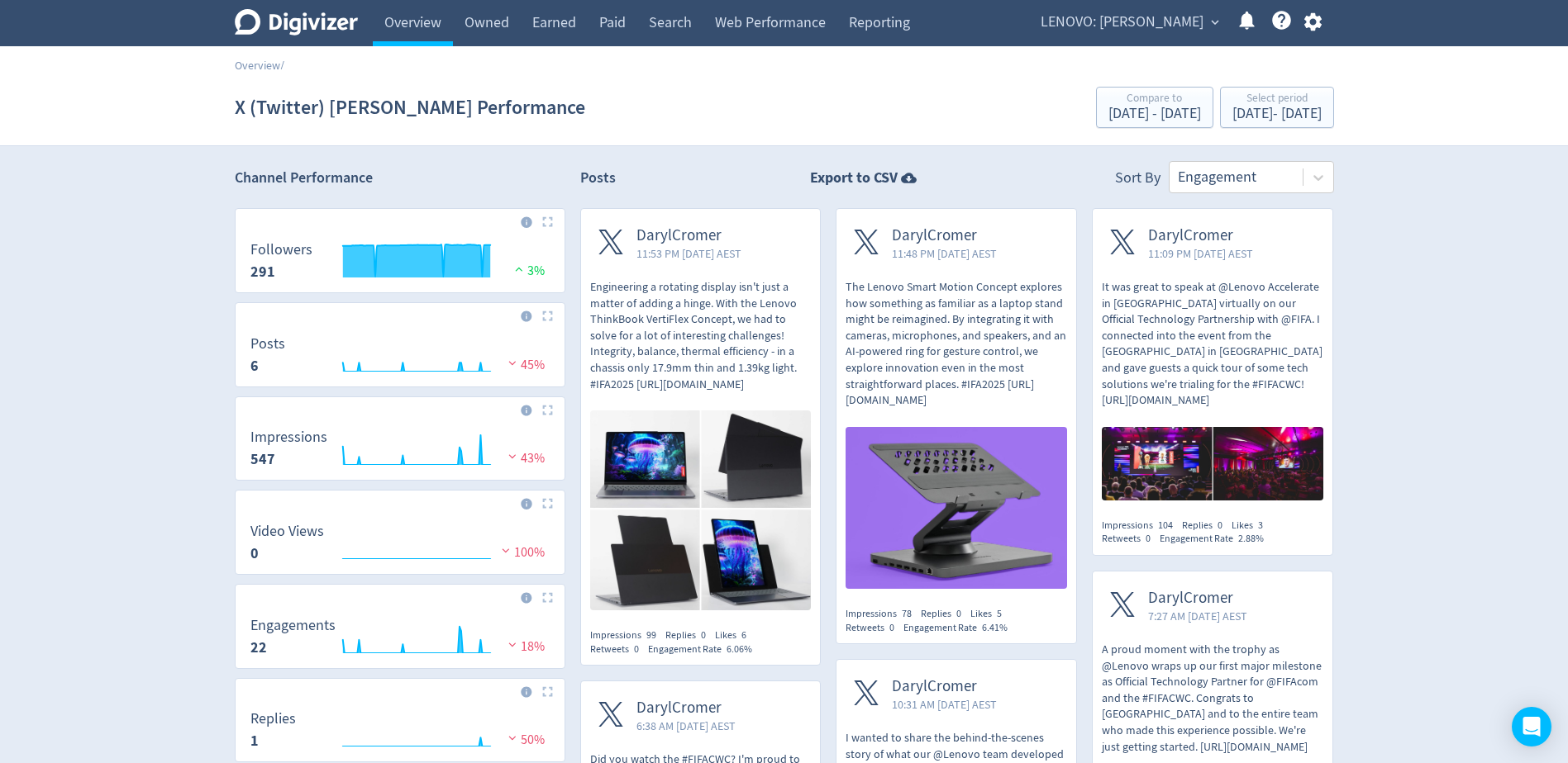
click at [550, 224] on img at bounding box center [547, 222] width 11 height 11
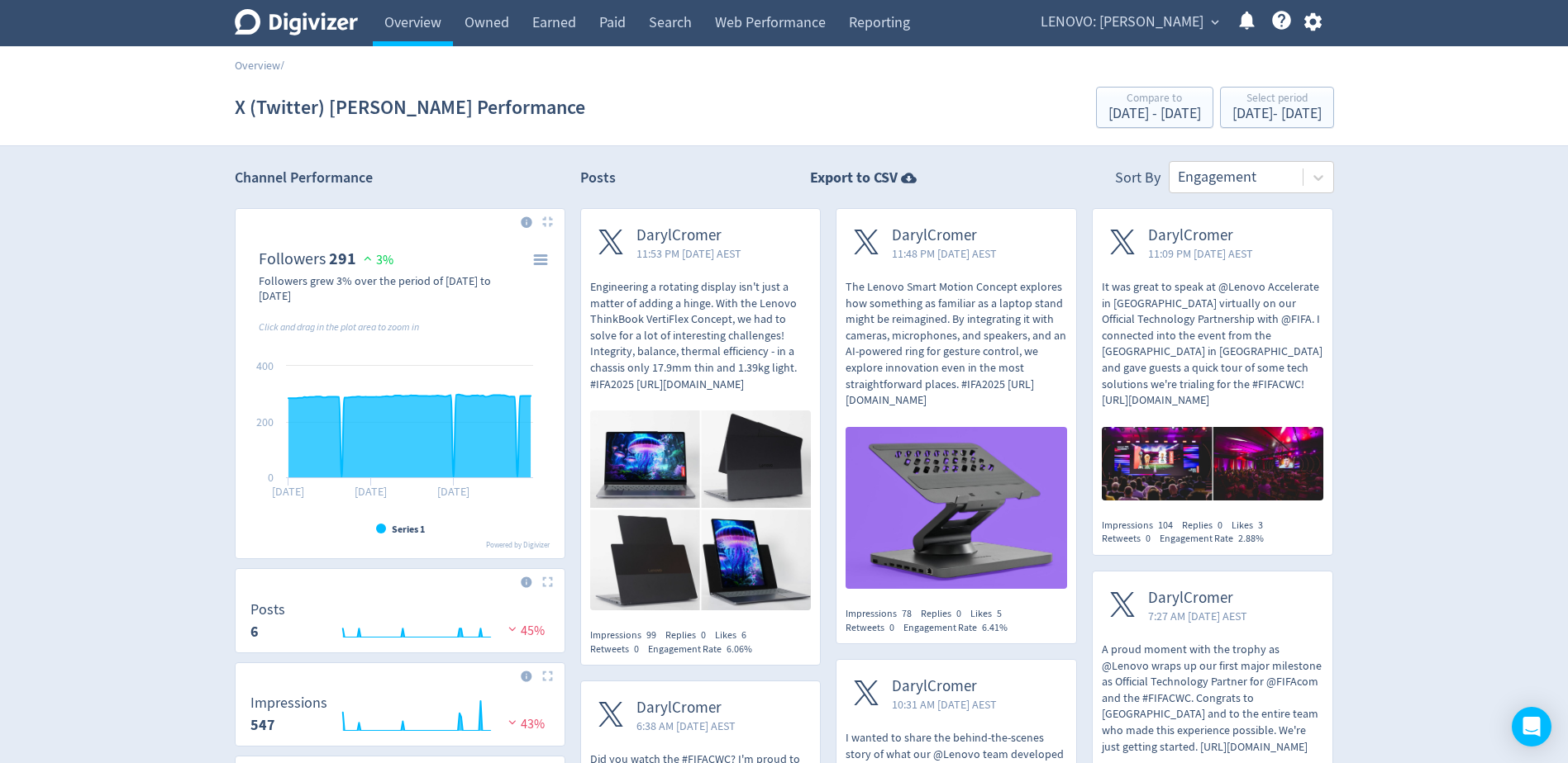
drag, startPoint x: 1145, startPoint y: 10, endPoint x: 1147, endPoint y: 36, distance: 26.1
click at [1145, 10] on span "LENOVO: [PERSON_NAME]" at bounding box center [1121, 22] width 163 height 26
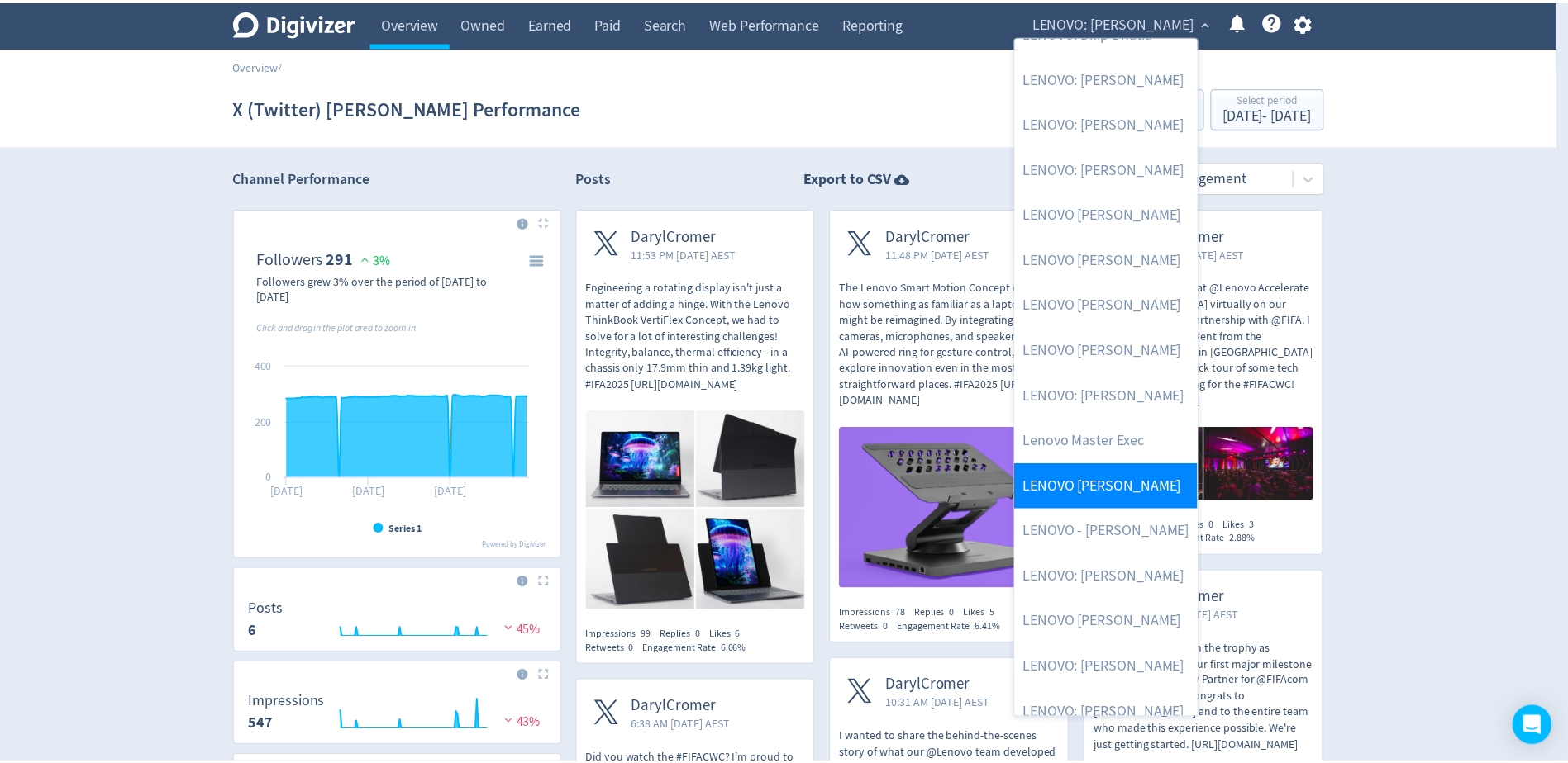
scroll to position [248, 0]
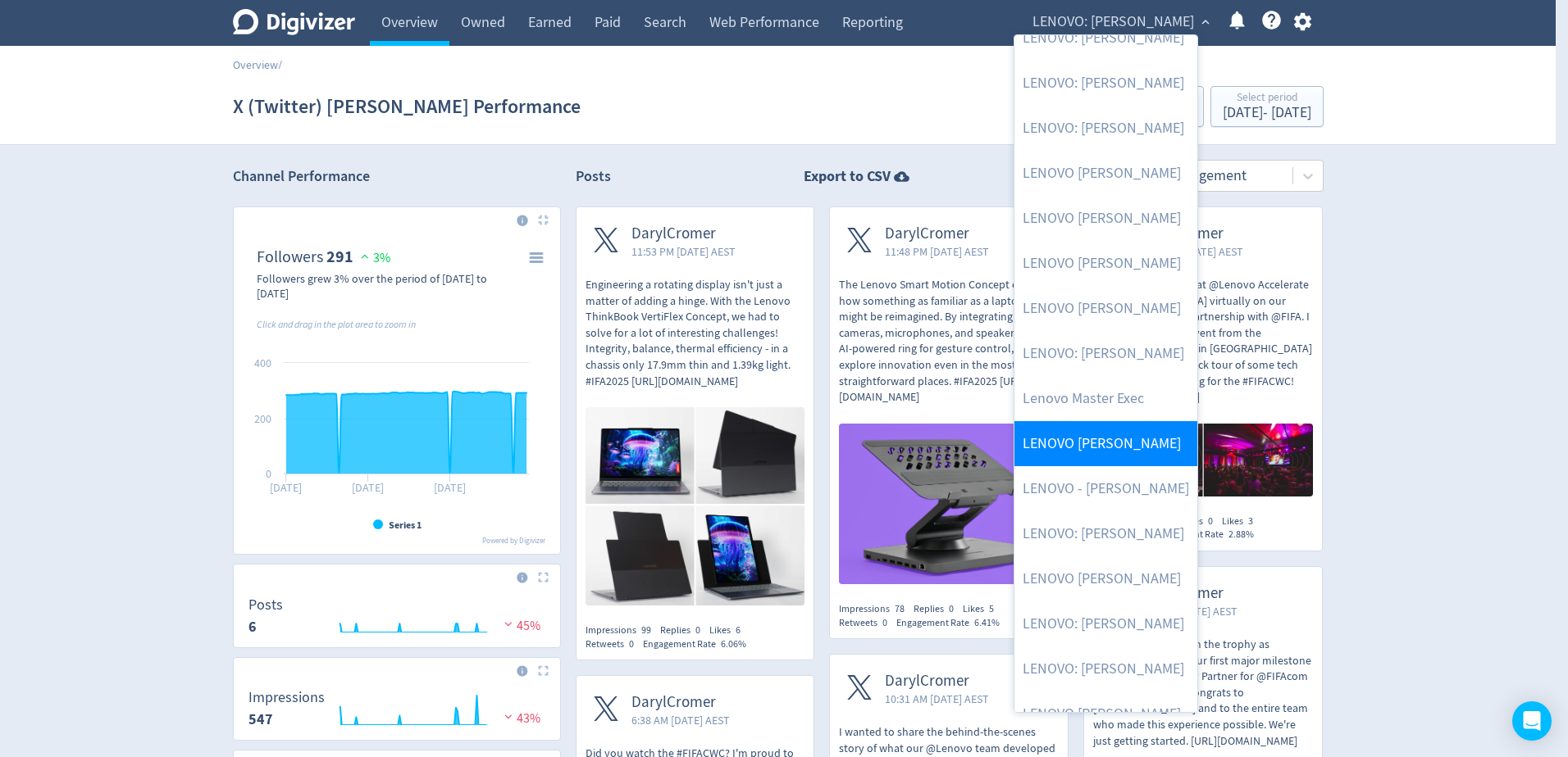
click at [1128, 453] on link "LENOVO [PERSON_NAME]" at bounding box center [1105, 444] width 183 height 45
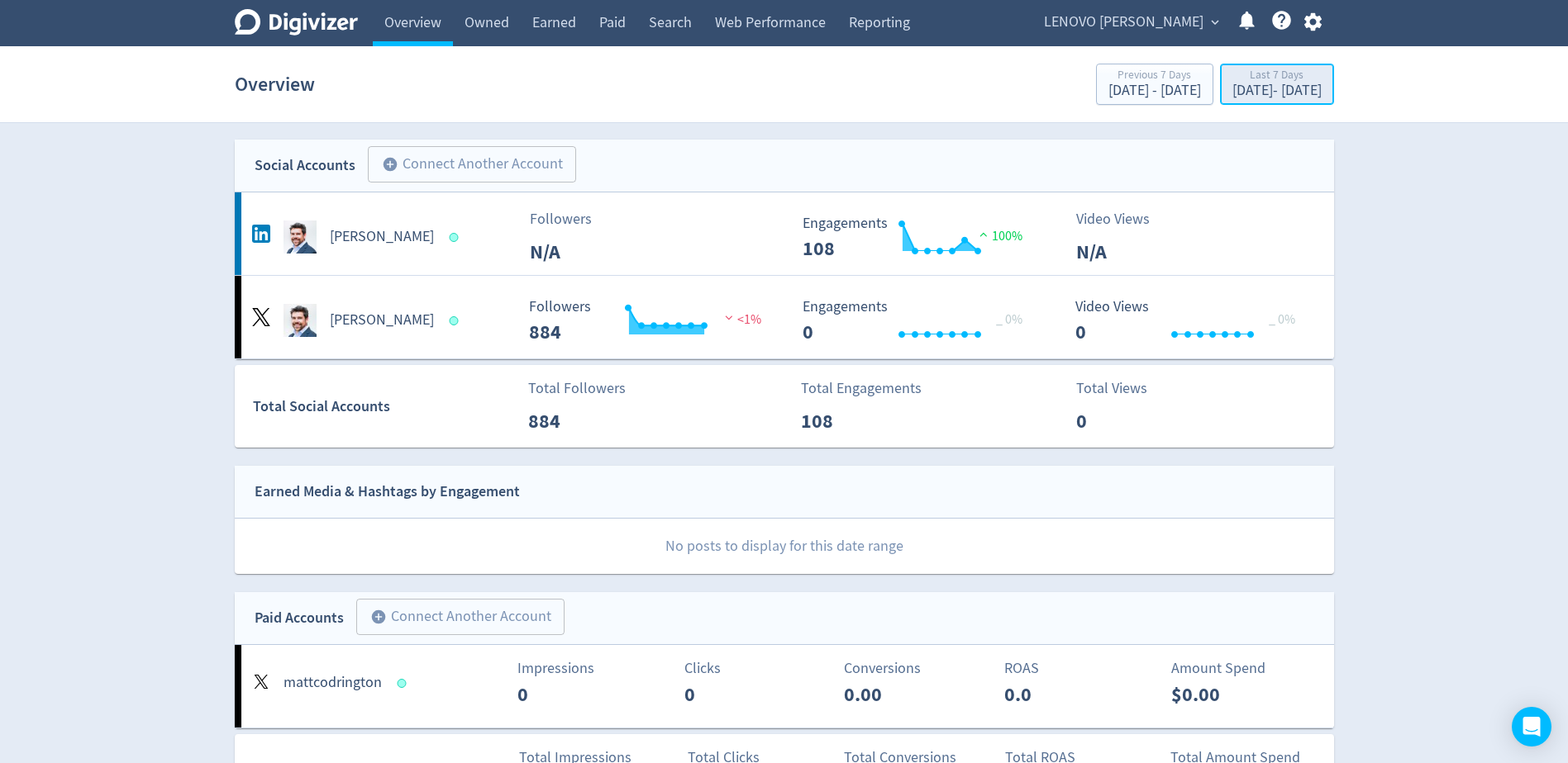
click at [1232, 93] on div "[DATE] - [DATE]" at bounding box center [1277, 91] width 89 height 15
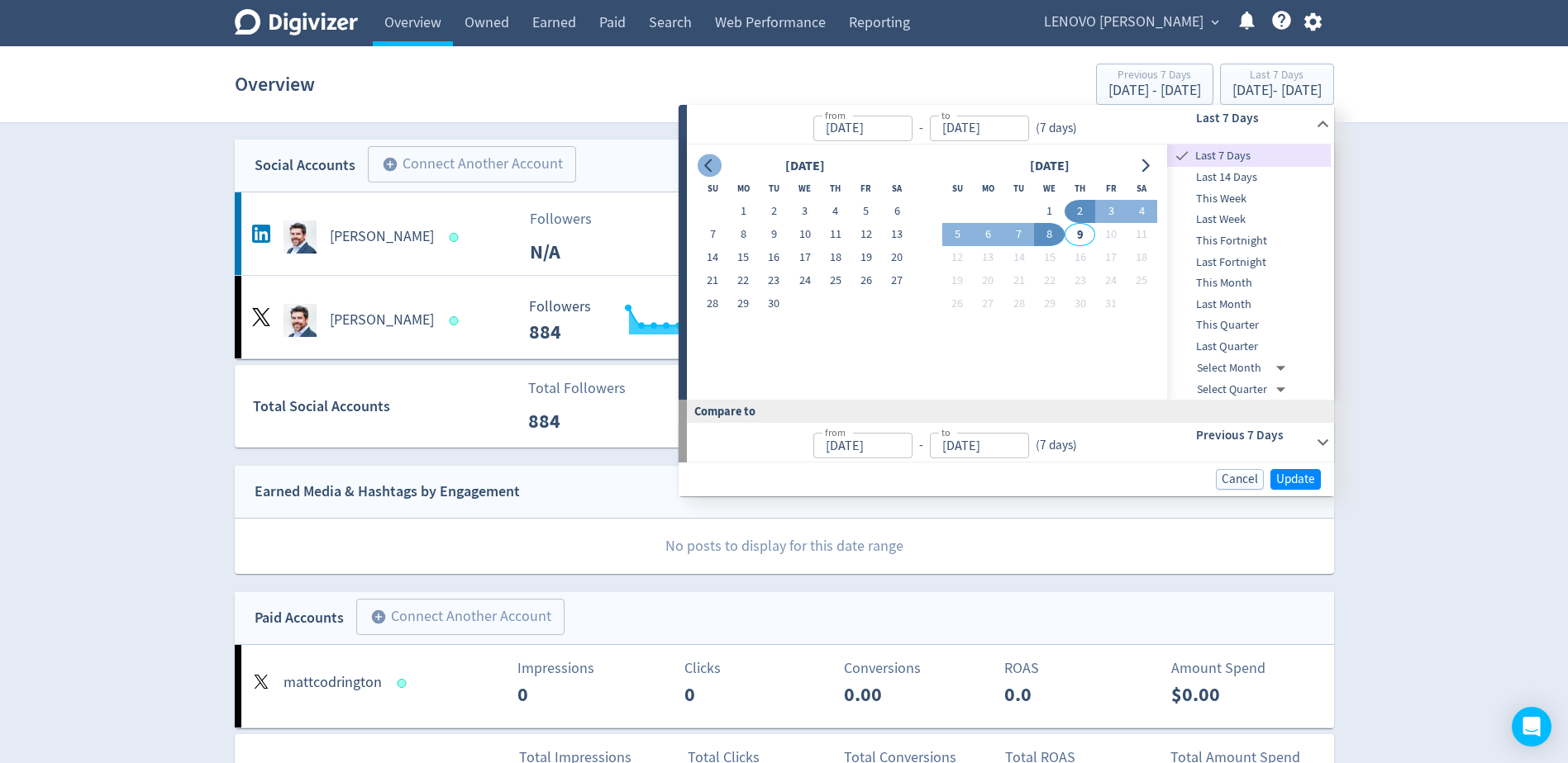
click at [712, 168] on icon "Go to previous month" at bounding box center [709, 166] width 13 height 13
click at [715, 170] on icon "Go to previous month" at bounding box center [709, 166] width 13 height 13
click at [1021, 219] on button "1" at bounding box center [1018, 212] width 31 height 23
type input "[DATE]"
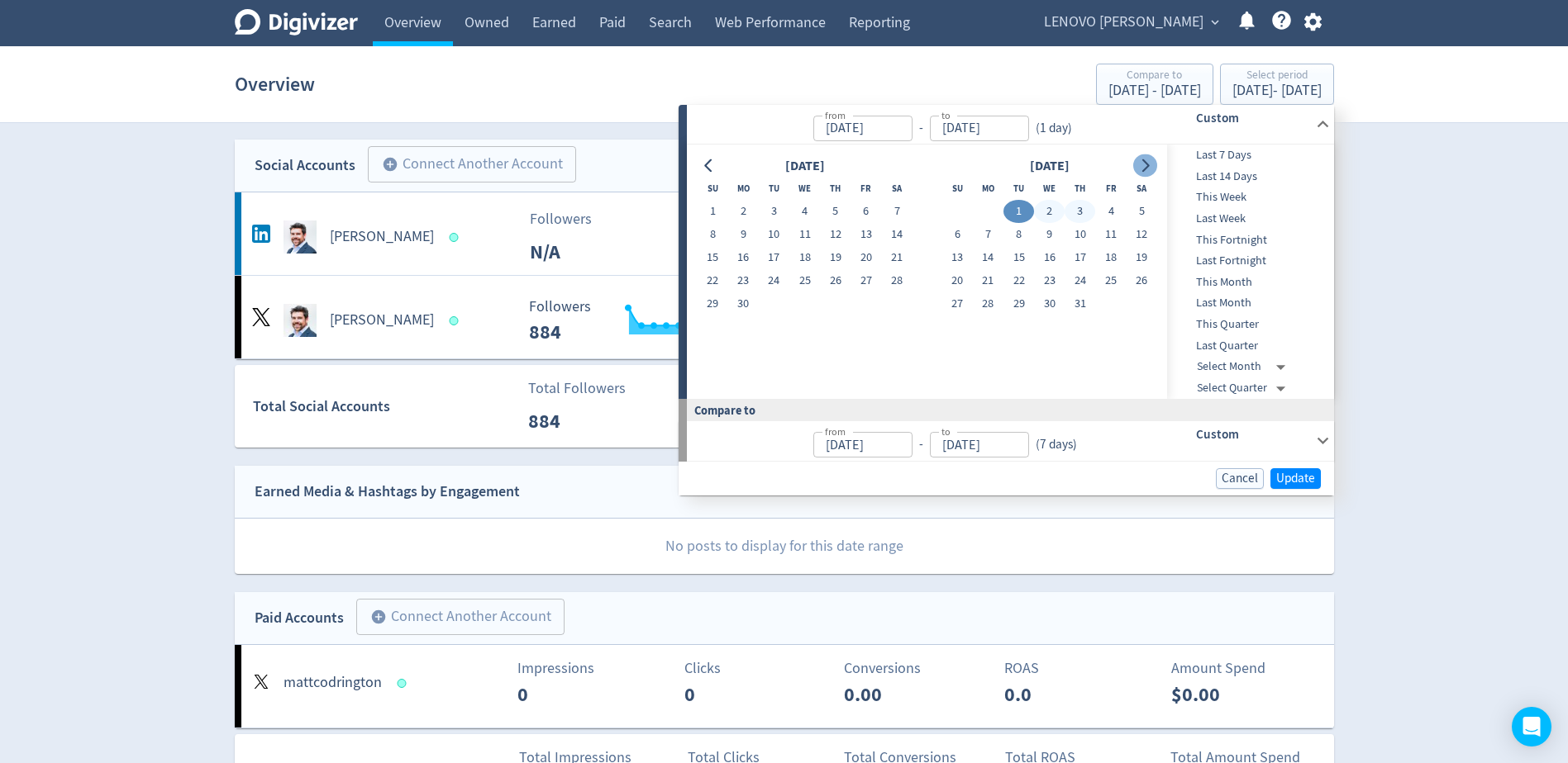
click at [1145, 166] on icon "Go to next month" at bounding box center [1145, 166] width 13 height 13
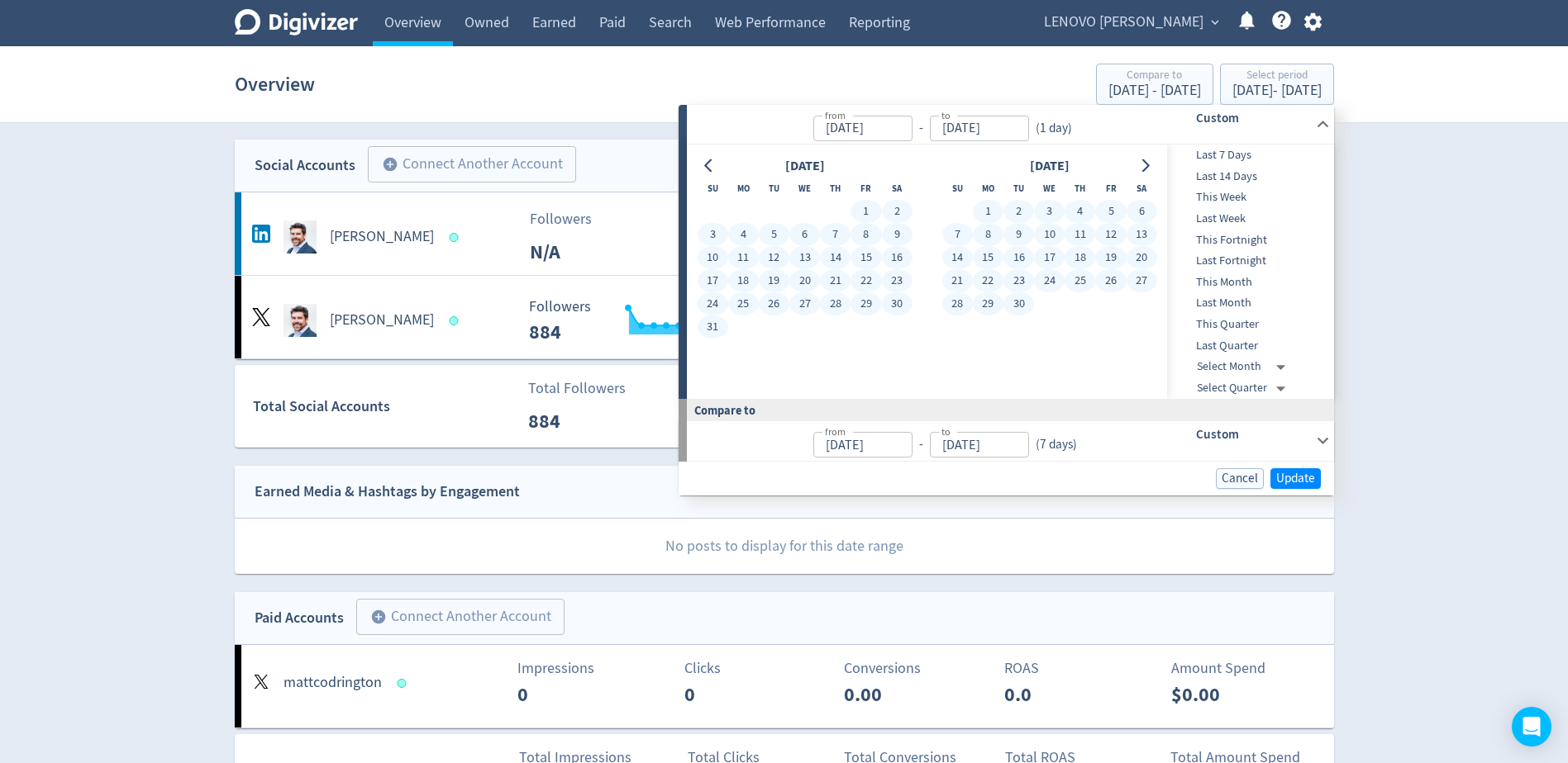
click at [1020, 312] on button "30" at bounding box center [1018, 304] width 31 height 23
type input "[DATE]"
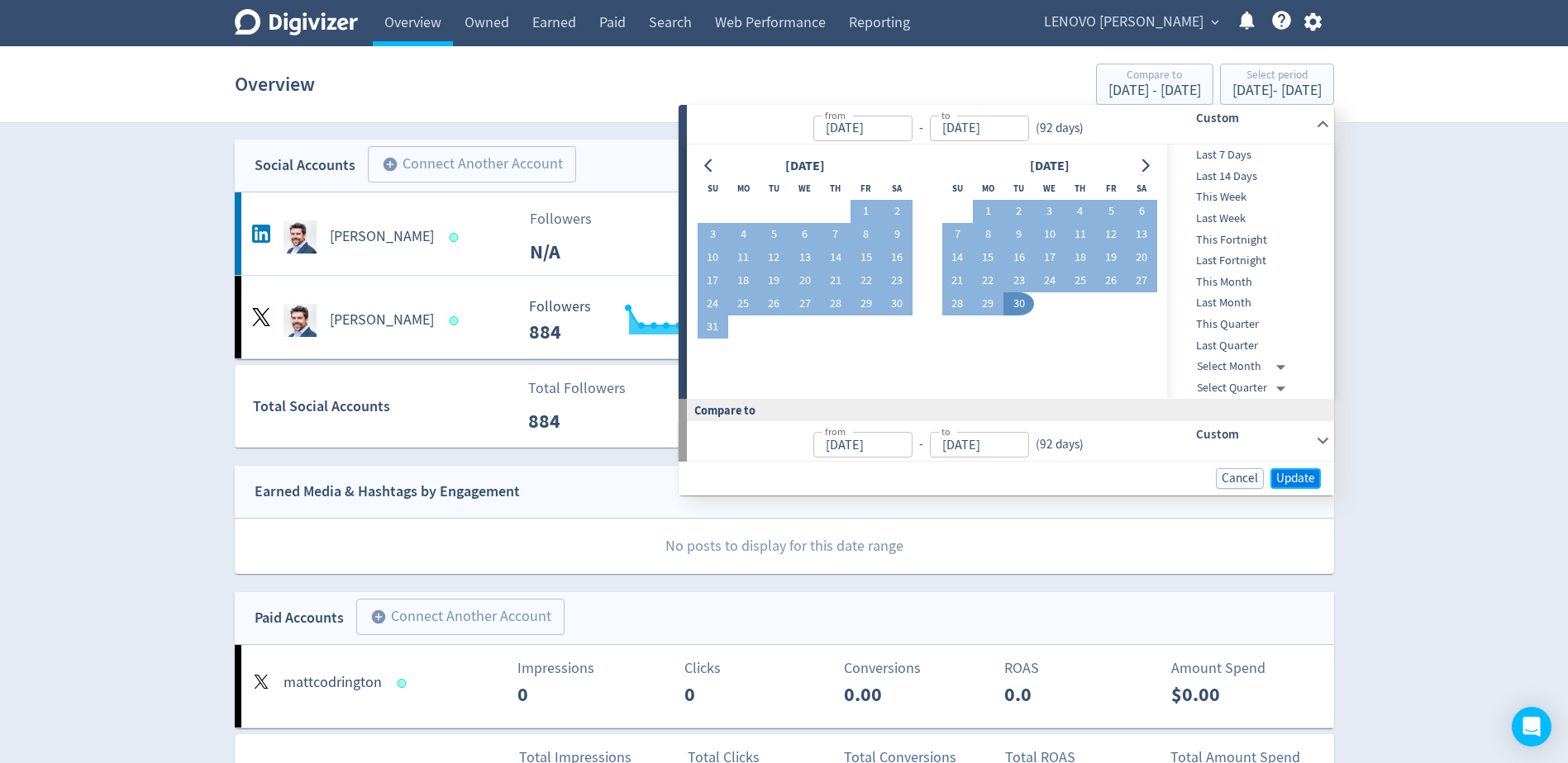
click at [1272, 476] on button "Update" at bounding box center [1295, 479] width 50 height 21
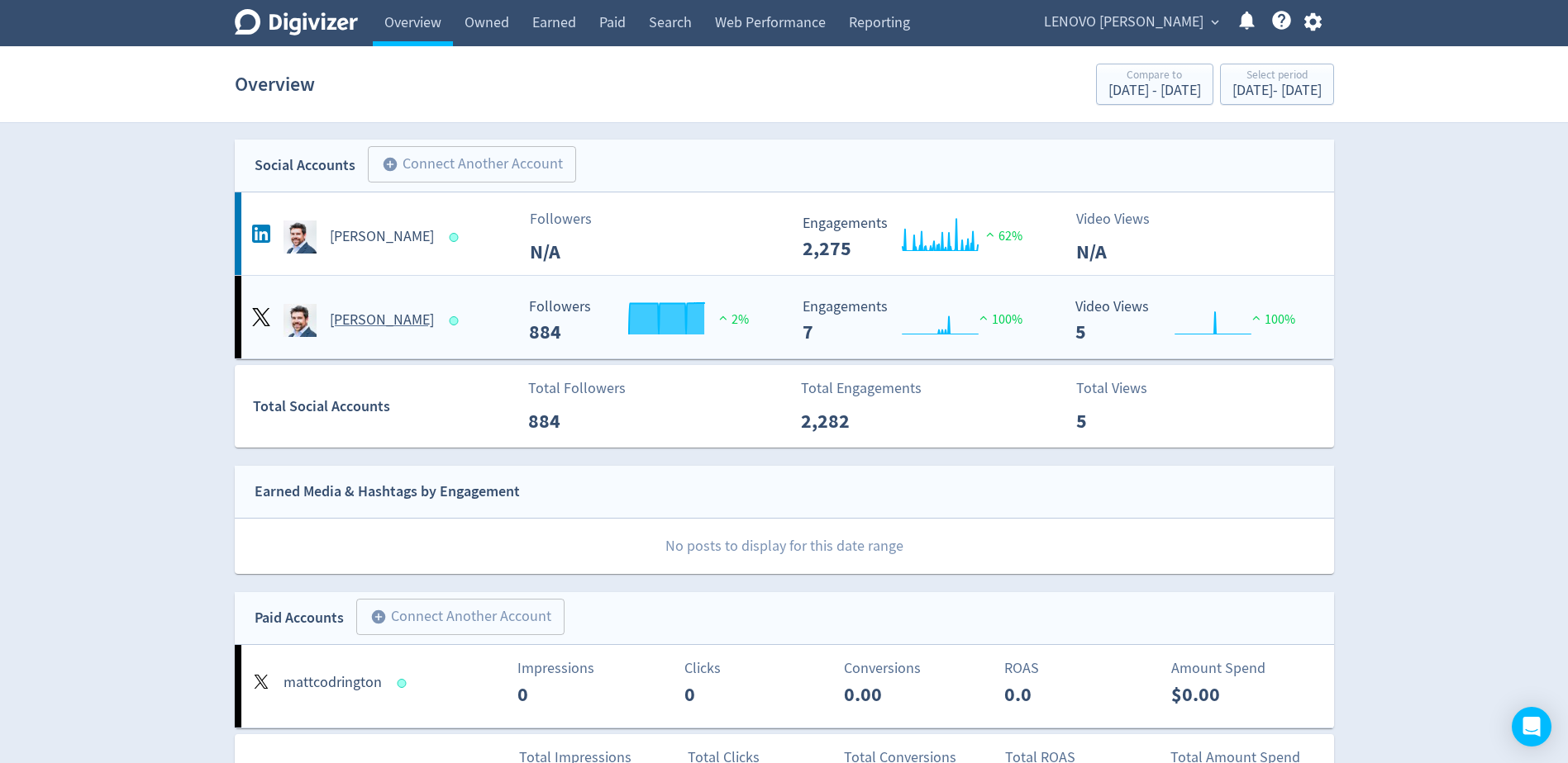
click at [338, 320] on h5 "[PERSON_NAME]" at bounding box center [382, 321] width 104 height 20
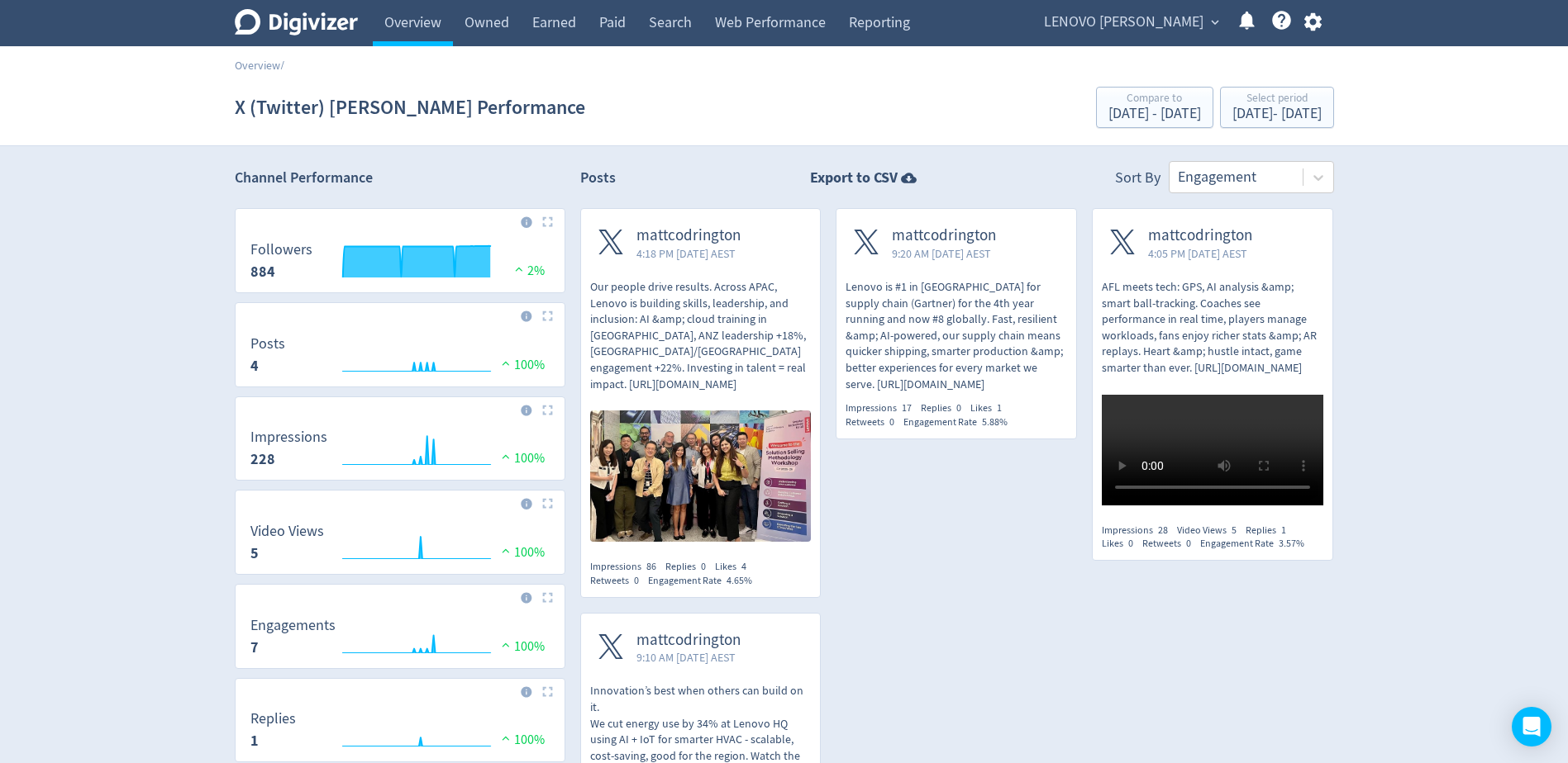
click at [551, 219] on img at bounding box center [547, 222] width 11 height 11
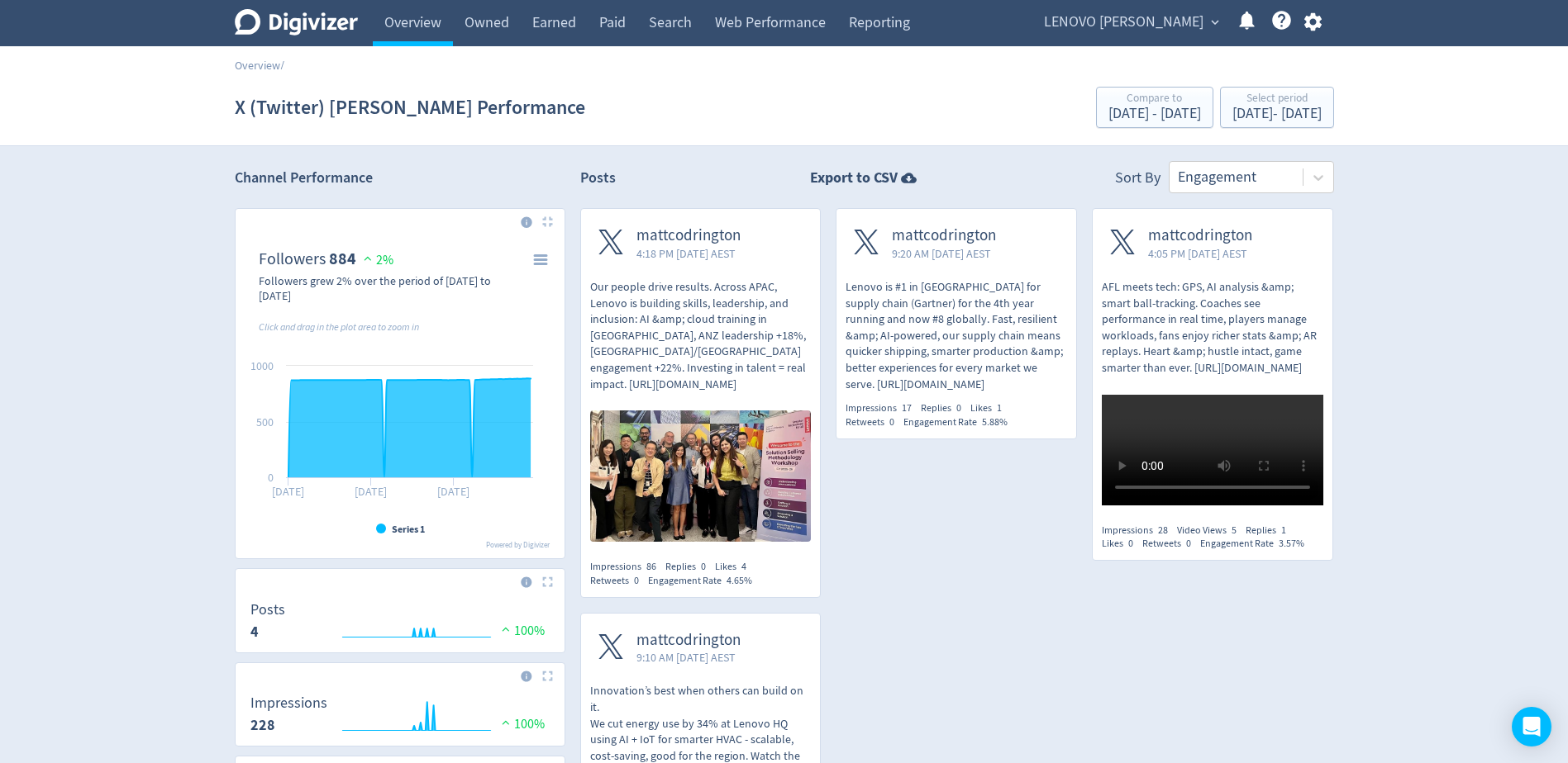
click at [1097, 24] on span "LENOVO [PERSON_NAME]" at bounding box center [1123, 22] width 160 height 26
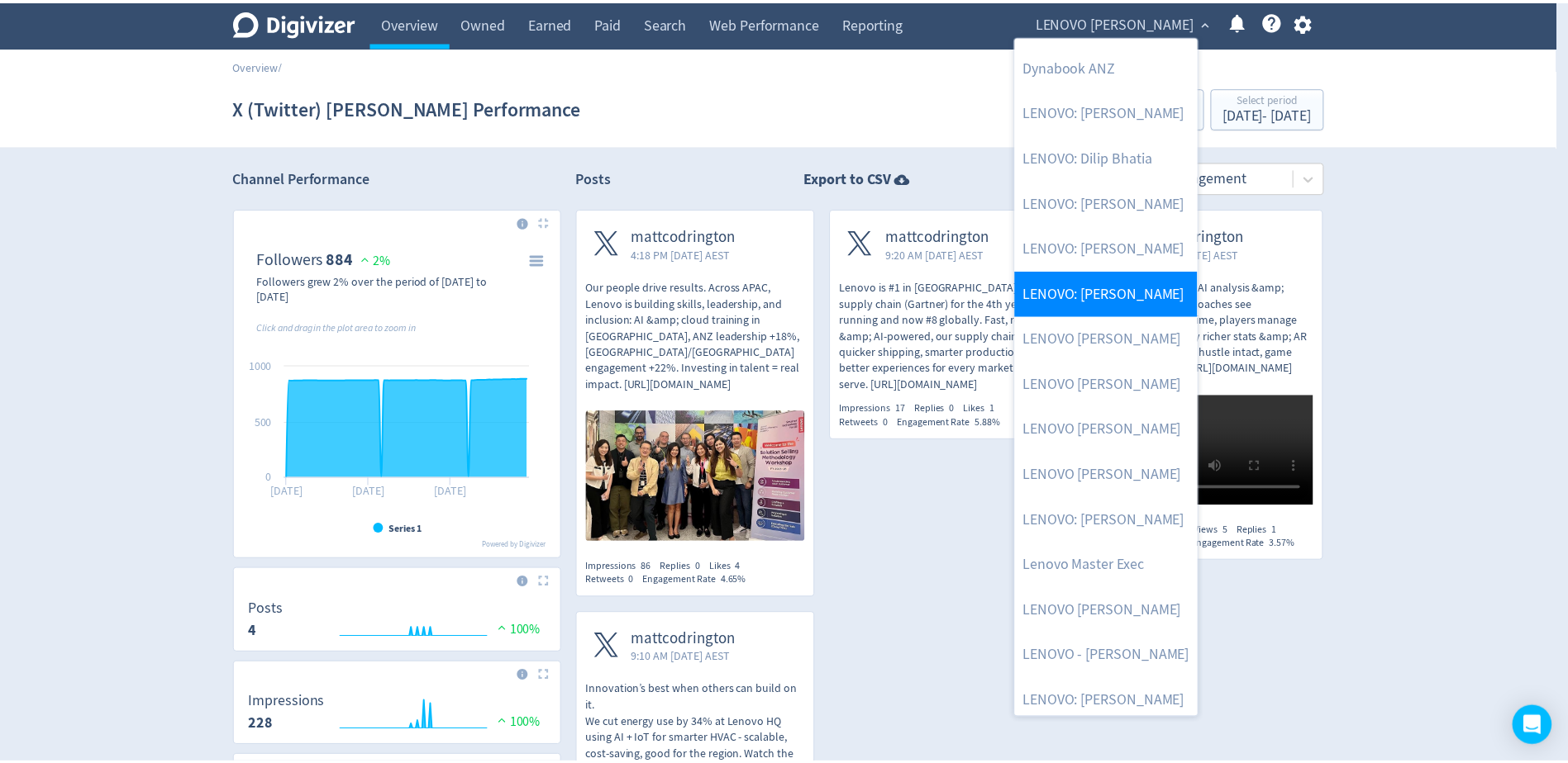
scroll to position [165, 0]
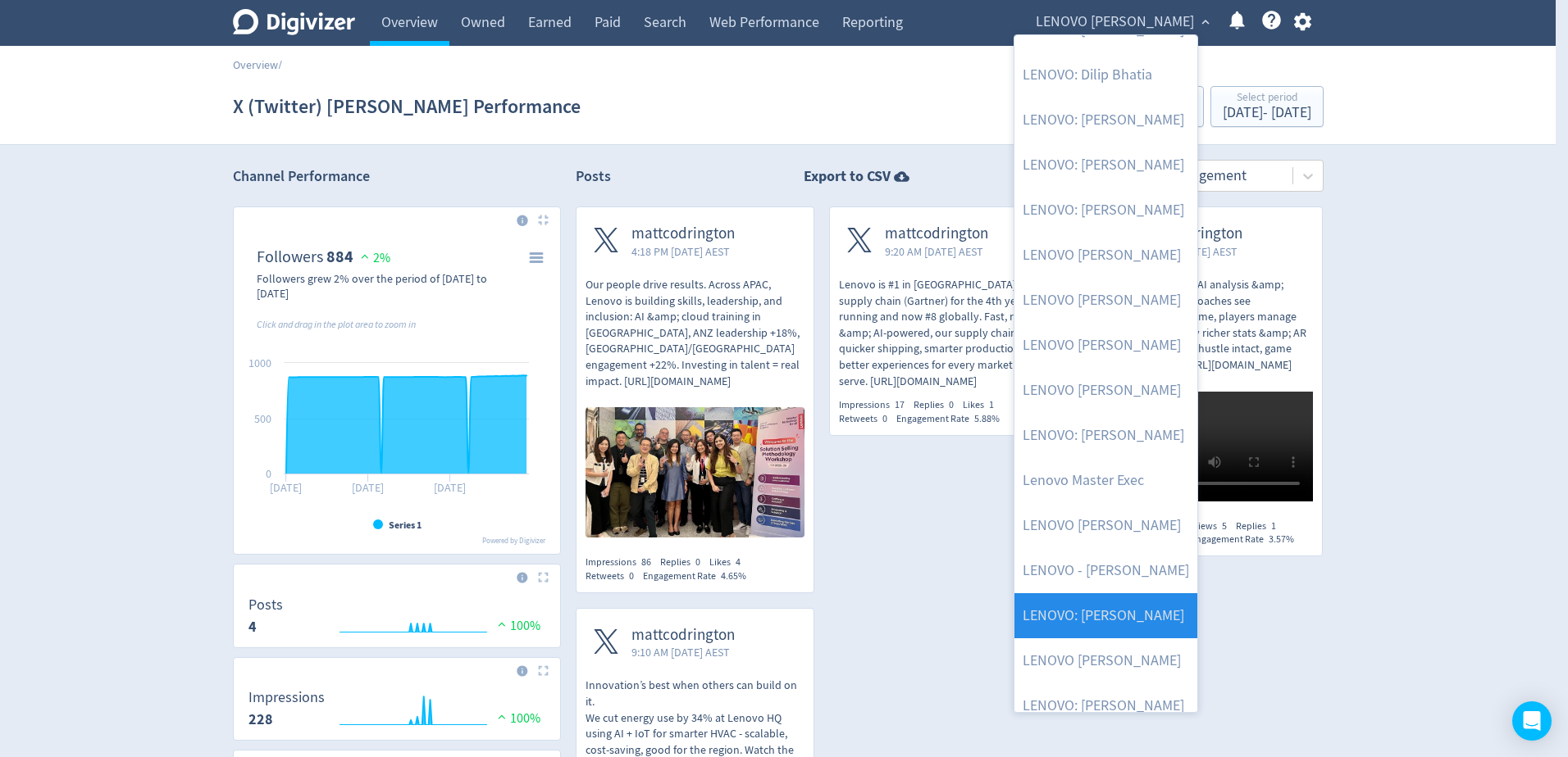
click at [1127, 604] on link "LENOVO: [PERSON_NAME]" at bounding box center [1105, 615] width 183 height 45
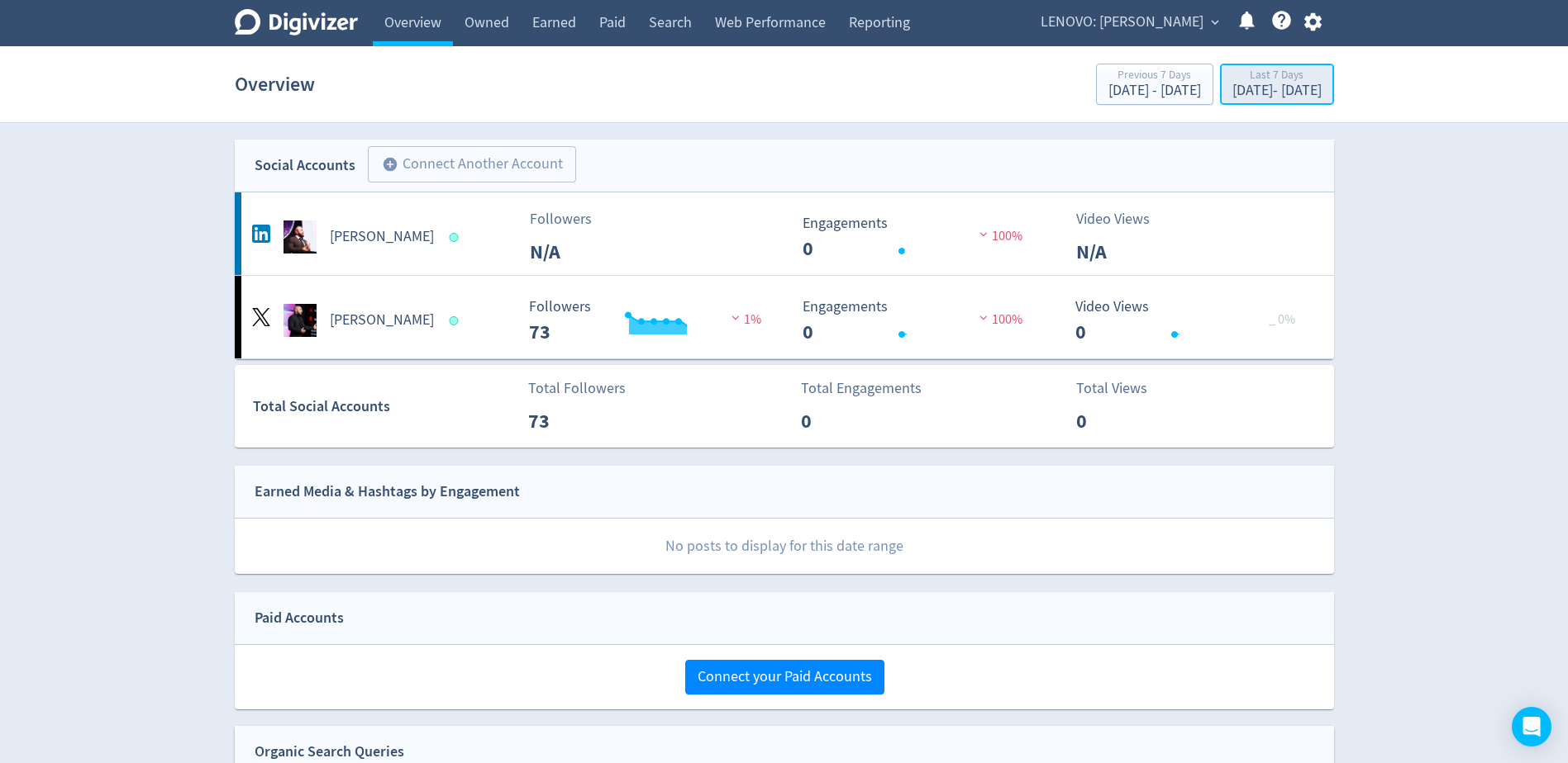
click at [1232, 90] on div "[DATE] - [DATE]" at bounding box center [1277, 91] width 89 height 15
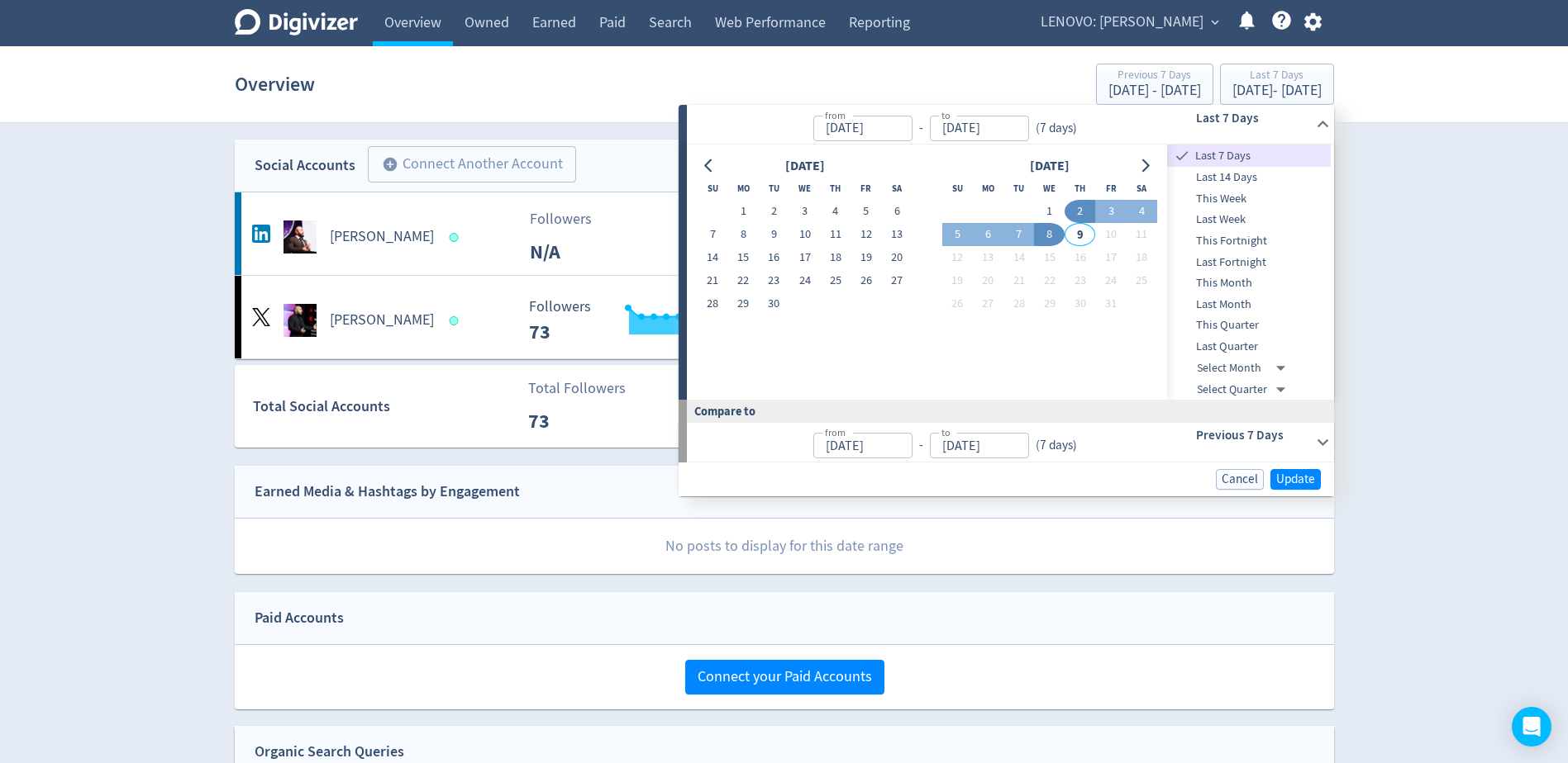
click at [835, 125] on input "[DATE]" at bounding box center [863, 128] width 99 height 26
click at [700, 169] on button "Go to previous month" at bounding box center [709, 166] width 24 height 23
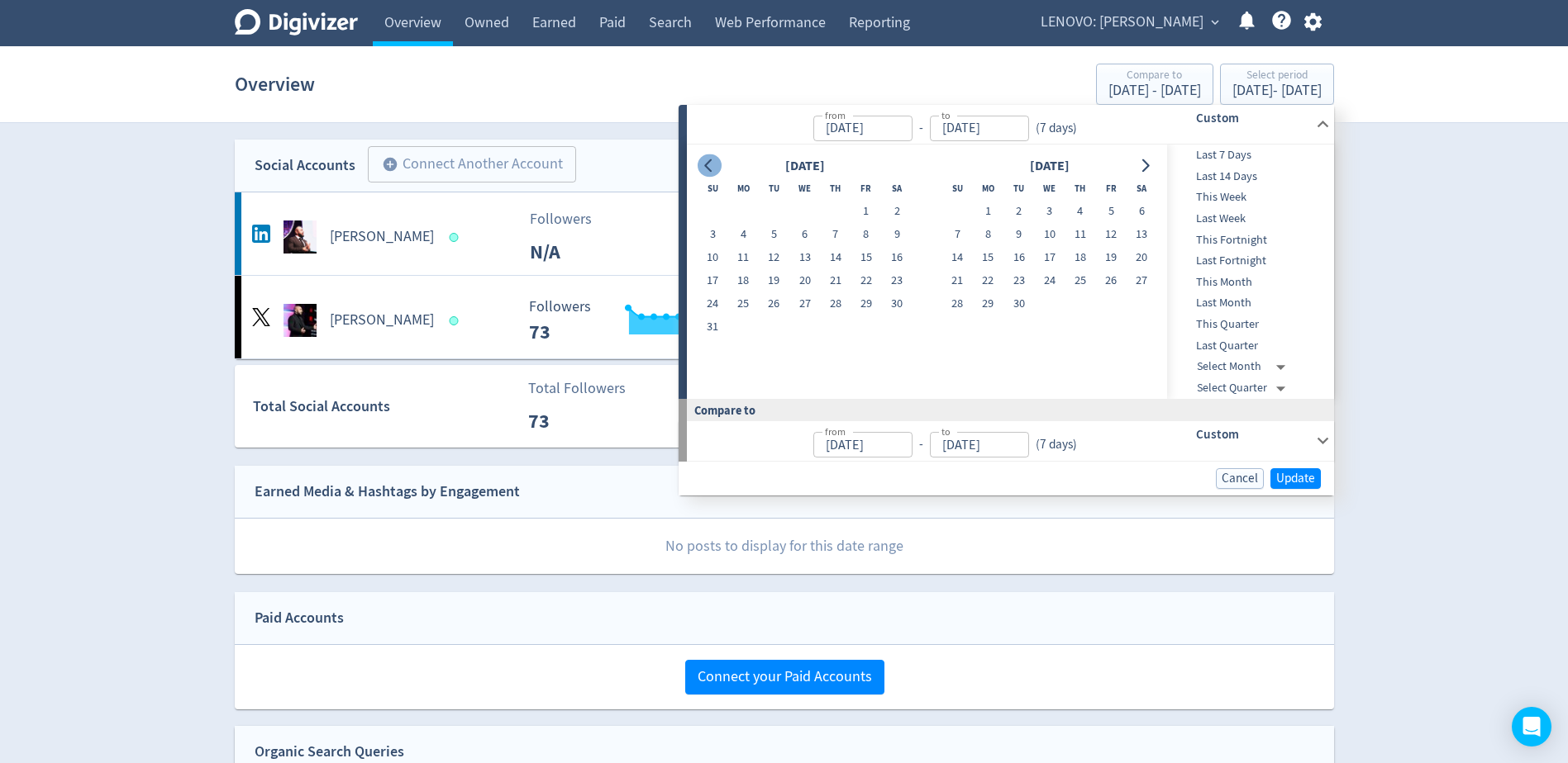
click at [706, 167] on icon "Go to previous month" at bounding box center [709, 166] width 13 height 13
click at [768, 210] on button "1" at bounding box center [773, 212] width 31 height 23
type input "[DATE]"
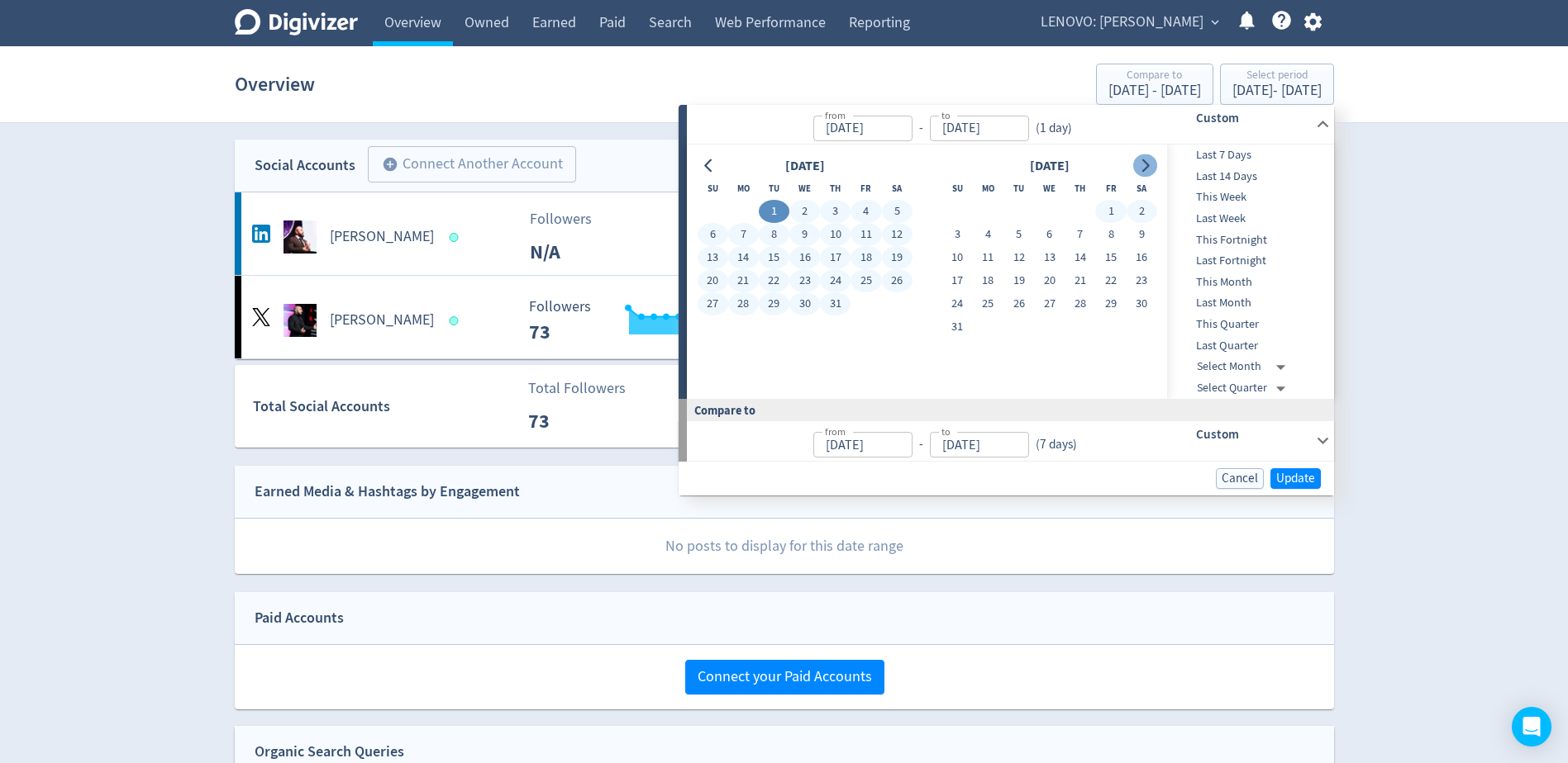
click at [1152, 164] on button "Go to next month" at bounding box center [1145, 166] width 24 height 23
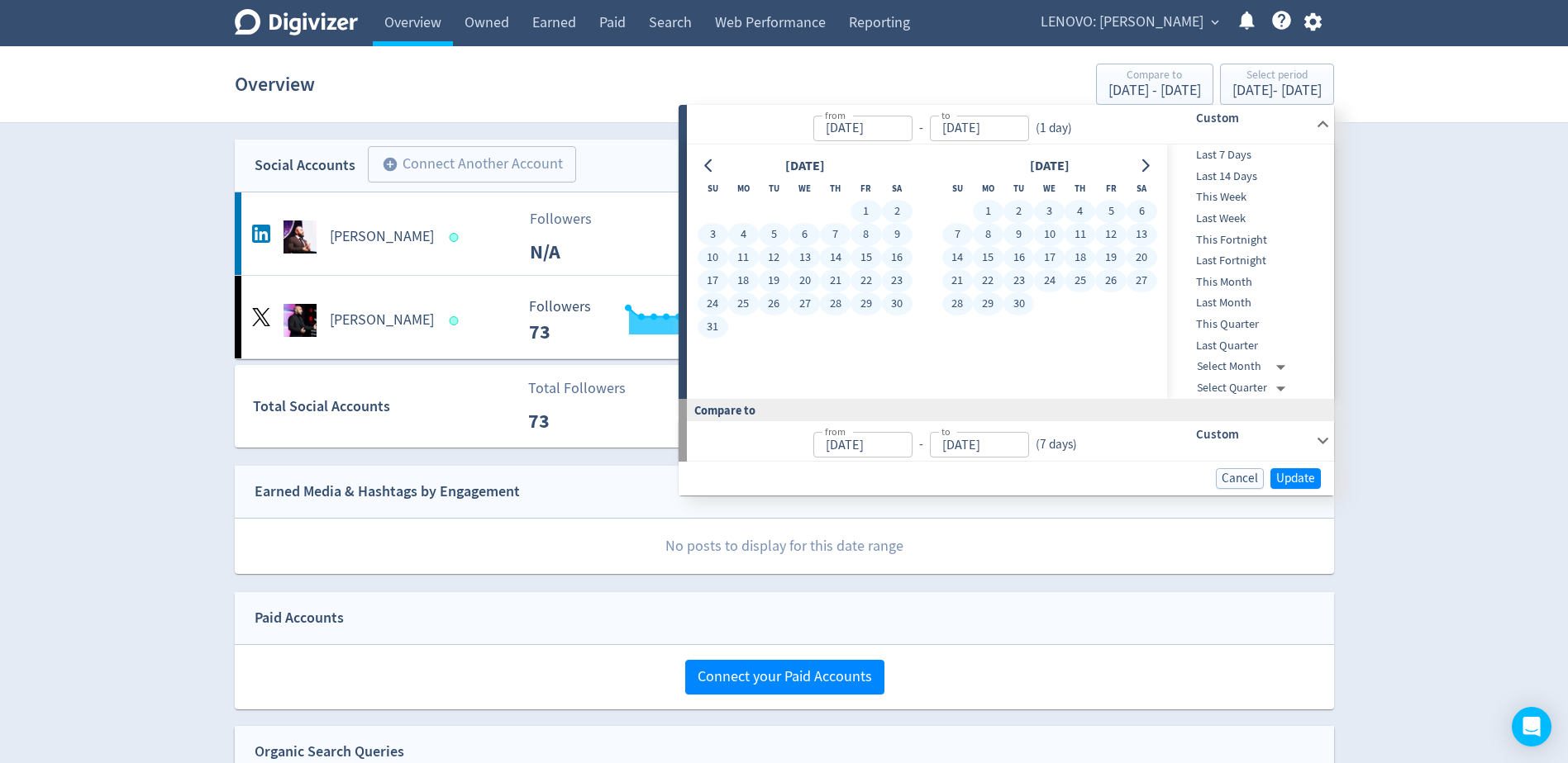
click at [1021, 303] on button "30" at bounding box center [1018, 304] width 31 height 23
type input "[DATE]"
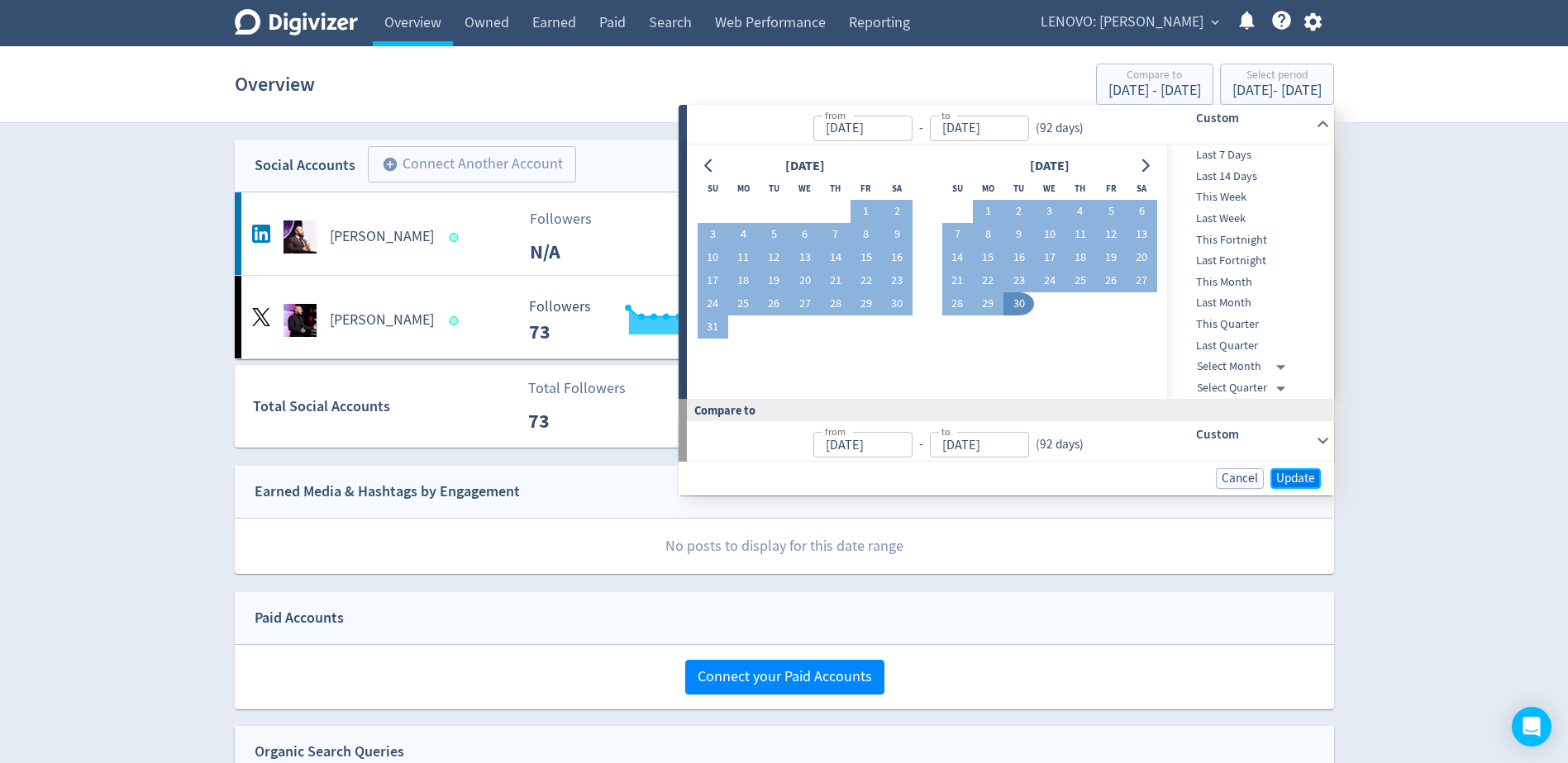
click at [1273, 475] on button "Update" at bounding box center [1295, 479] width 50 height 21
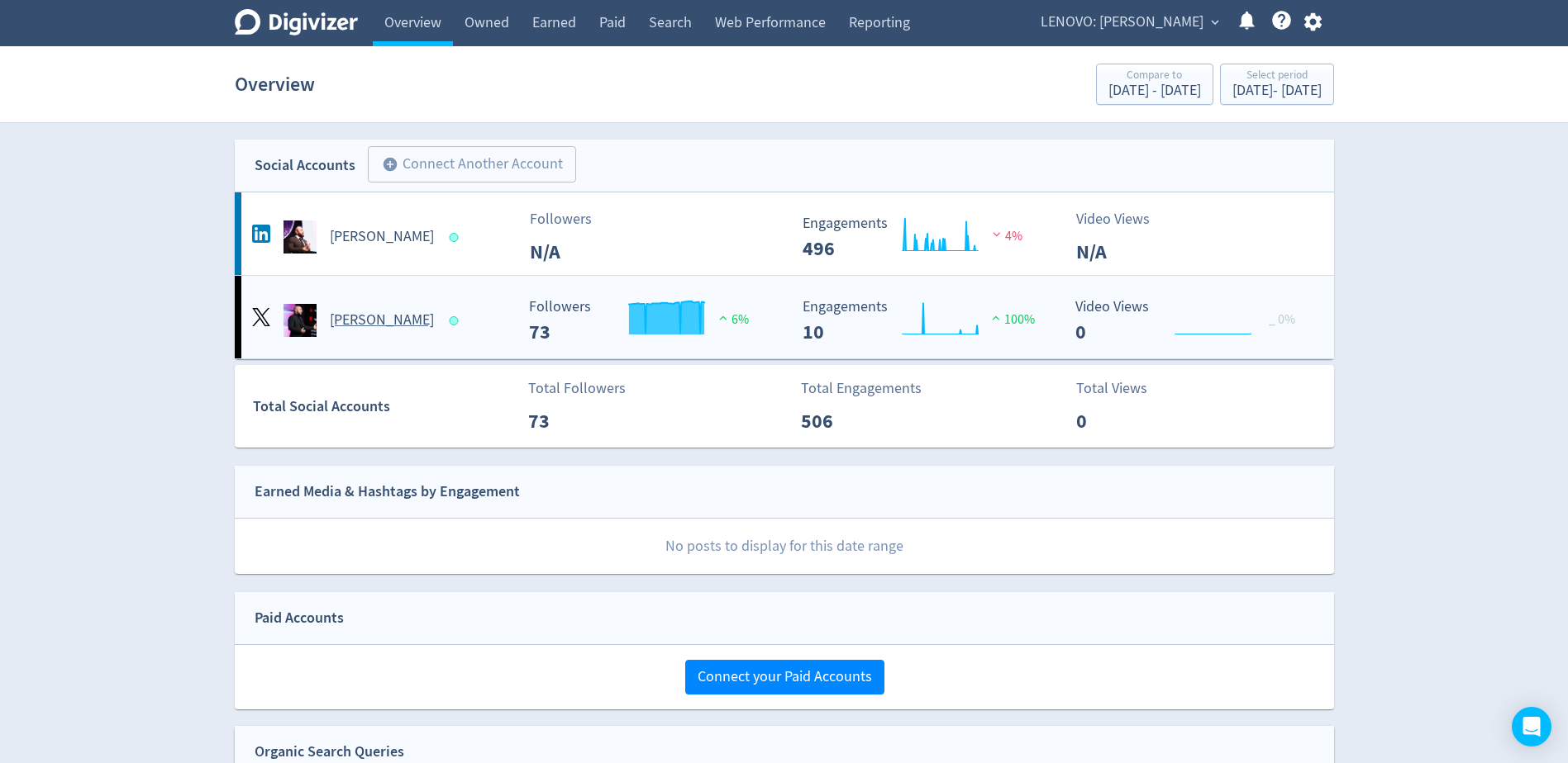
click at [334, 329] on h5 "[PERSON_NAME]" at bounding box center [382, 321] width 104 height 20
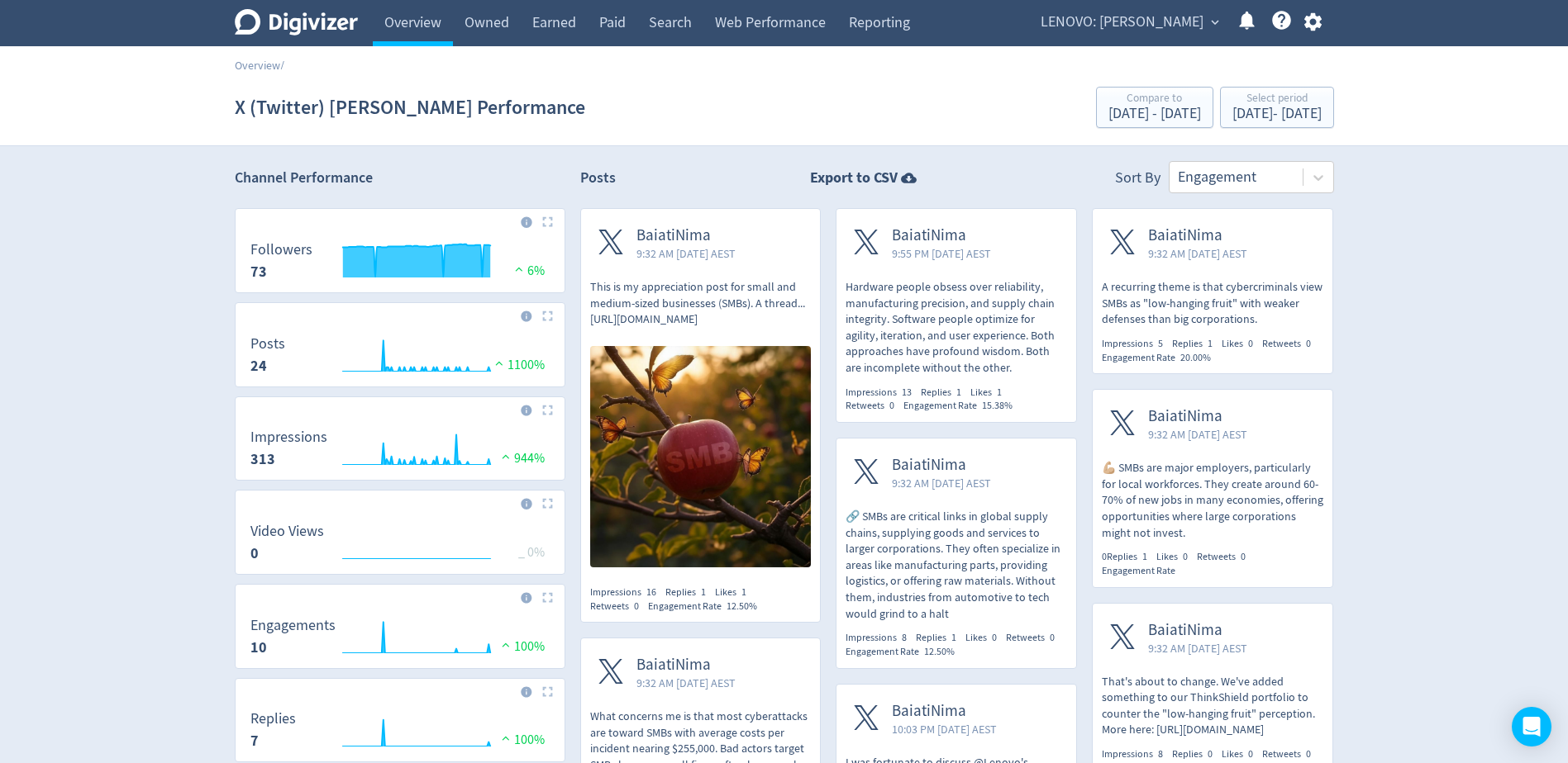
click at [544, 227] on img at bounding box center [547, 222] width 11 height 11
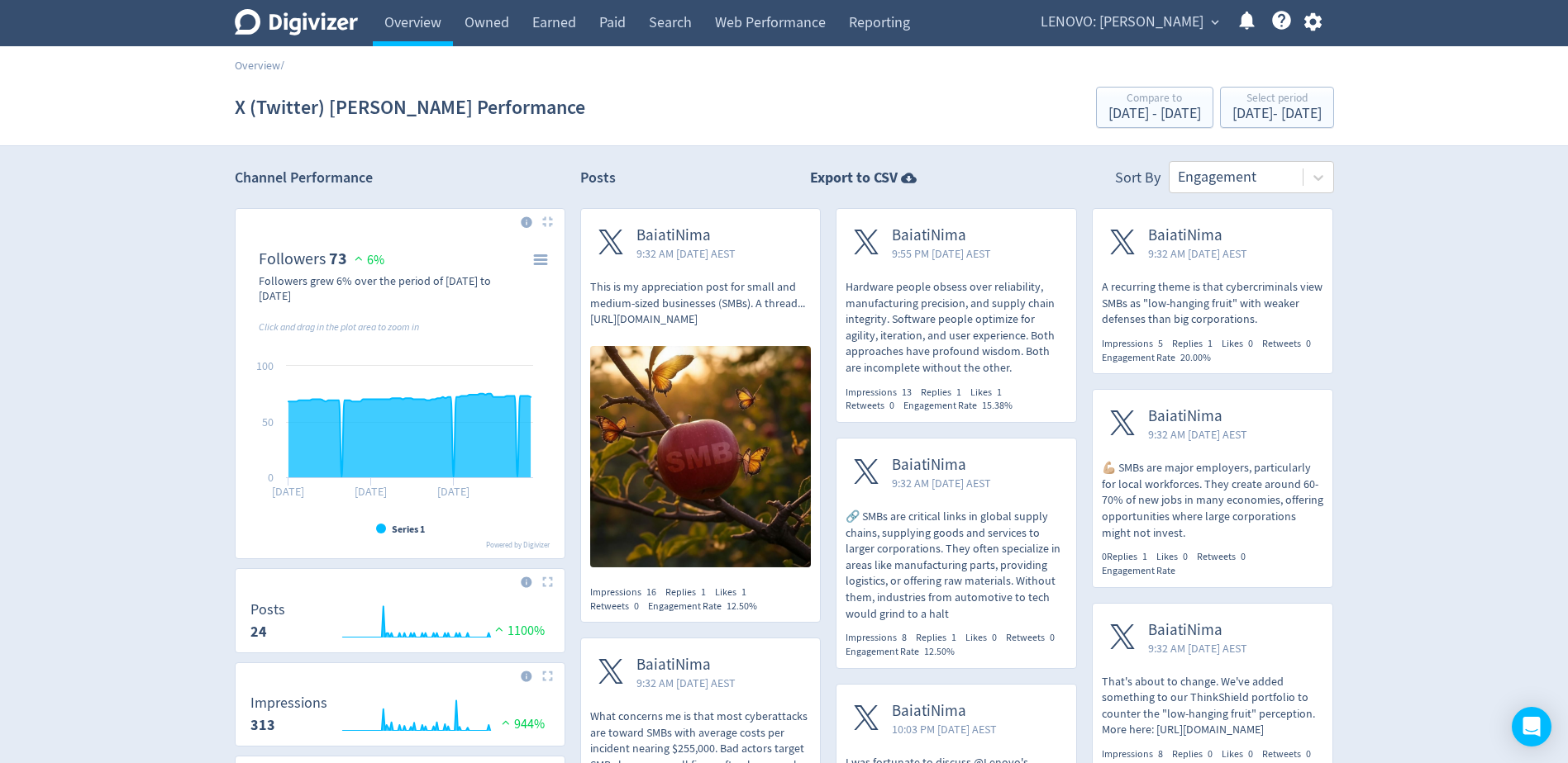
click at [1171, 25] on span "LENOVO: [PERSON_NAME]" at bounding box center [1121, 22] width 163 height 26
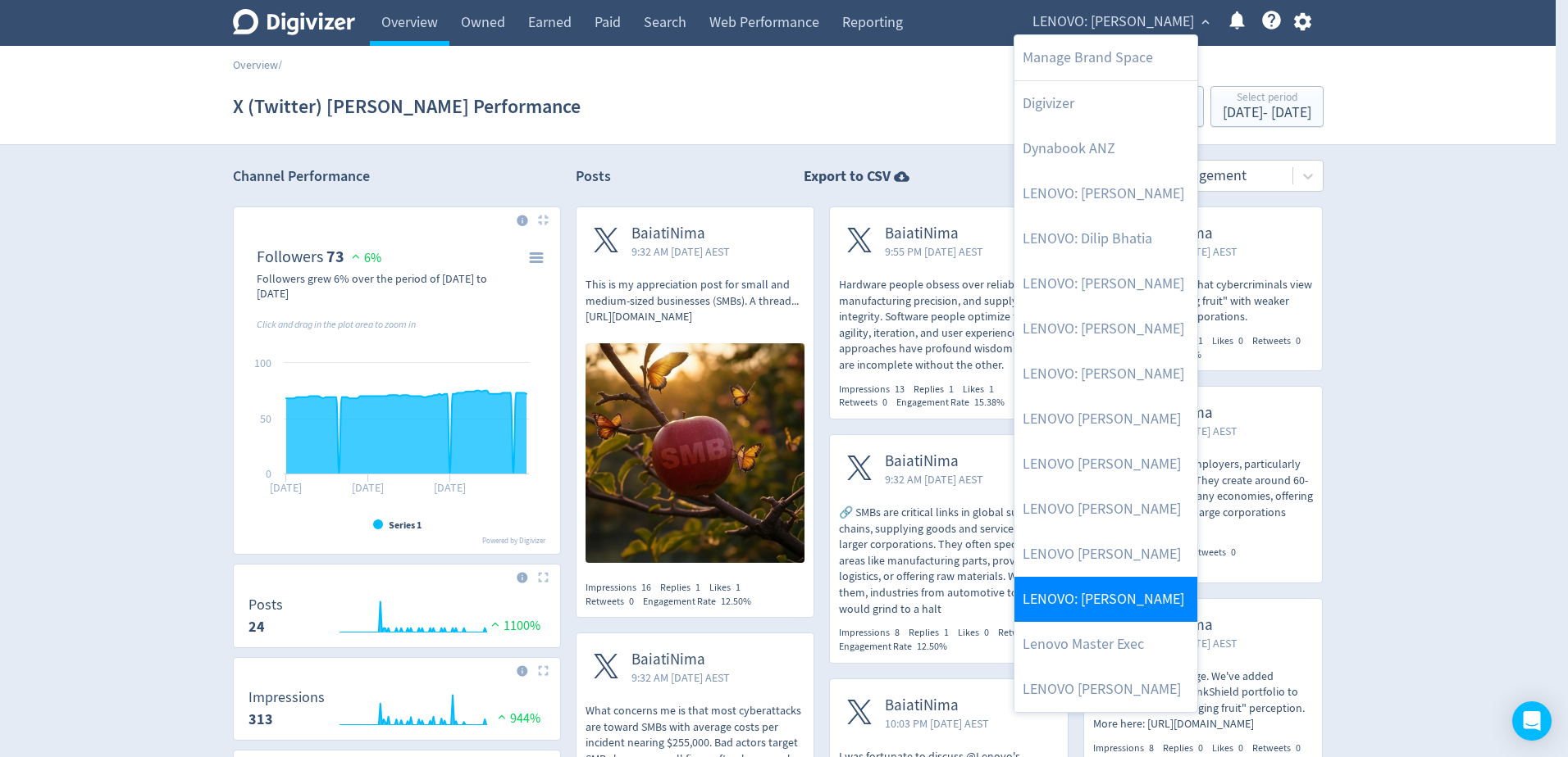
click at [1140, 612] on link "LENOVO: [PERSON_NAME]" at bounding box center [1105, 600] width 183 height 45
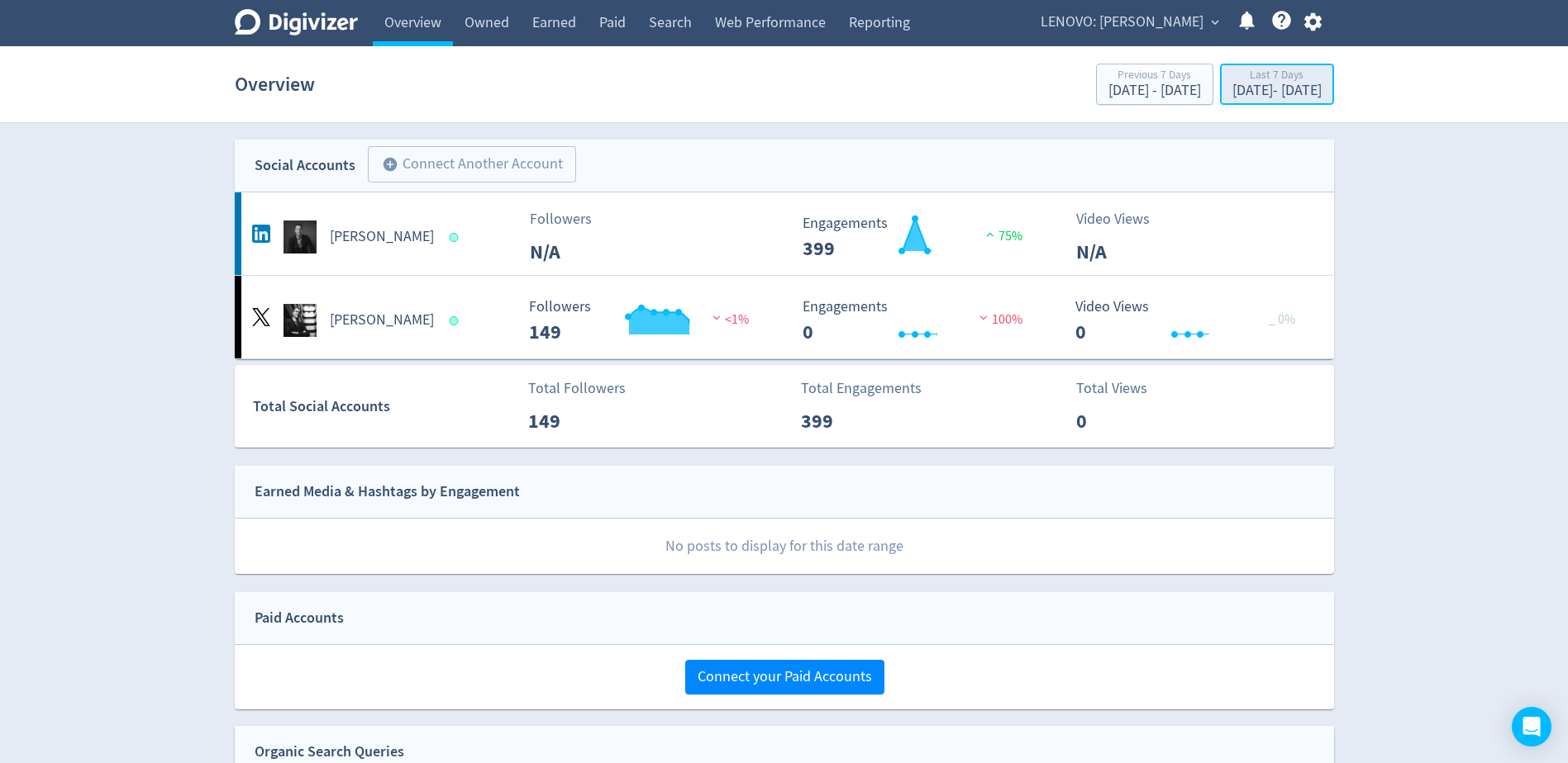
click at [1232, 88] on div "[DATE] - [DATE]" at bounding box center [1277, 91] width 89 height 15
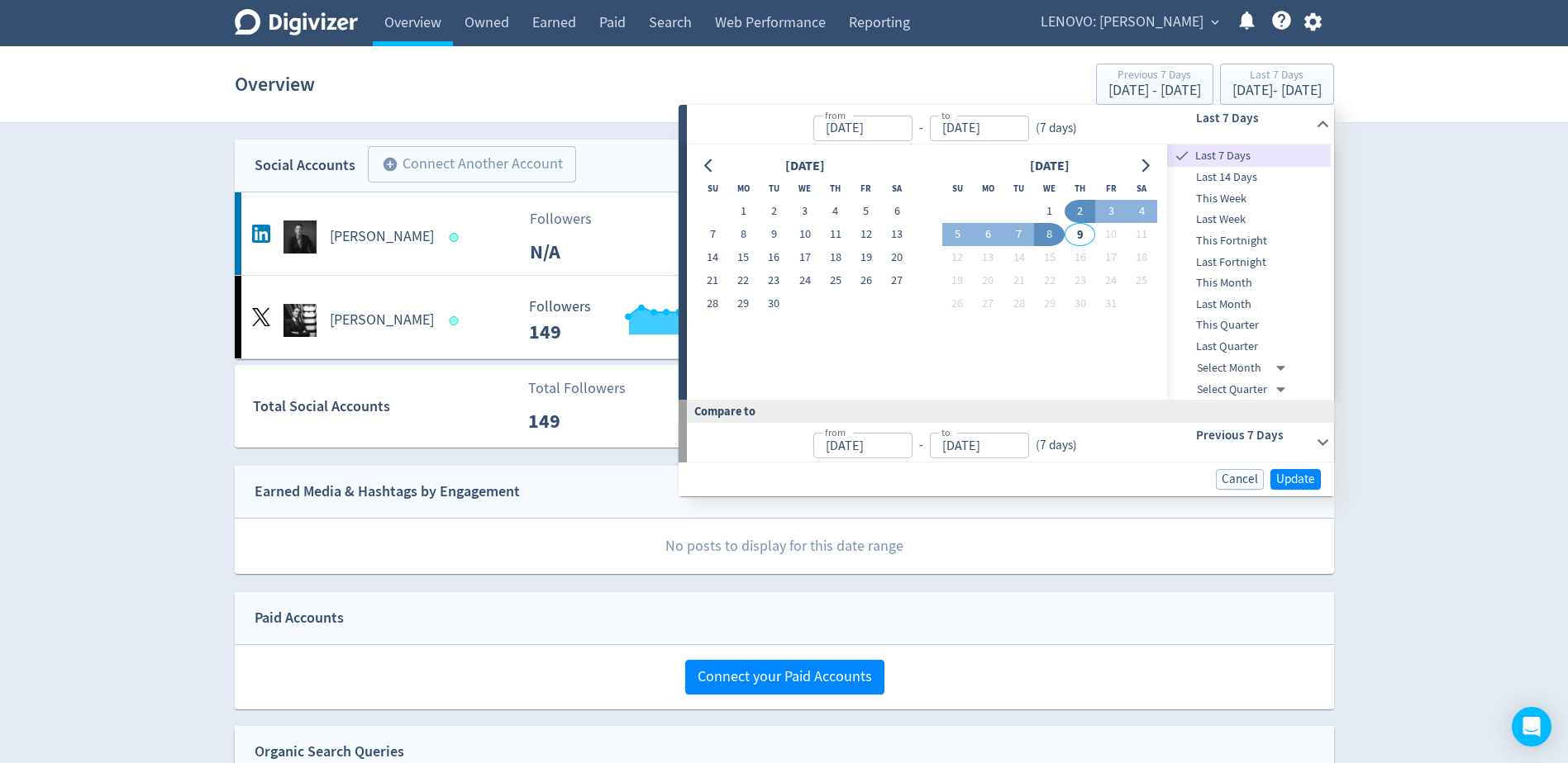
click at [863, 133] on input "[DATE]" at bounding box center [863, 128] width 99 height 26
click at [708, 164] on icon "Go to previous month" at bounding box center [707, 166] width 7 height 13
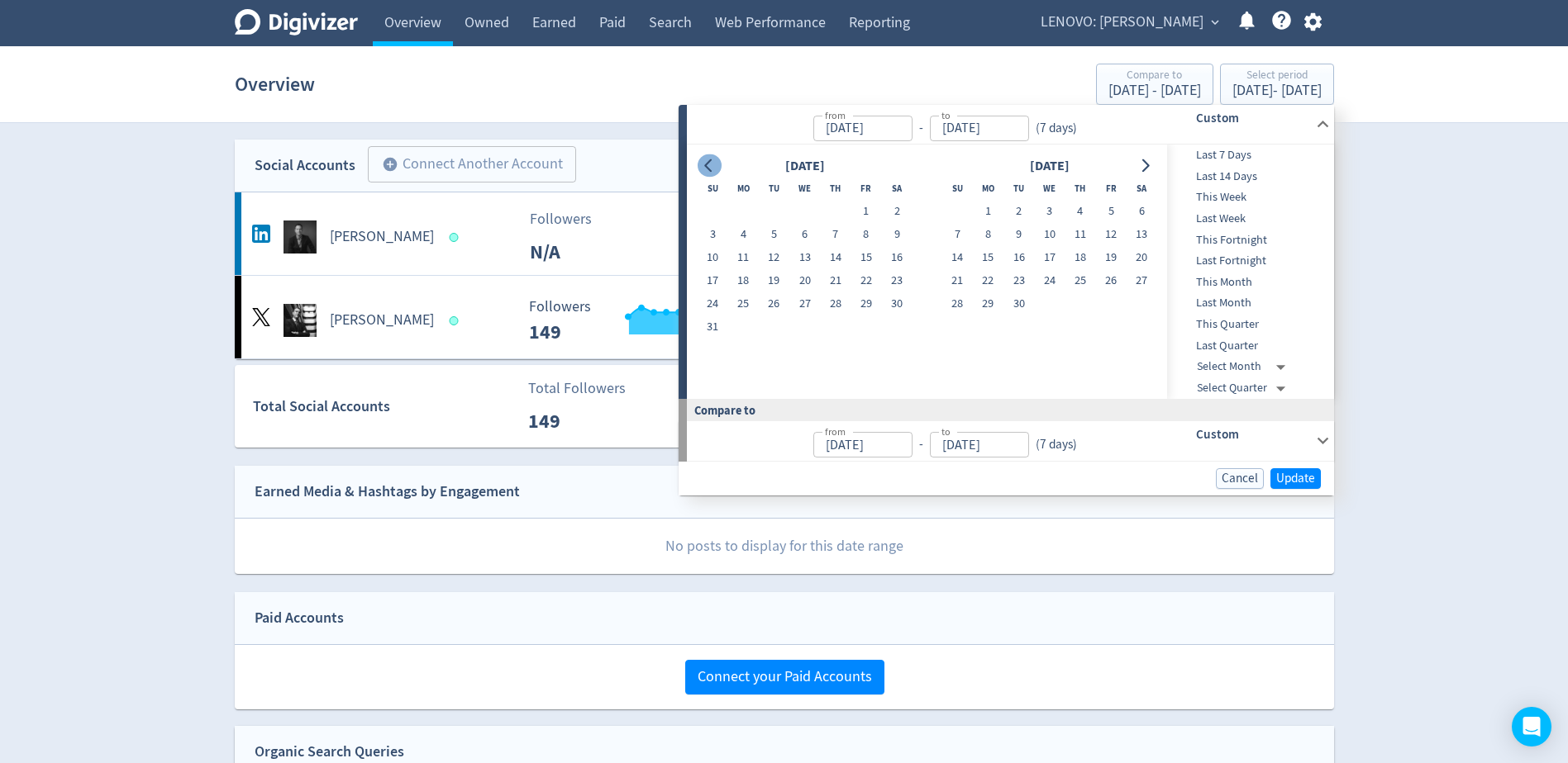
click at [708, 163] on icon "Go to previous month" at bounding box center [707, 166] width 7 height 13
click at [783, 212] on button "1" at bounding box center [773, 212] width 31 height 23
type input "[DATE]"
click at [1140, 173] on button "Go to next month" at bounding box center [1145, 166] width 24 height 23
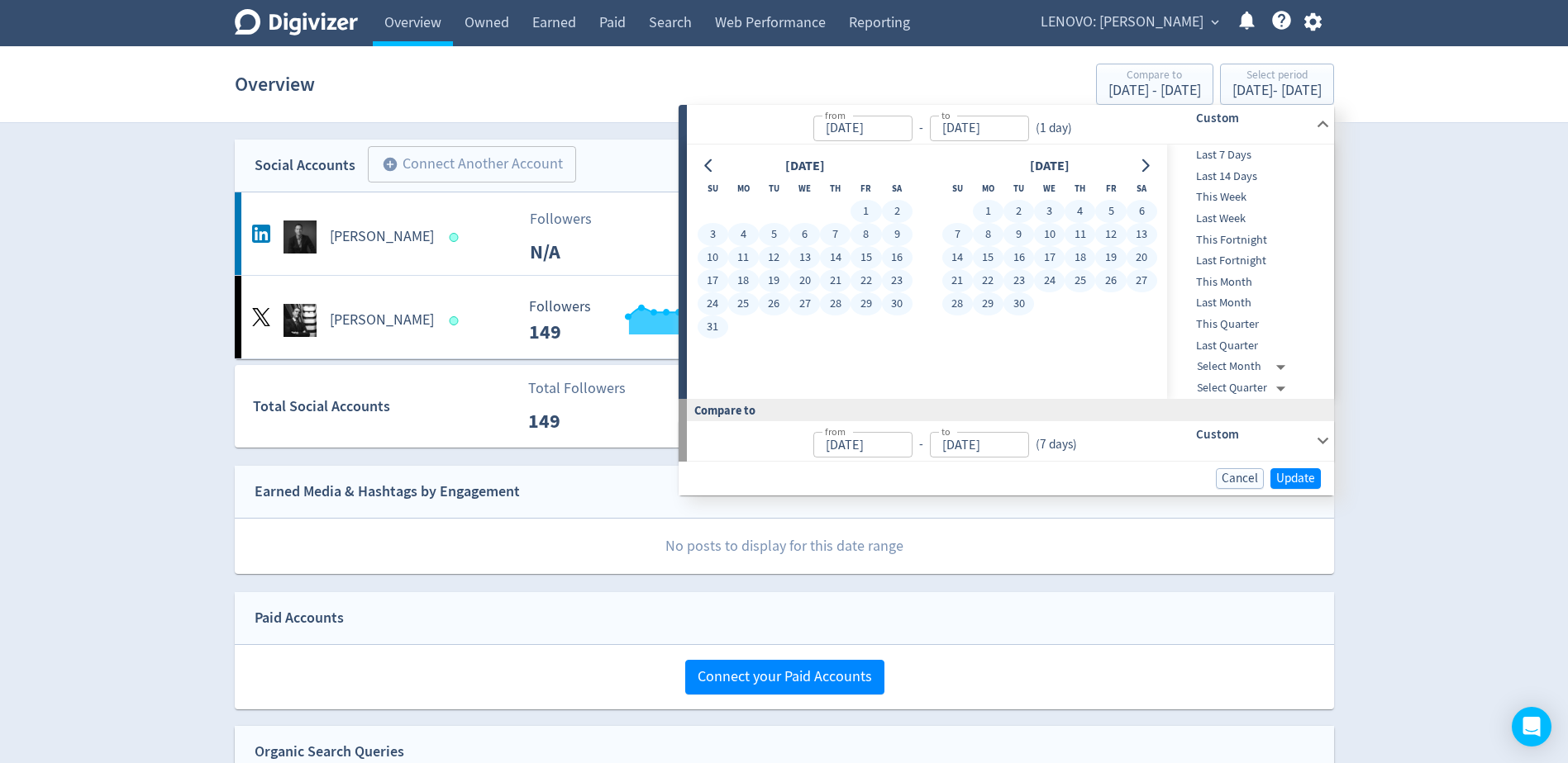
click at [1020, 303] on button "30" at bounding box center [1018, 304] width 31 height 23
type input "[DATE]"
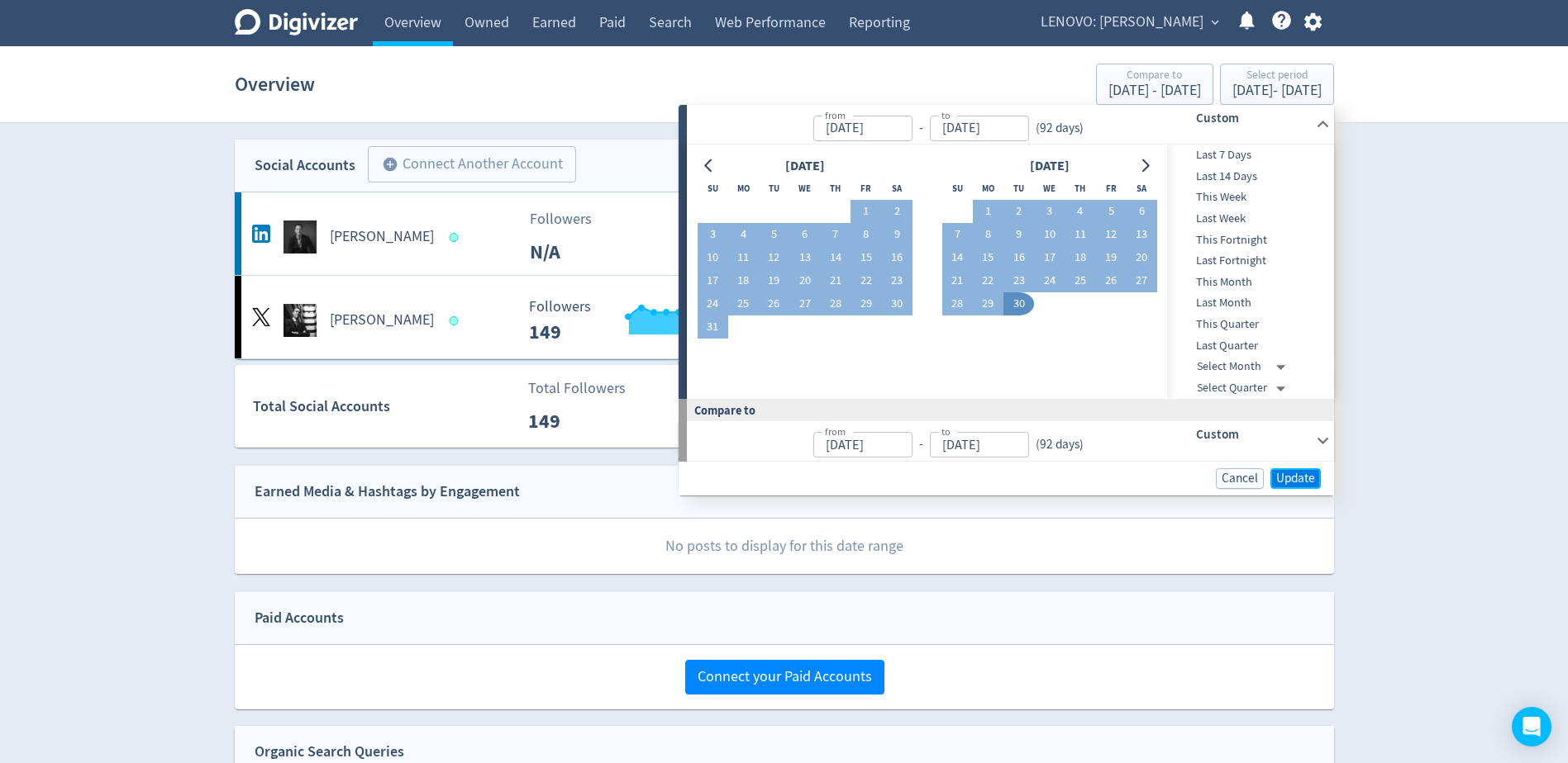
click at [1279, 485] on span "Update" at bounding box center [1295, 479] width 39 height 12
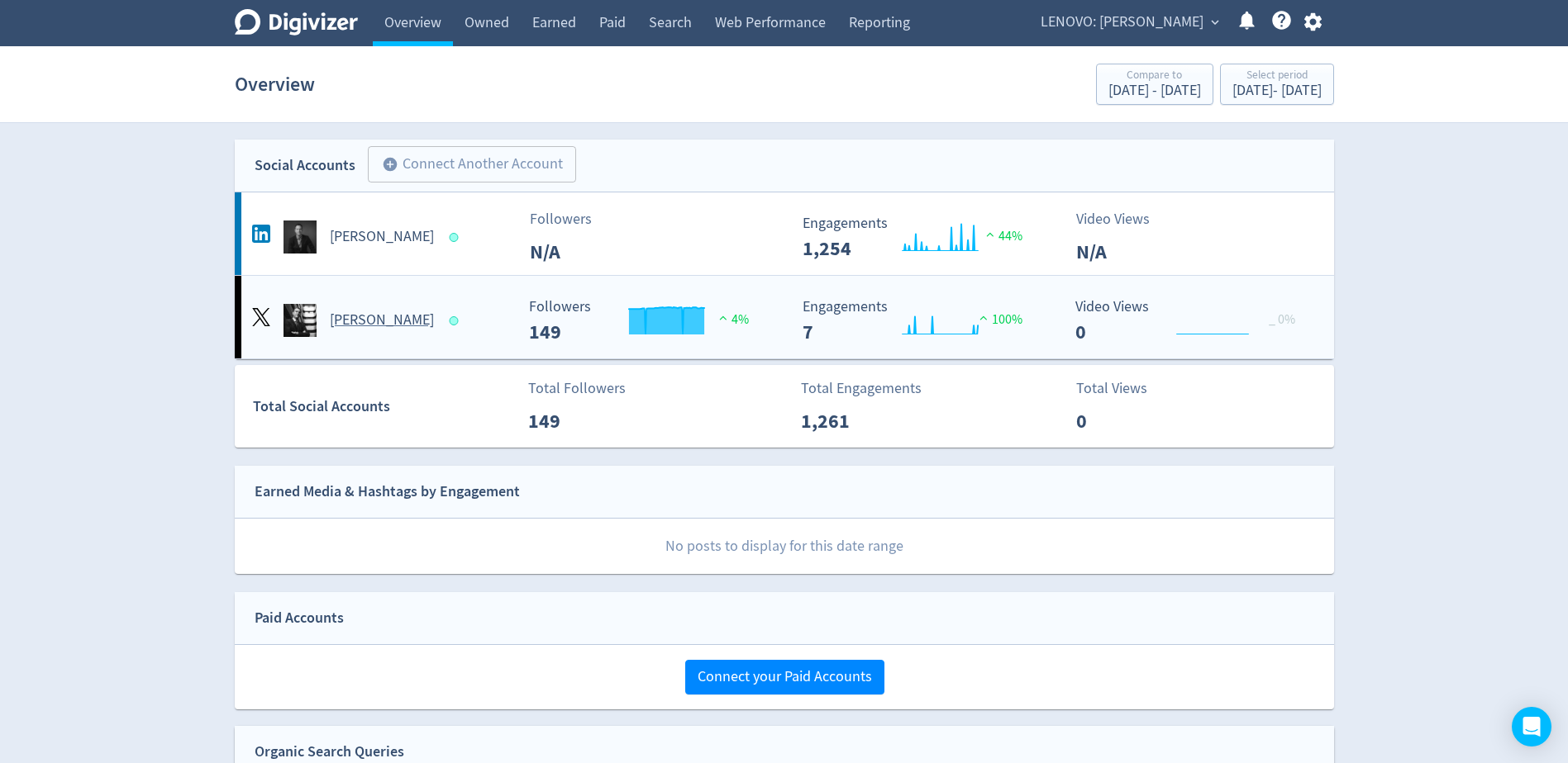
click at [424, 328] on h5 "[PERSON_NAME]" at bounding box center [382, 321] width 104 height 20
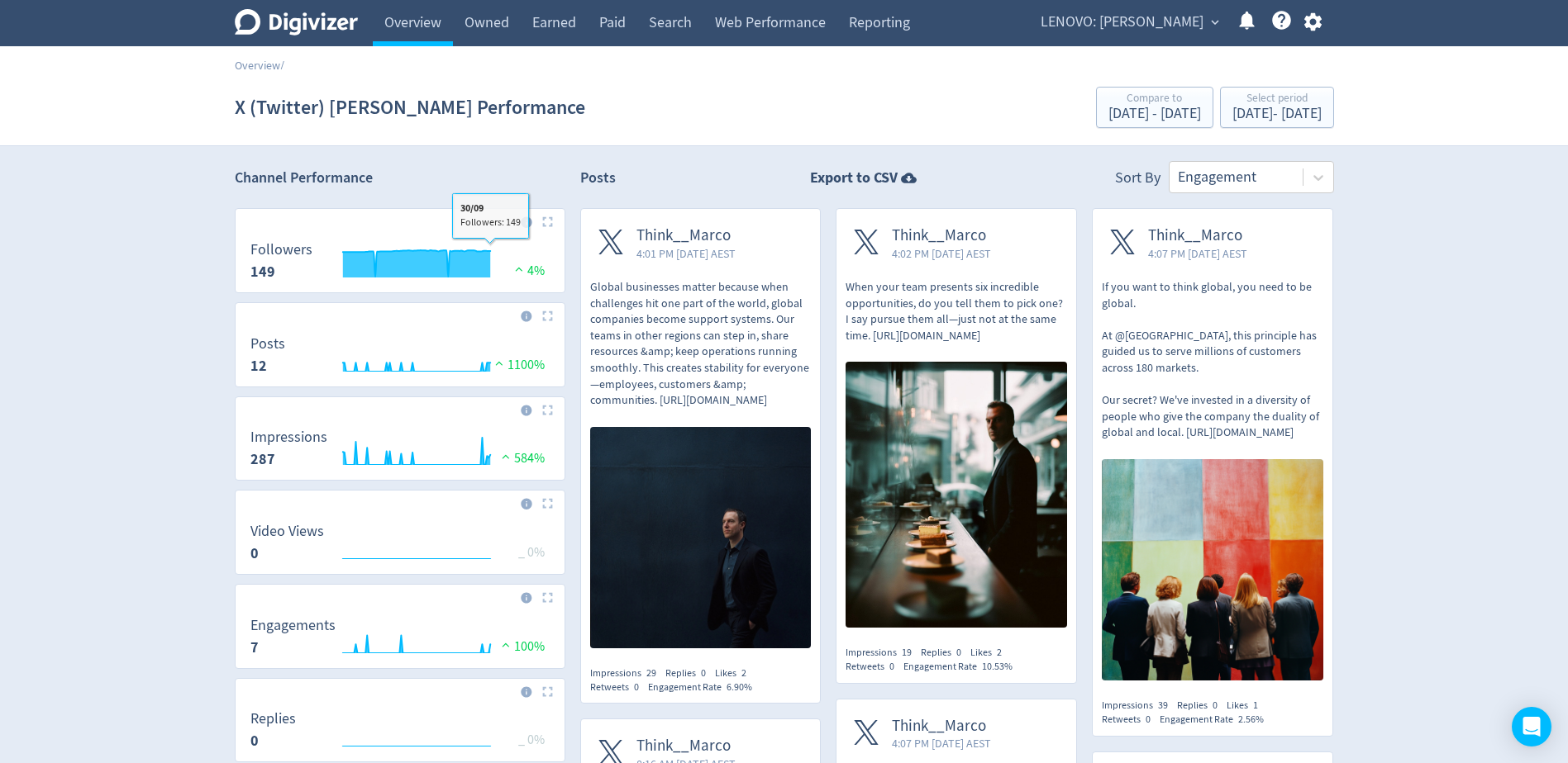
click at [549, 223] on img at bounding box center [547, 222] width 11 height 11
